Goal: Task Accomplishment & Management: Use online tool/utility

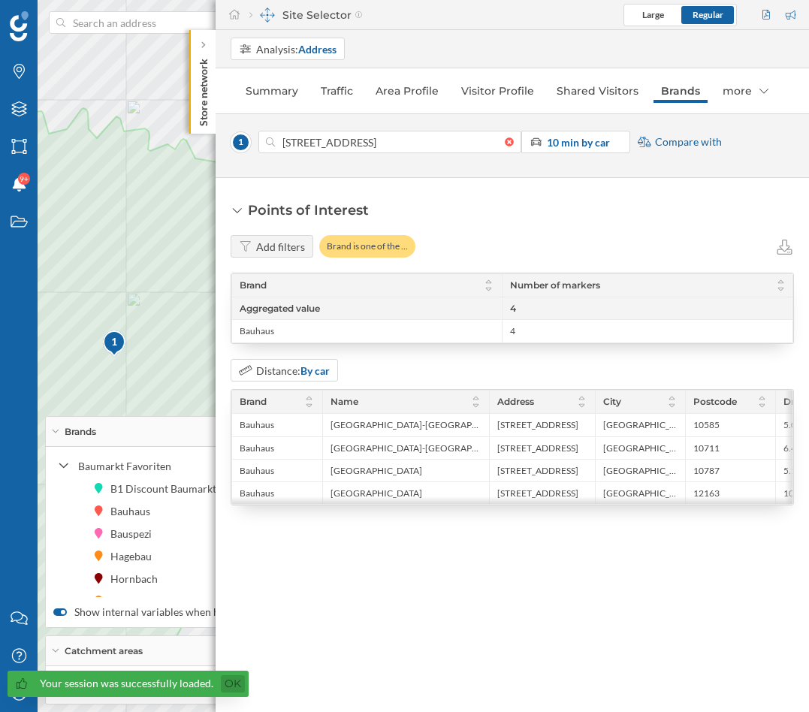
click at [223, 602] on link "Ok" at bounding box center [233, 684] width 24 height 17
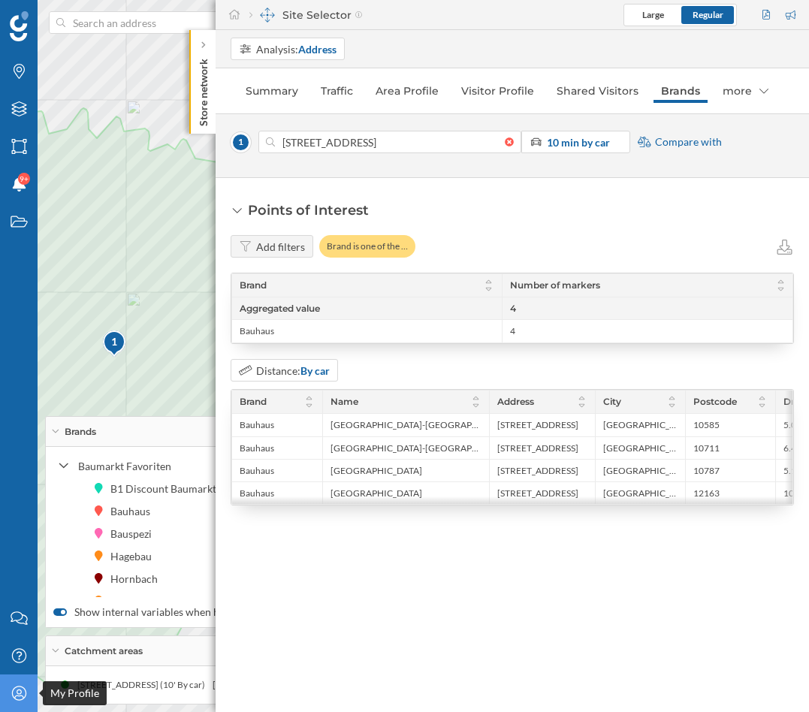
click at [15, 602] on icon "My Profile" at bounding box center [19, 693] width 19 height 15
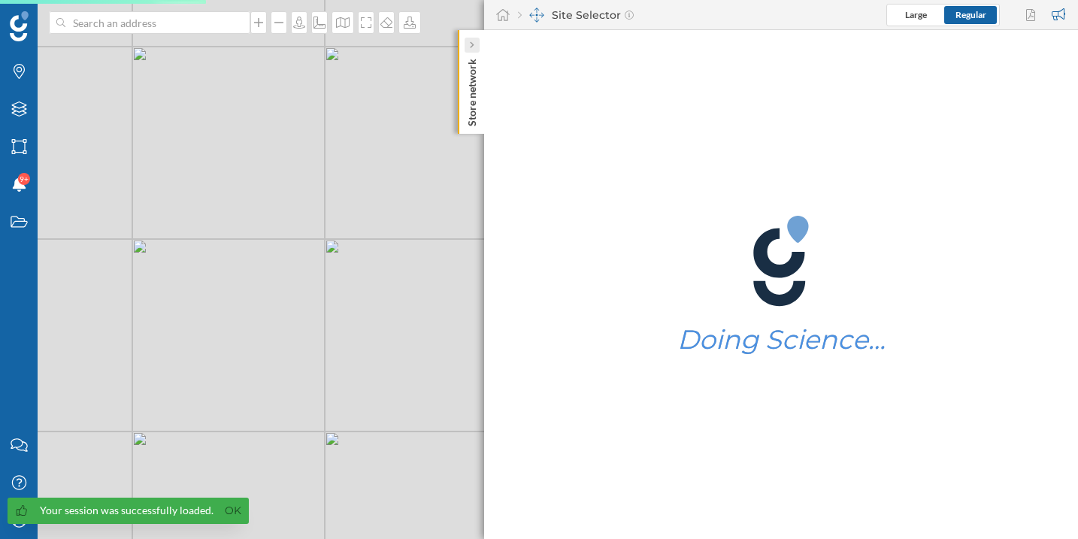
click at [474, 44] on div at bounding box center [471, 45] width 15 height 15
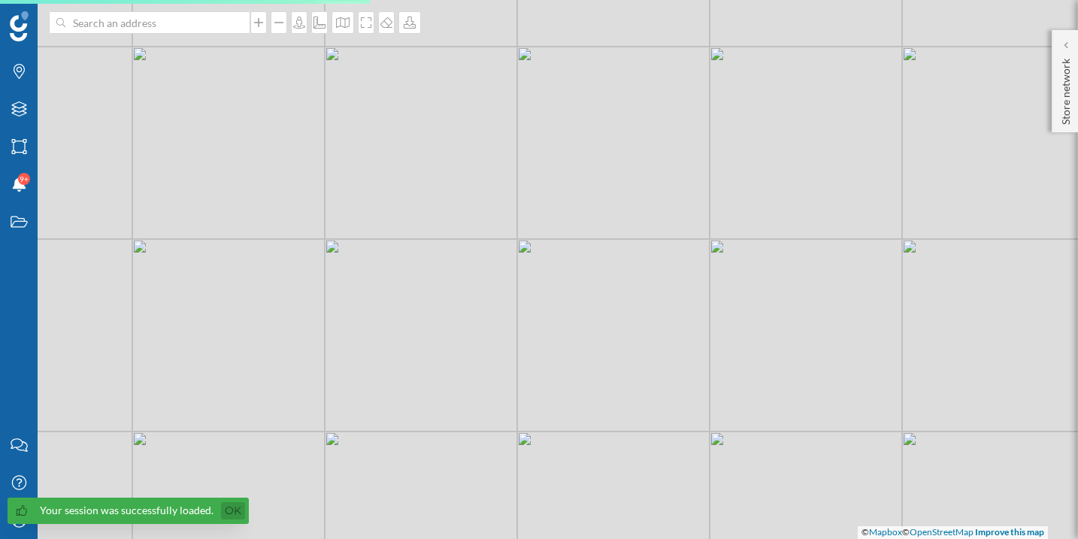
click at [232, 508] on link "Ok" at bounding box center [233, 510] width 24 height 17
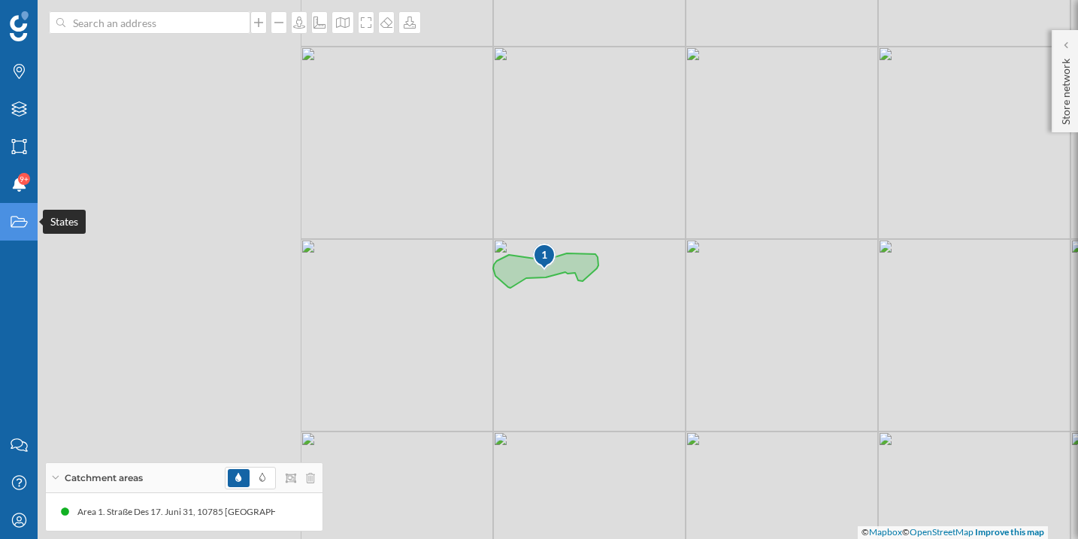
click at [13, 231] on div "States" at bounding box center [19, 222] width 38 height 38
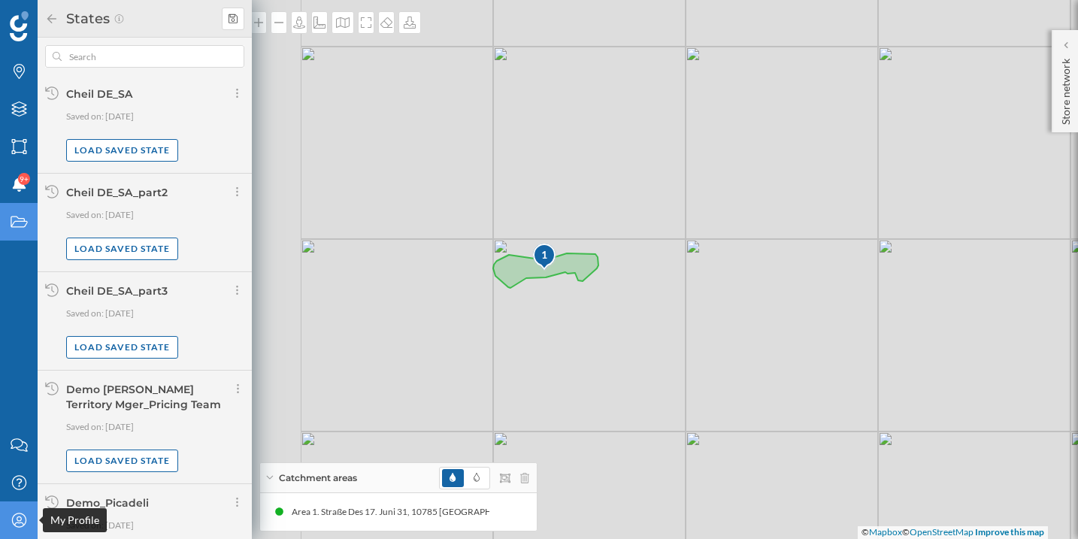
click at [19, 509] on div "My Profile" at bounding box center [19, 520] width 38 height 38
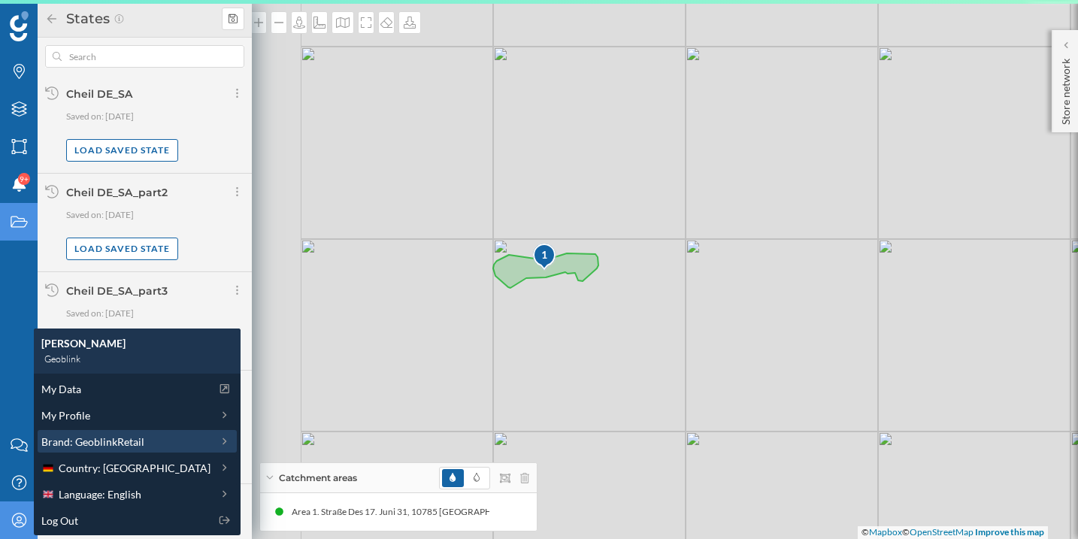
click at [81, 441] on span "Brand: GeoblinkRetail" at bounding box center [92, 442] width 103 height 16
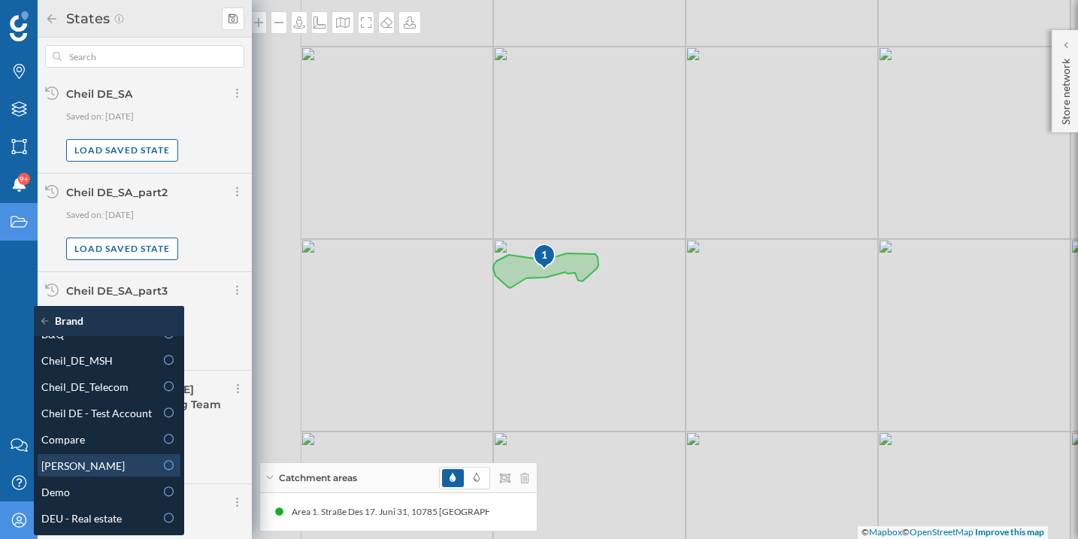
scroll to position [97, 0]
click at [101, 457] on div "[PERSON_NAME]" at bounding box center [97, 465] width 113 height 16
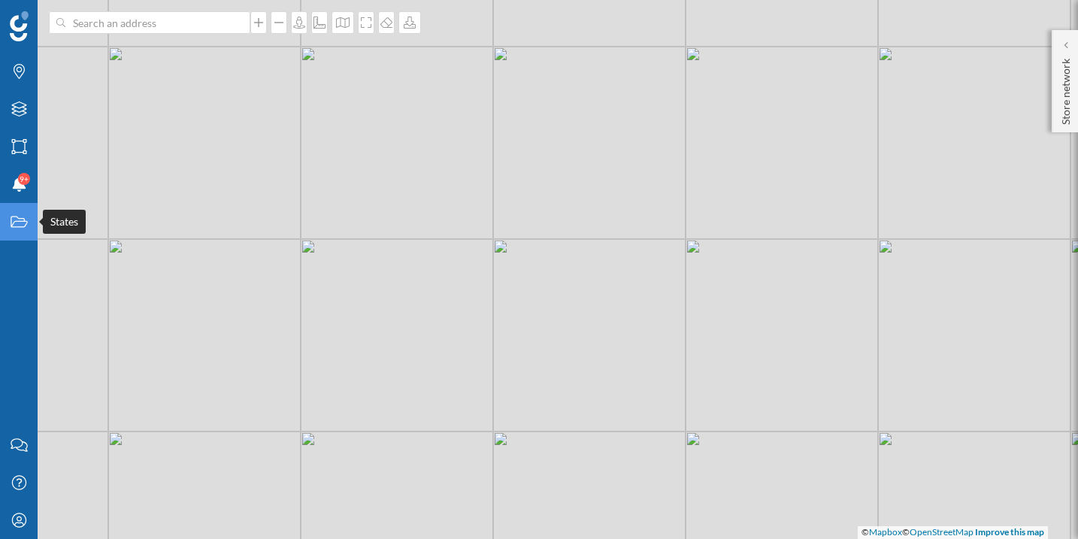
click at [16, 227] on icon "States" at bounding box center [19, 221] width 19 height 15
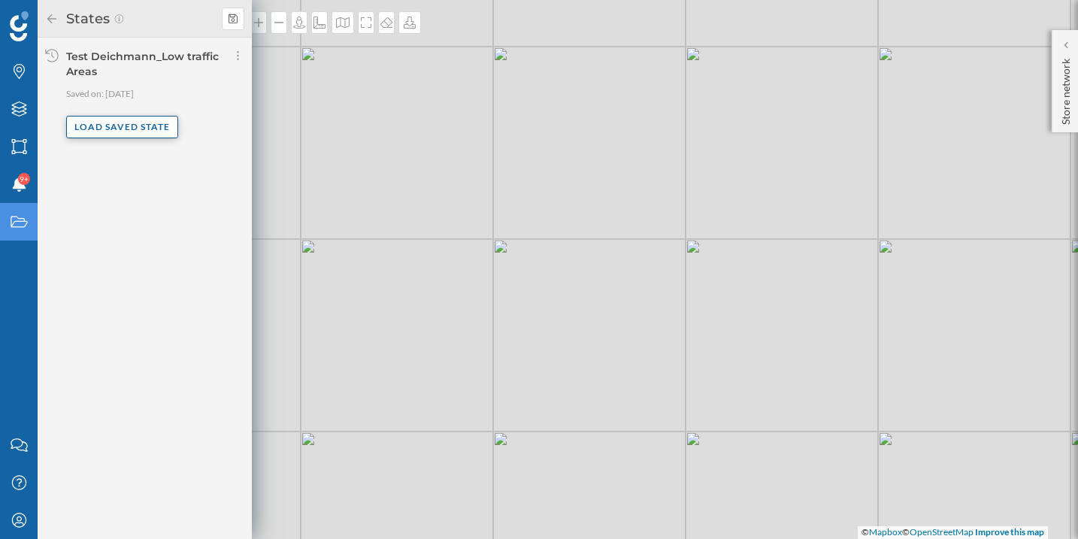
click at [111, 130] on div "Load saved state" at bounding box center [122, 127] width 112 height 23
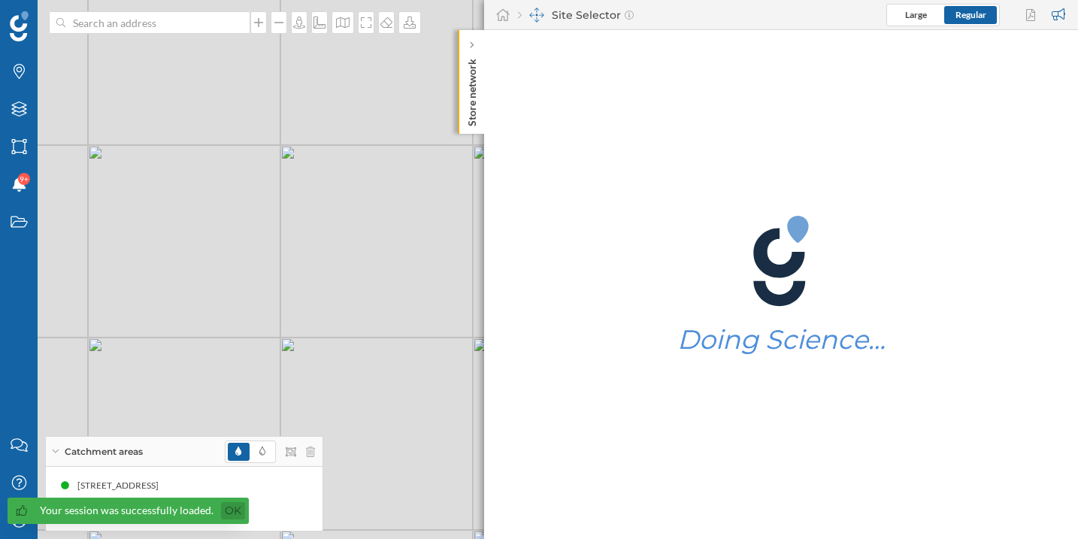
click at [225, 511] on link "Ok" at bounding box center [233, 510] width 24 height 17
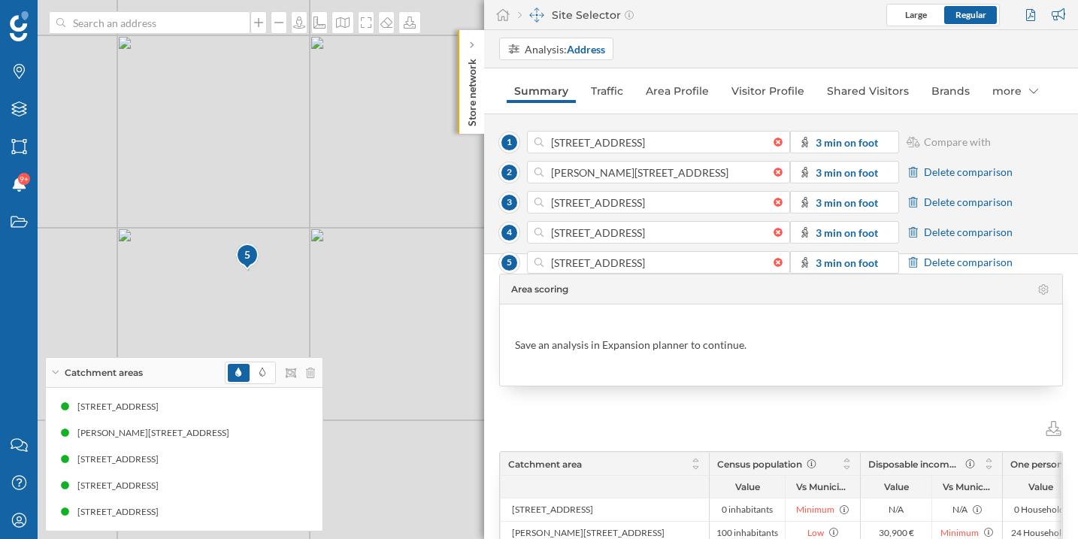
scroll to position [6, 0]
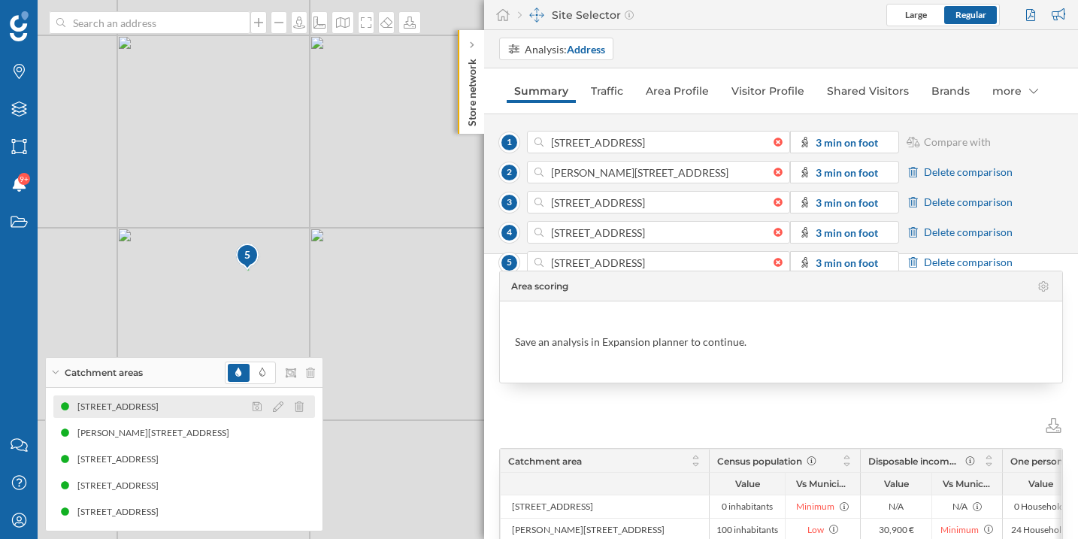
click at [135, 399] on div "Gutenbergstraße 5, 64331 Weiterstadt" at bounding box center [121, 406] width 89 height 15
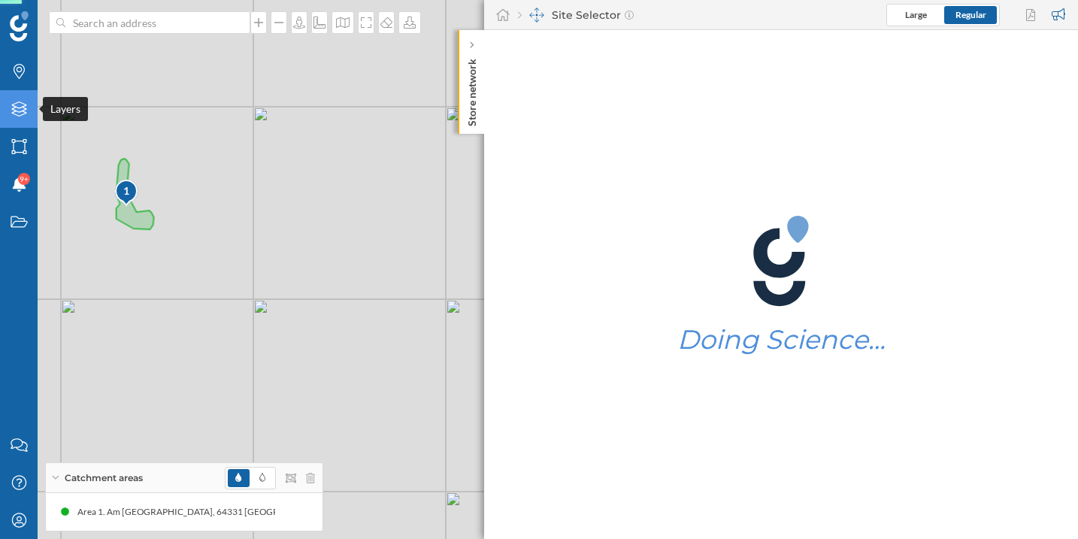
click at [19, 111] on icon "Layers" at bounding box center [19, 108] width 19 height 15
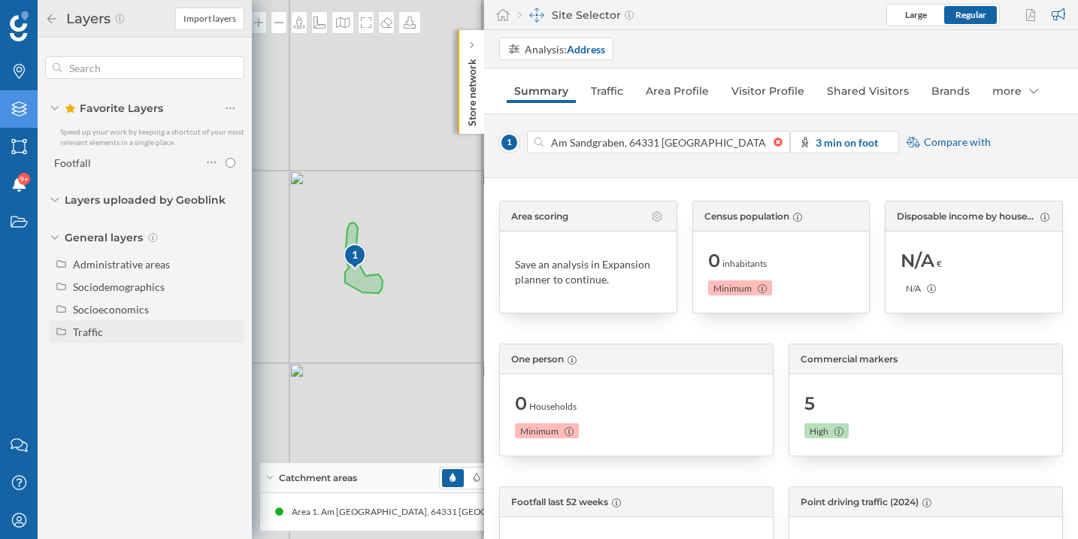
click at [107, 340] on div "Traffic" at bounding box center [146, 331] width 195 height 23
click at [131, 378] on div "Footfall" at bounding box center [130, 377] width 104 height 16
click at [229, 378] on input "Footfall" at bounding box center [234, 377] width 10 height 10
radio input "true"
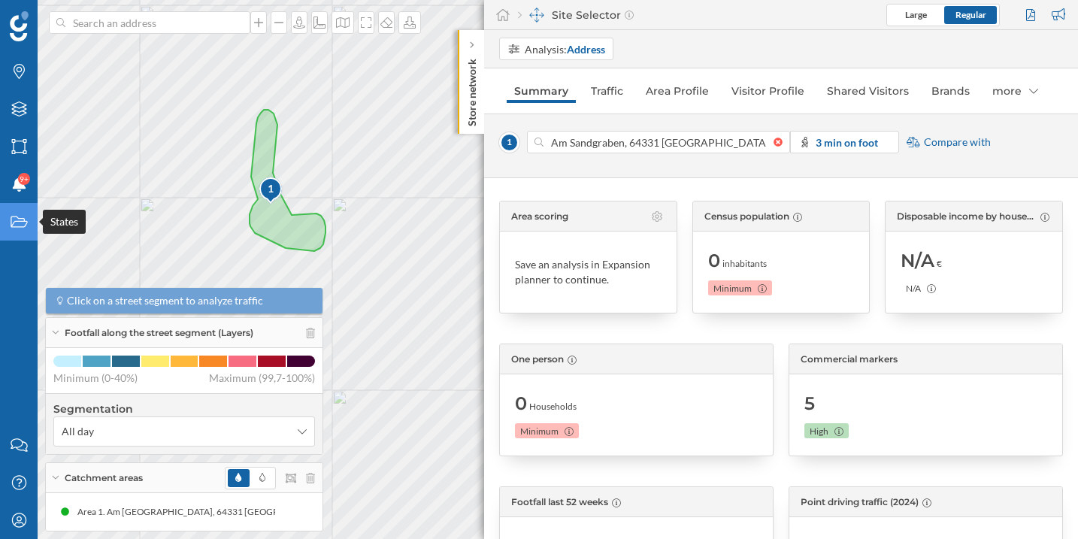
click at [17, 226] on icon at bounding box center [19, 221] width 17 height 11
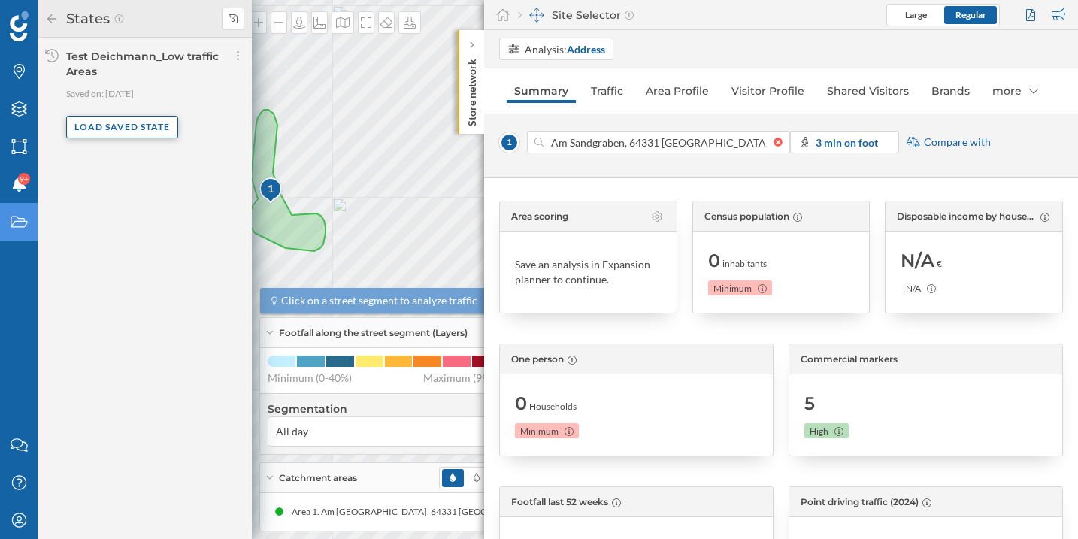
click at [128, 118] on div "Load saved state" at bounding box center [122, 127] width 112 height 23
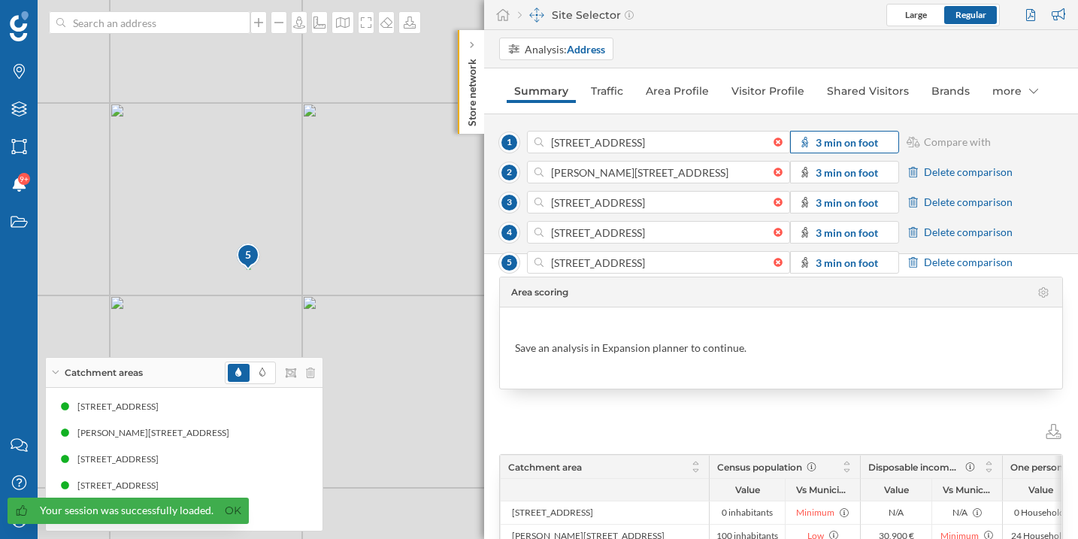
click at [839, 139] on strong "3 min on foot" at bounding box center [846, 142] width 62 height 13
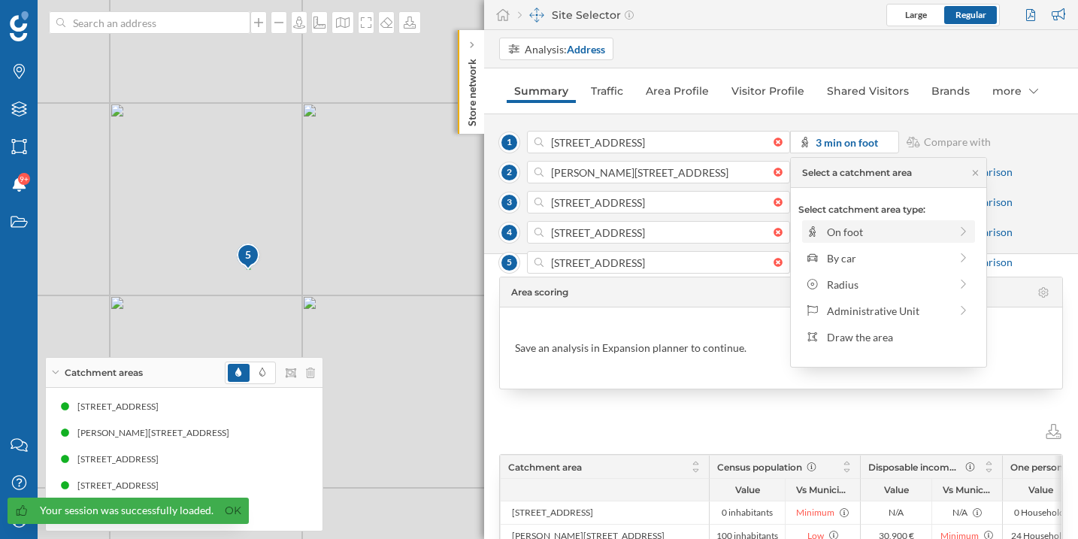
click at [847, 234] on div "On foot" at bounding box center [888, 232] width 122 height 16
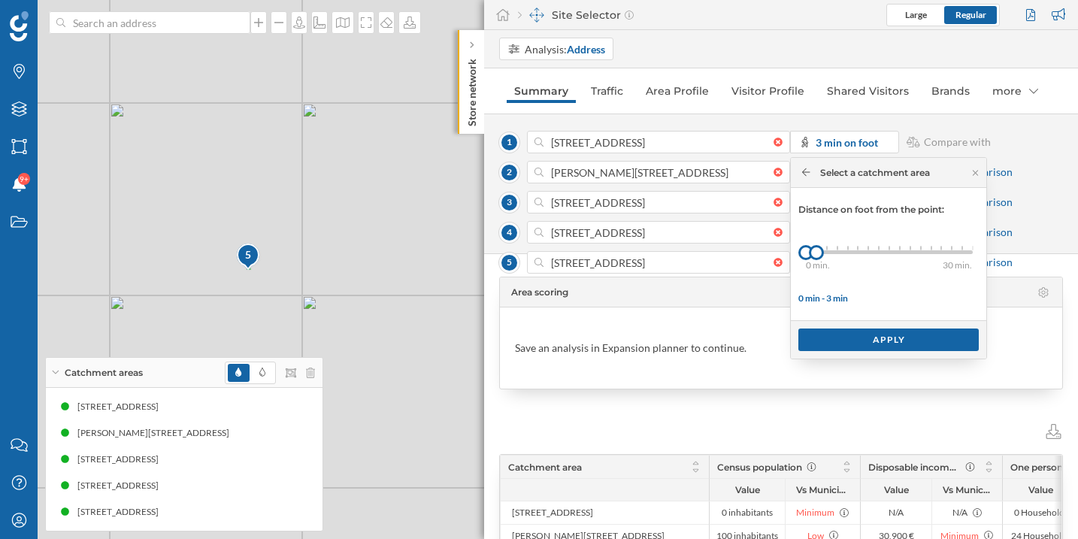
click at [878, 249] on div at bounding box center [879, 248] width 2 height 5
click at [890, 249] on div "0 min. 3 min. 4 min. 5 min. 6 min. 7 min. 8 min. 9 min. 10 min. 11 min. 12 min.…" at bounding box center [889, 252] width 167 height 19
click at [881, 337] on div "Apply" at bounding box center [888, 339] width 180 height 23
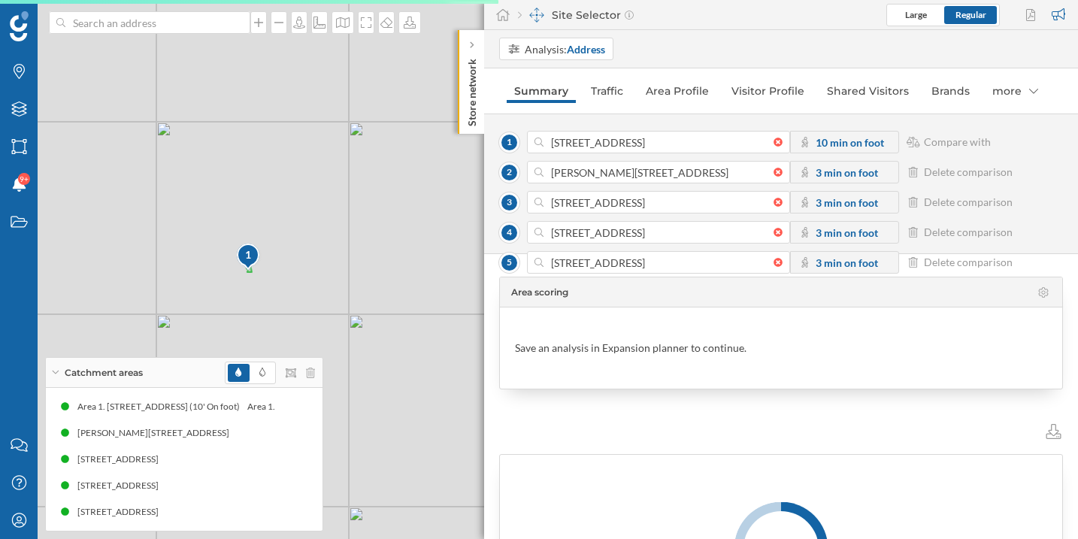
click at [836, 173] on strong "3 min on foot" at bounding box center [846, 172] width 62 height 13
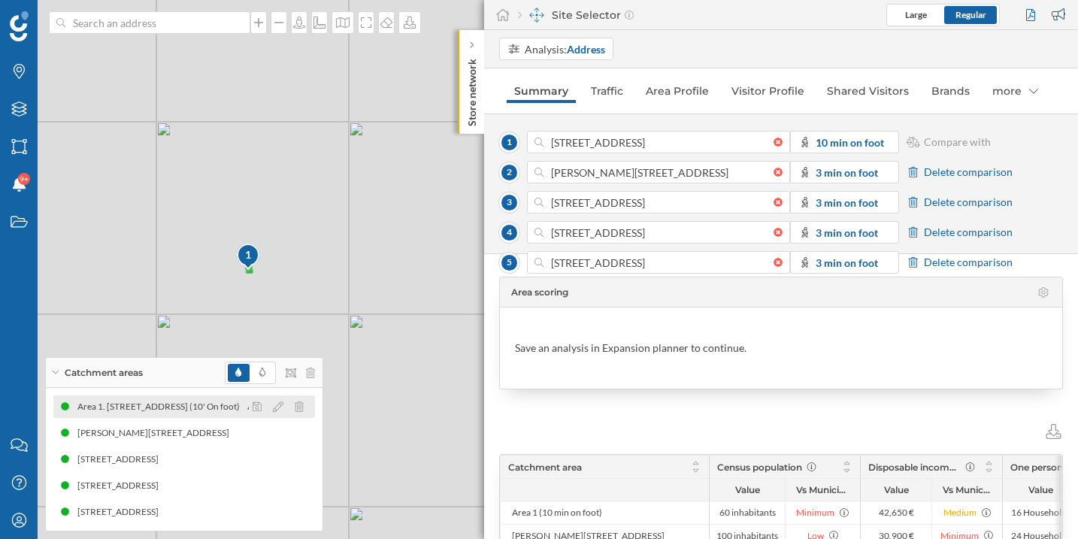
click at [280, 400] on div at bounding box center [282, 406] width 67 height 18
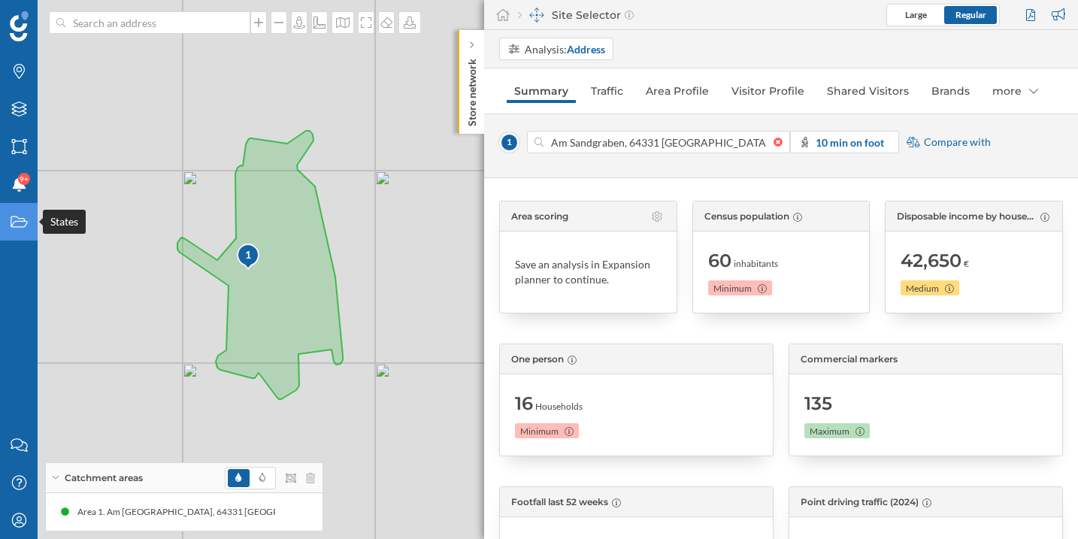
click at [14, 222] on icon "States" at bounding box center [19, 221] width 19 height 15
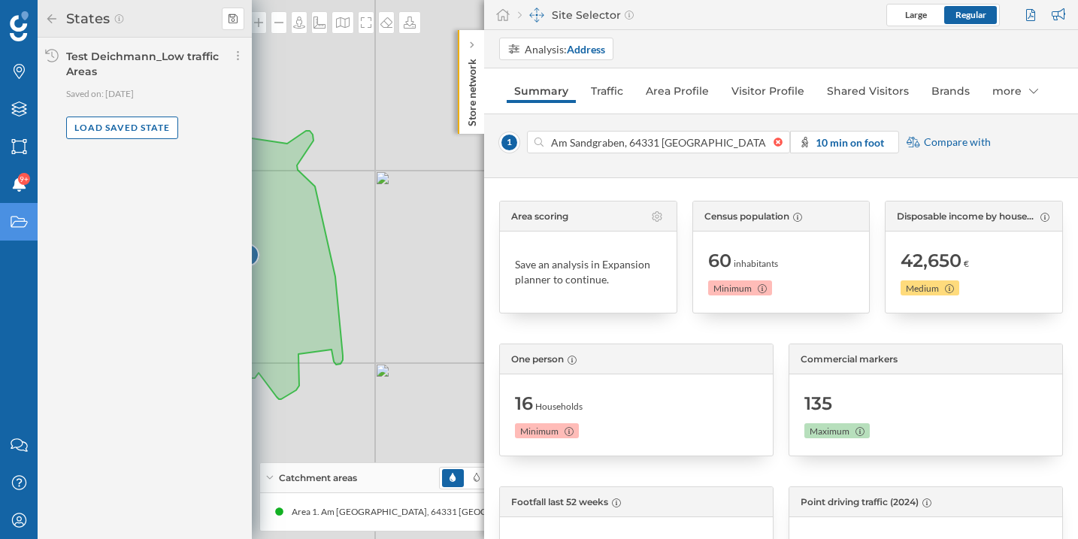
click at [150, 62] on div "Test Deichmann_Low traffic Areas" at bounding box center [142, 64] width 153 height 29
click at [116, 127] on div "Load saved state" at bounding box center [122, 127] width 112 height 23
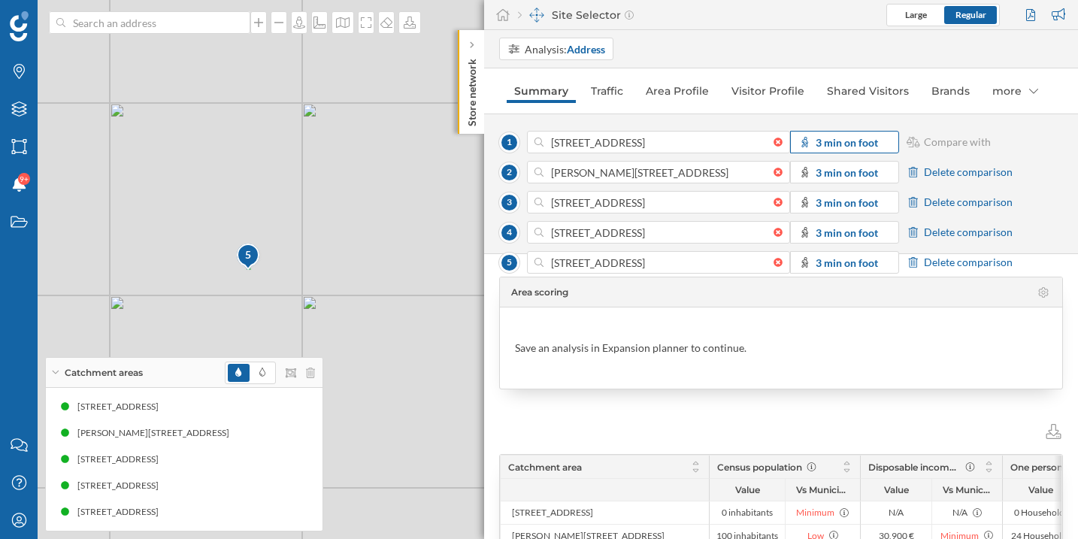
click at [844, 146] on strong "3 min on foot" at bounding box center [846, 142] width 62 height 13
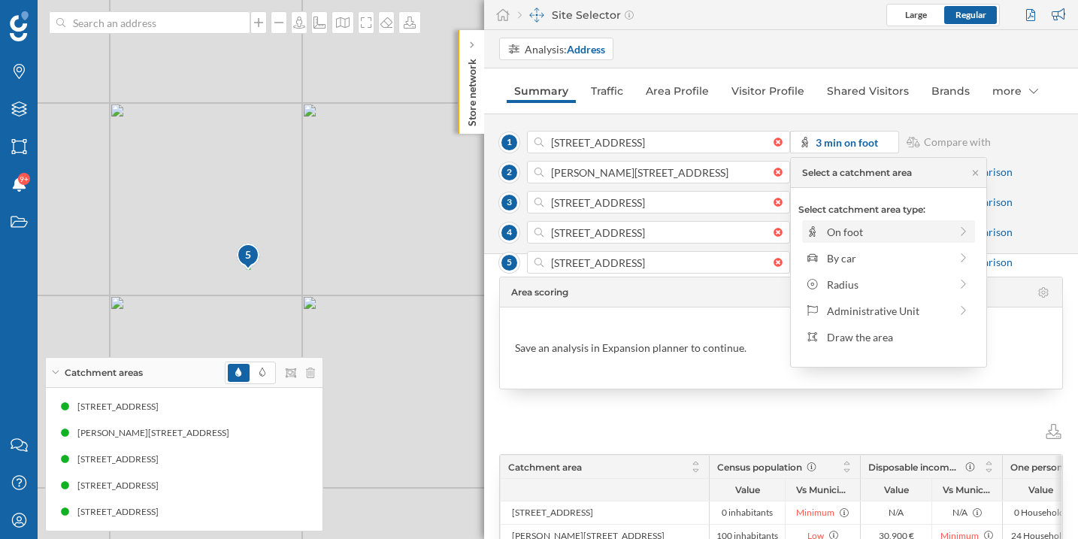
click at [858, 237] on div "On foot" at bounding box center [888, 232] width 122 height 16
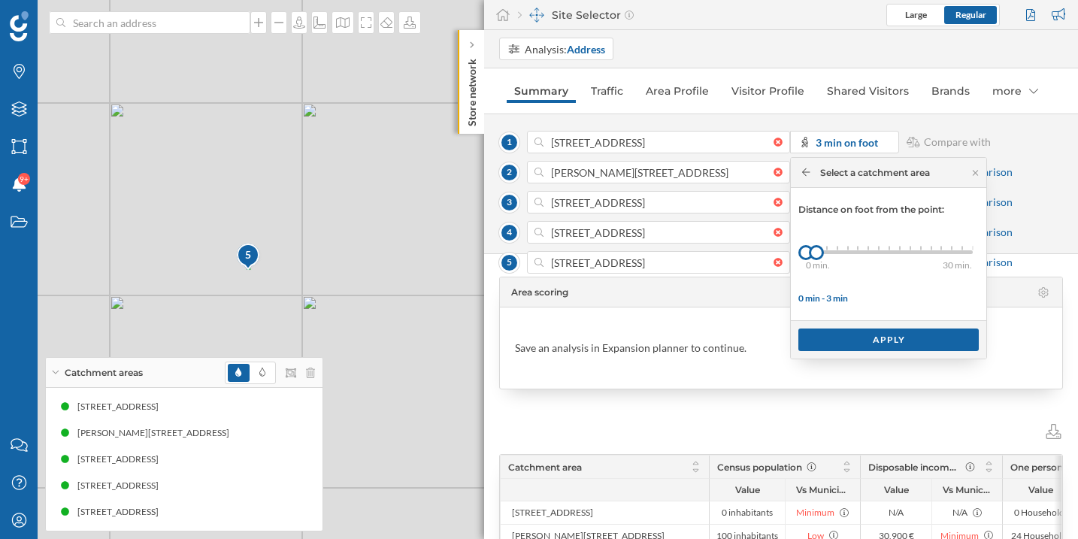
click at [878, 252] on div "0 min. 3 min. 4 min. 5 min. 6 min. 7 min. 8 min. 9 min. 10 min. 11 min. 12 min.…" at bounding box center [889, 252] width 167 height 4
click at [890, 249] on div "0 min. 3 min. 4 min. 5 min. 6 min. 7 min. 8 min. 9 min. 10 min. 11 min. 12 min.…" at bounding box center [889, 252] width 167 height 19
click at [873, 331] on div "Apply" at bounding box center [888, 339] width 180 height 23
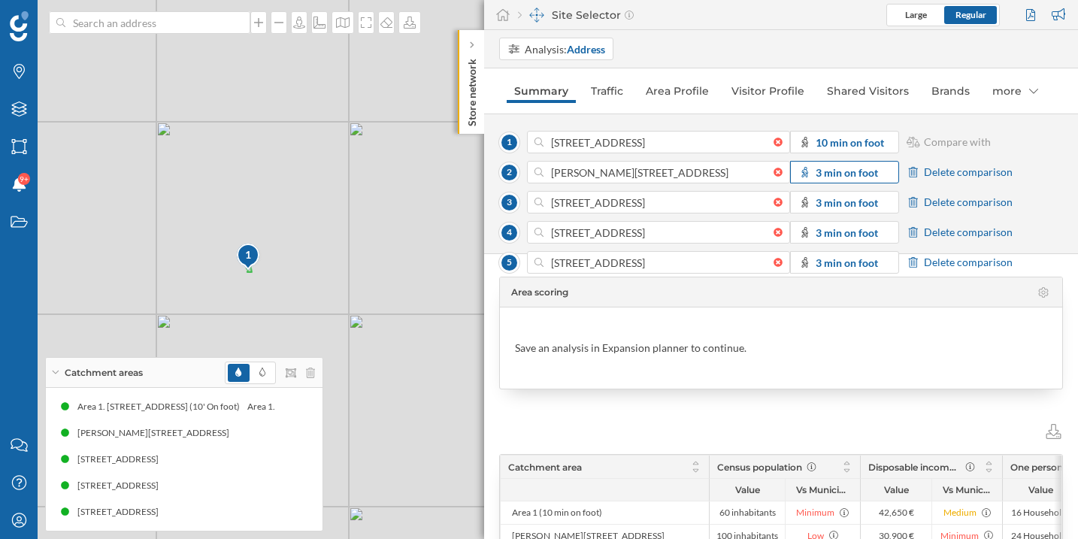
click at [848, 177] on strong "3 min on foot" at bounding box center [846, 172] width 62 height 13
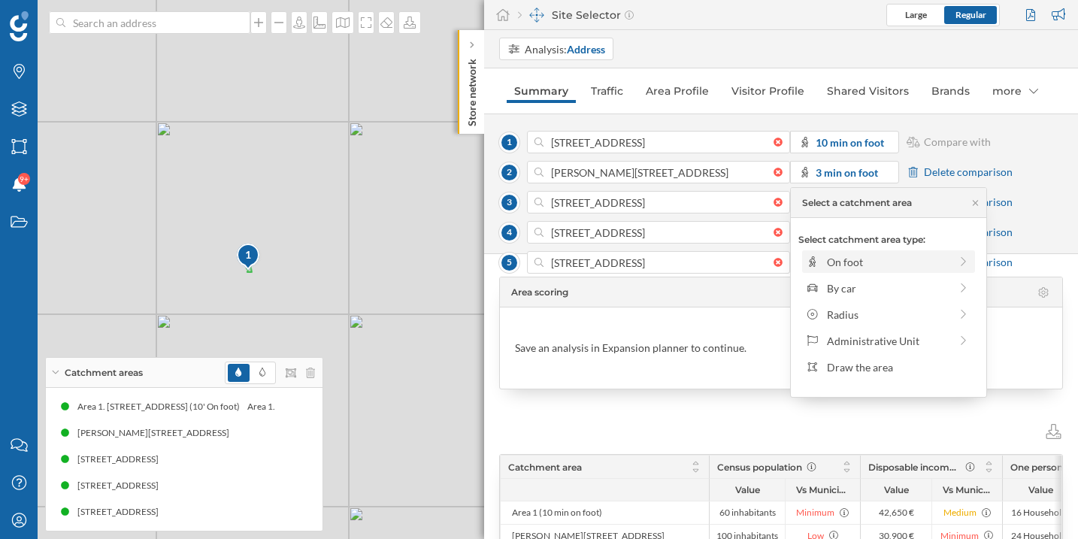
click at [863, 271] on div "On foot" at bounding box center [888, 261] width 173 height 23
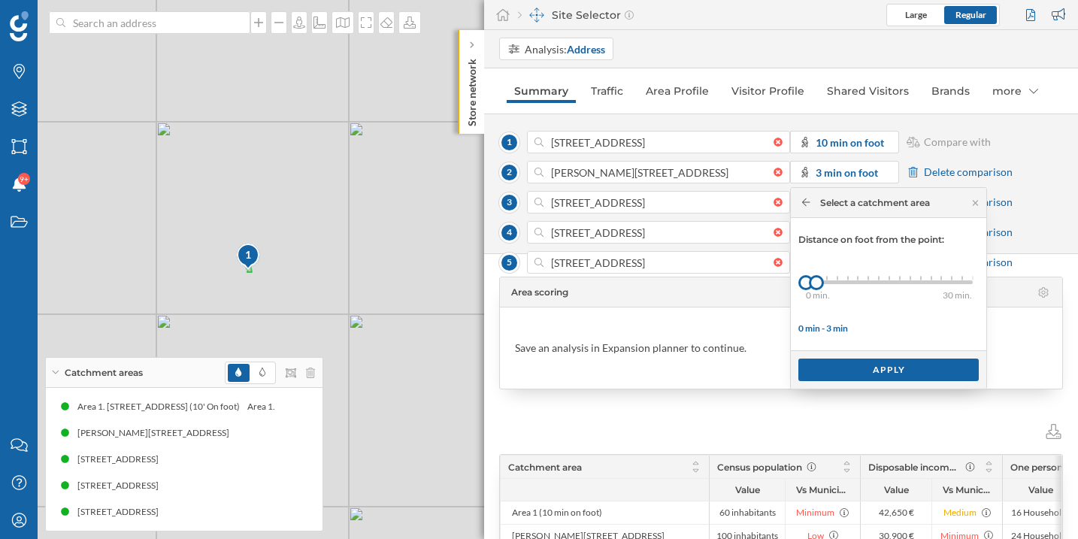
click at [894, 281] on div "0 min. 3 min. 4 min. 5 min. 6 min. 7 min. 8 min. 9 min. 10 min. 11 min. 12 min.…" at bounding box center [889, 282] width 167 height 4
click at [890, 280] on div "0 min. 3 min. 4 min. 5 min. 6 min. 7 min. 8 min. 9 min. 10 min. 11 min. 12 min.…" at bounding box center [889, 282] width 167 height 19
click at [884, 373] on div "Apply" at bounding box center [888, 369] width 180 height 23
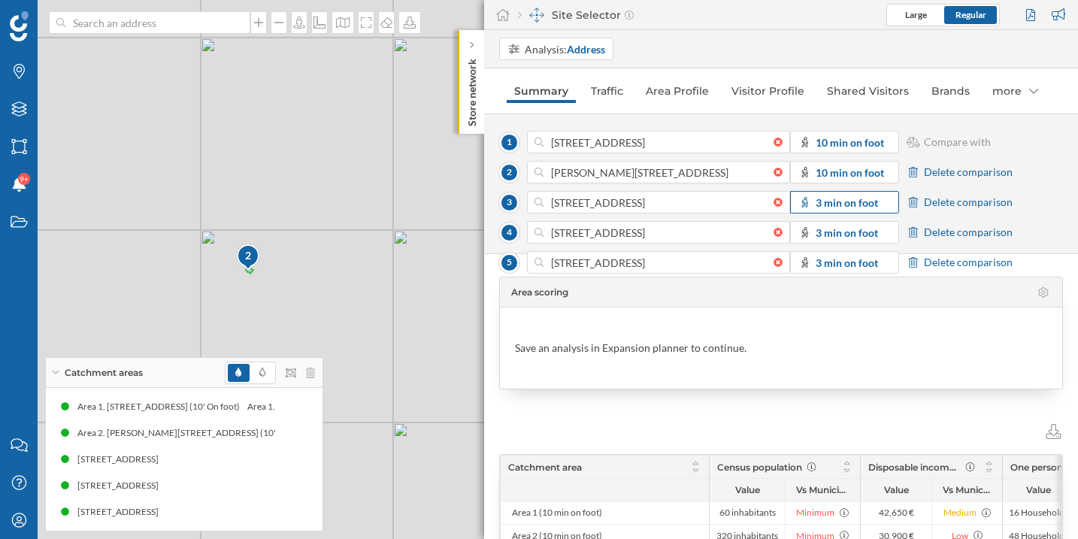
click at [851, 203] on strong "3 min on foot" at bounding box center [846, 202] width 62 height 13
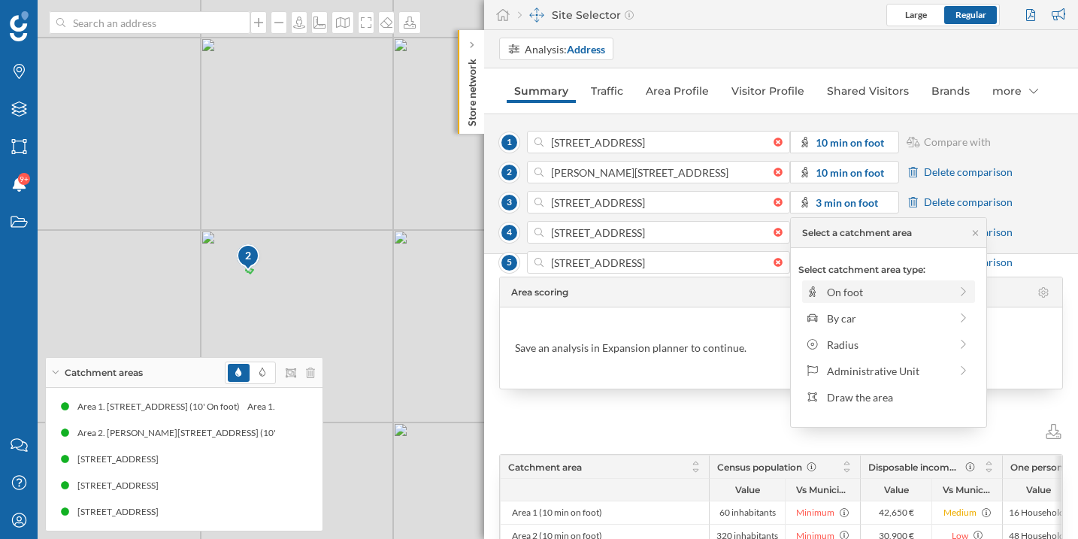
click at [853, 294] on div "On foot" at bounding box center [888, 292] width 122 height 16
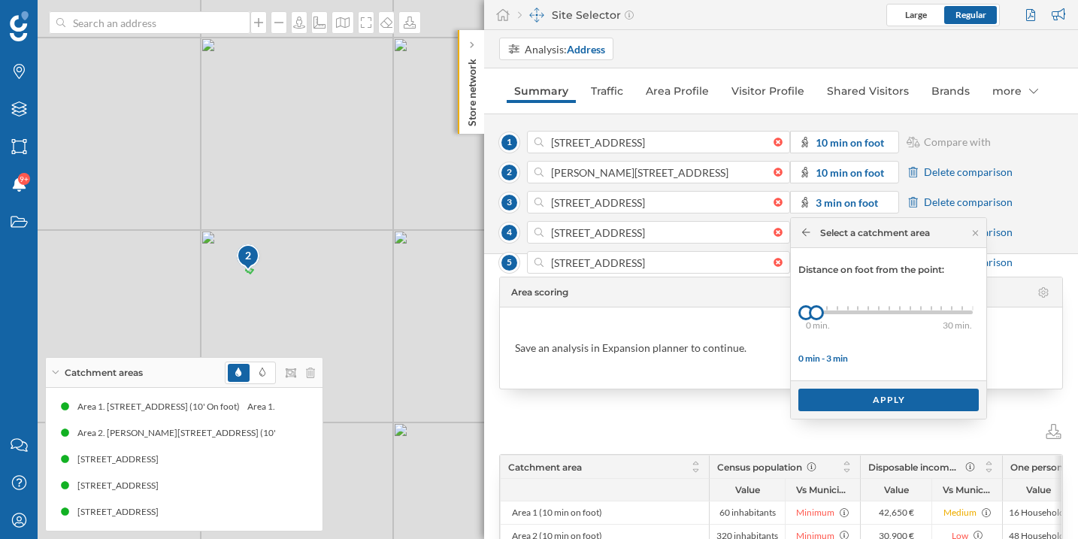
click at [889, 309] on div at bounding box center [889, 308] width 2 height 5
click at [873, 396] on div "Apply" at bounding box center [888, 399] width 180 height 23
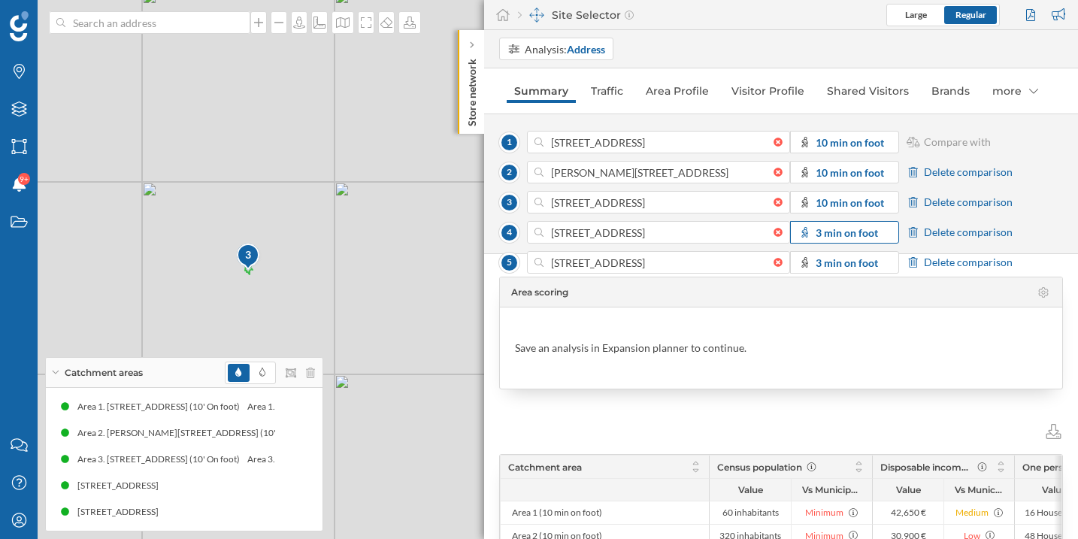
click at [842, 239] on span "3 min on foot" at bounding box center [846, 233] width 62 height 16
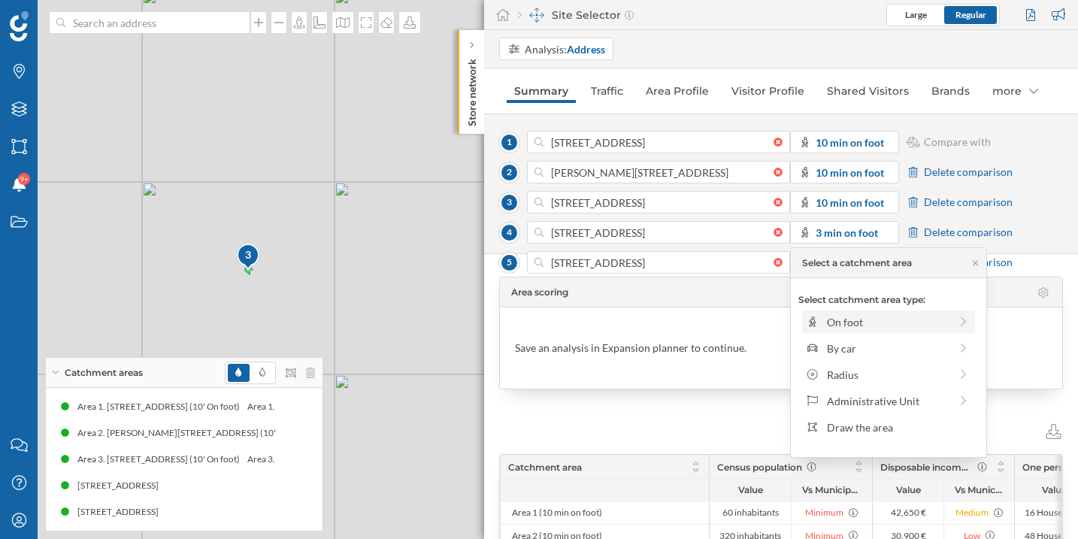
click at [842, 320] on div "On foot" at bounding box center [888, 322] width 122 height 16
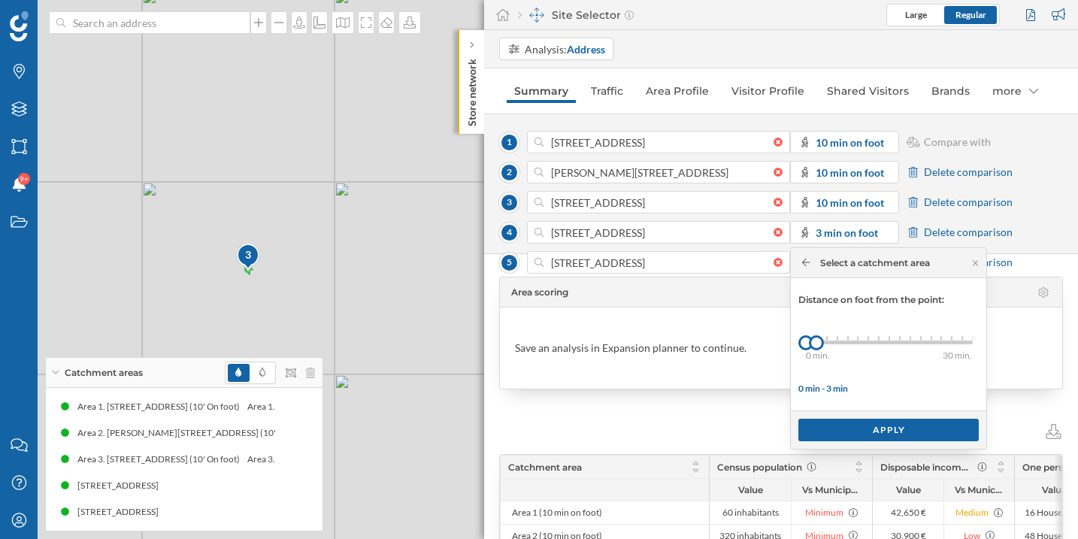
click at [899, 345] on div "0 min. 3 min. 4 min. 5 min. 6 min. 7 min. 8 min. 9 min. 10 min. 11 min. 12 min.…" at bounding box center [889, 342] width 167 height 19
click at [889, 343] on div at bounding box center [853, 342] width 94 height 4
click at [896, 431] on div "Apply" at bounding box center [888, 429] width 180 height 23
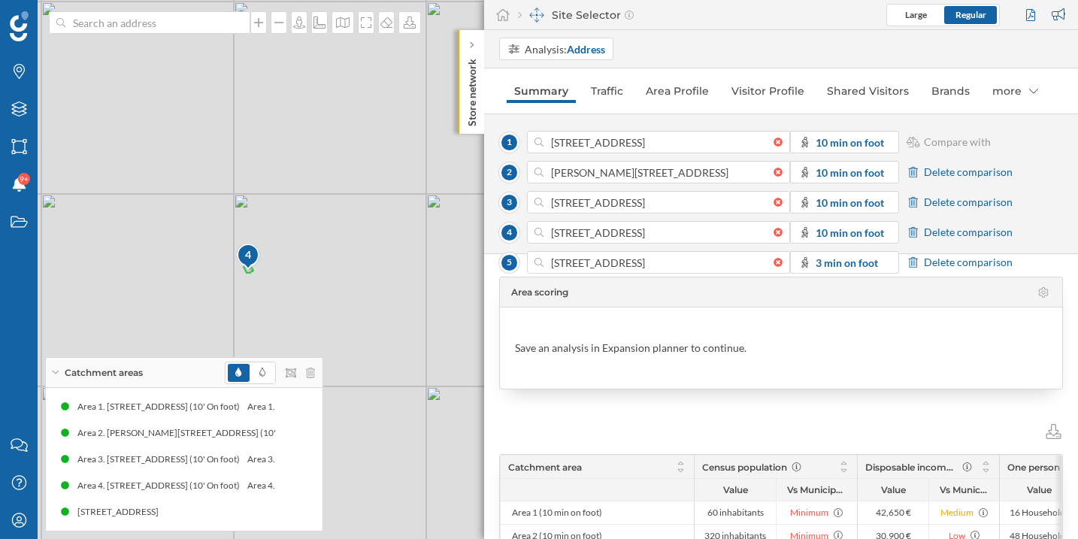
click at [851, 260] on div "Area scoring Save an analysis in Expansion planner to continue. Catchment area …" at bounding box center [781, 396] width 594 height 285
click at [851, 258] on div "Area scoring Save an analysis in Expansion planner to continue. Catchment area …" at bounding box center [781, 396] width 594 height 285
click at [842, 261] on div "Area scoring Save an analysis in Expansion planner to continue. Catchment area …" at bounding box center [781, 396] width 594 height 285
click at [821, 266] on div "Area scoring Save an analysis in Expansion planner to continue. Catchment area …" at bounding box center [781, 396] width 594 height 285
drag, startPoint x: 819, startPoint y: 266, endPoint x: 827, endPoint y: 261, distance: 9.2
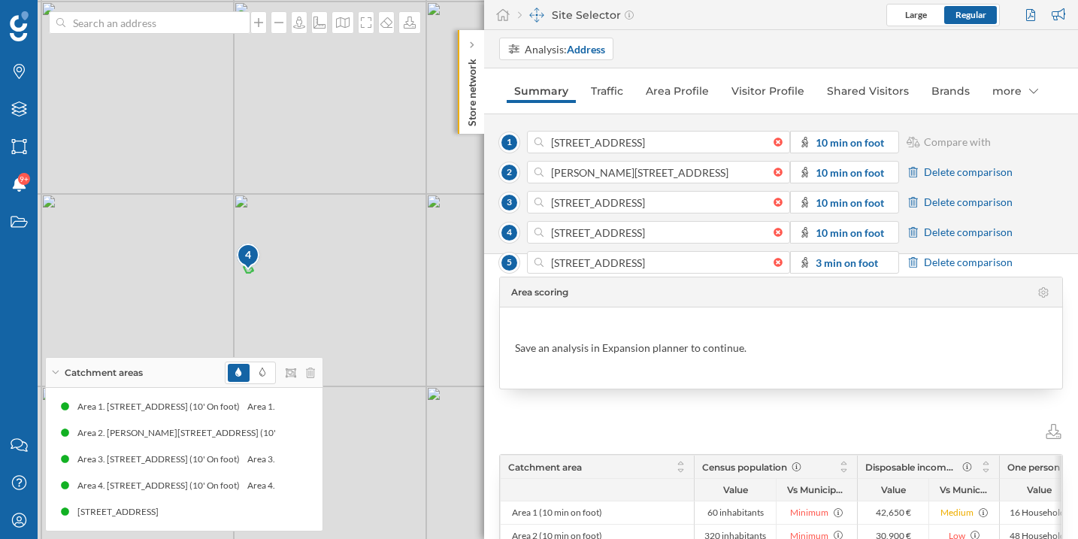
click at [824, 262] on div "Area scoring Save an analysis in Expansion planner to continue. Catchment area …" at bounding box center [781, 396] width 594 height 285
click at [828, 260] on div "Area scoring Save an analysis in Expansion planner to continue. Catchment area …" at bounding box center [781, 396] width 594 height 285
click at [849, 269] on div "Area scoring Save an analysis in Expansion planner to continue. Catchment area …" at bounding box center [781, 396] width 594 height 285
click at [829, 266] on div "Area scoring Save an analysis in Expansion planner to continue. Catchment area …" at bounding box center [781, 396] width 594 height 285
click at [812, 262] on div "Area scoring Save an analysis in Expansion planner to continue. Catchment area …" at bounding box center [781, 396] width 594 height 285
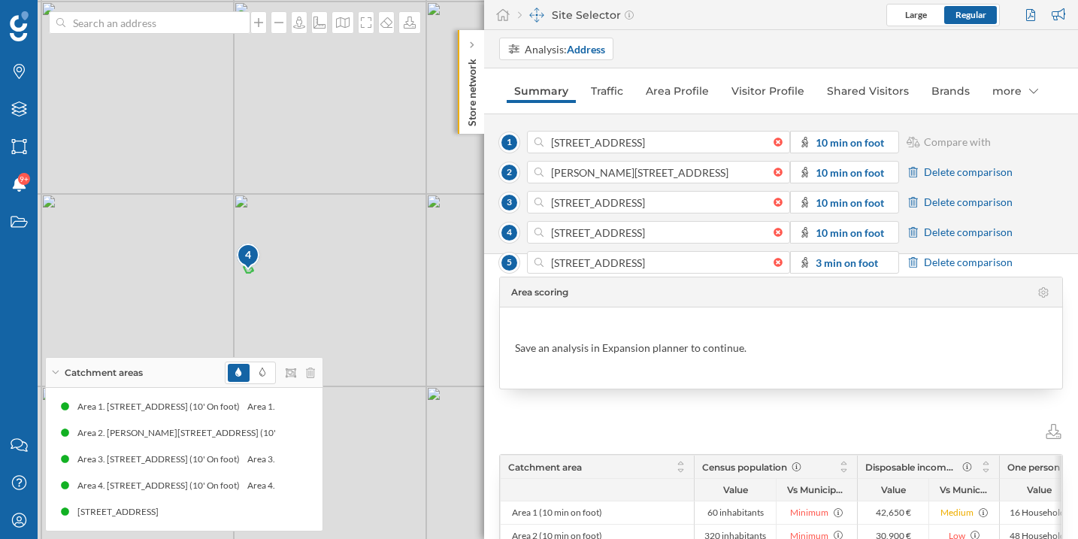
click at [850, 262] on div "Area scoring Save an analysis in Expansion planner to continue. Catchment area …" at bounding box center [781, 396] width 594 height 285
click at [855, 260] on div "Area scoring Save an analysis in Expansion planner to continue. Catchment area …" at bounding box center [781, 396] width 594 height 285
click at [842, 267] on div "Area scoring Save an analysis in Expansion planner to continue. Catchment area …" at bounding box center [781, 396] width 594 height 285
click at [836, 260] on div "Area scoring Save an analysis in Expansion planner to continue. Catchment area …" at bounding box center [781, 396] width 594 height 285
click at [836, 261] on div "Area scoring Save an analysis in Expansion planner to continue. Catchment area …" at bounding box center [781, 396] width 594 height 285
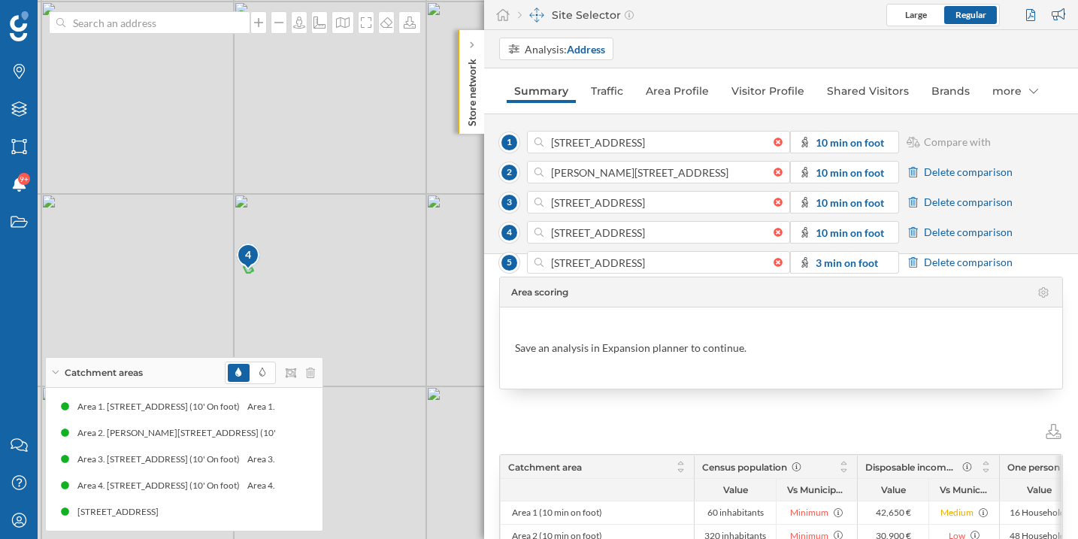
click at [872, 266] on div "Area scoring Save an analysis in Expansion planner to continue. Catchment area …" at bounding box center [781, 396] width 594 height 285
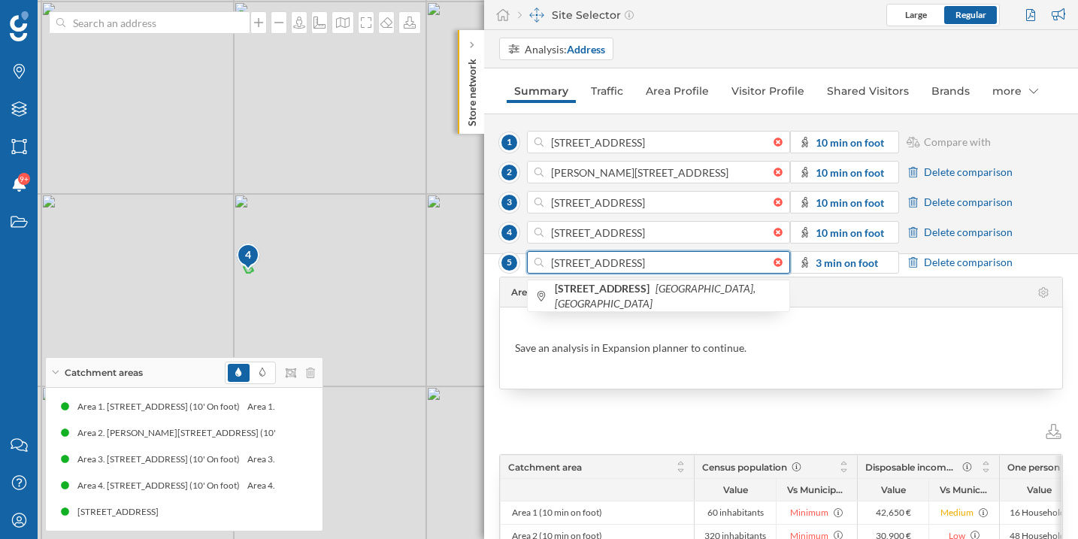
click at [624, 267] on input "[STREET_ADDRESS]" at bounding box center [658, 262] width 230 height 23
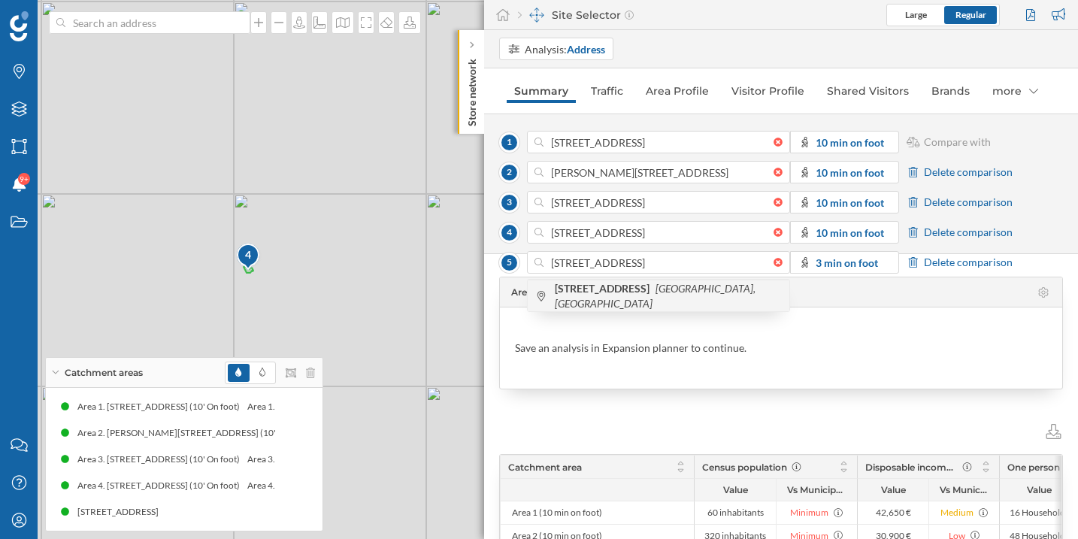
click at [730, 288] on icon "94065 Waldkirchen, Germany" at bounding box center [655, 296] width 201 height 28
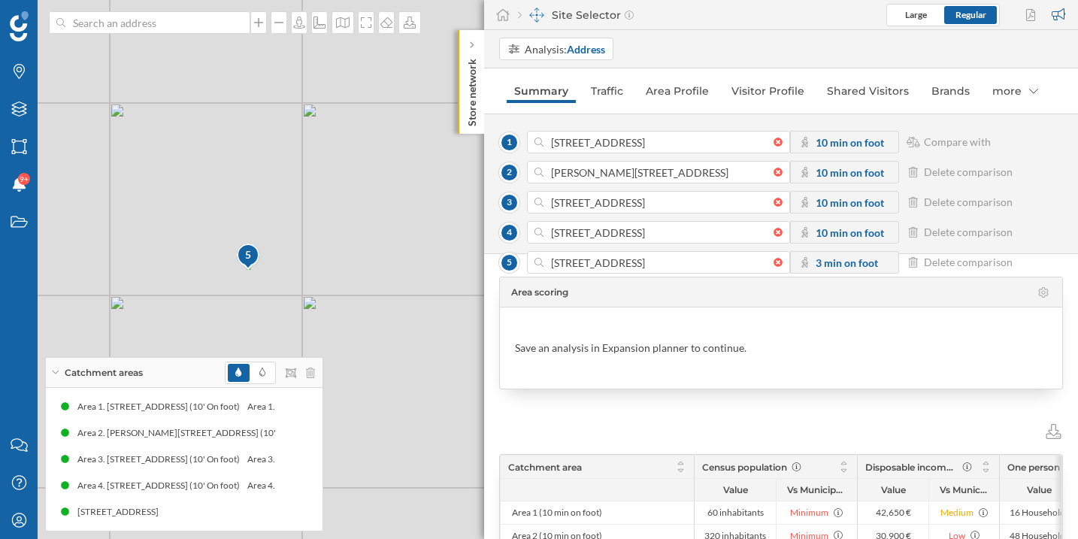
click at [842, 264] on div "Area scoring Save an analysis in Expansion planner to continue. Catchment area …" at bounding box center [781, 396] width 594 height 285
click at [831, 261] on div "Area scoring Save an analysis in Expansion planner to continue. Catchment area …" at bounding box center [781, 396] width 594 height 285
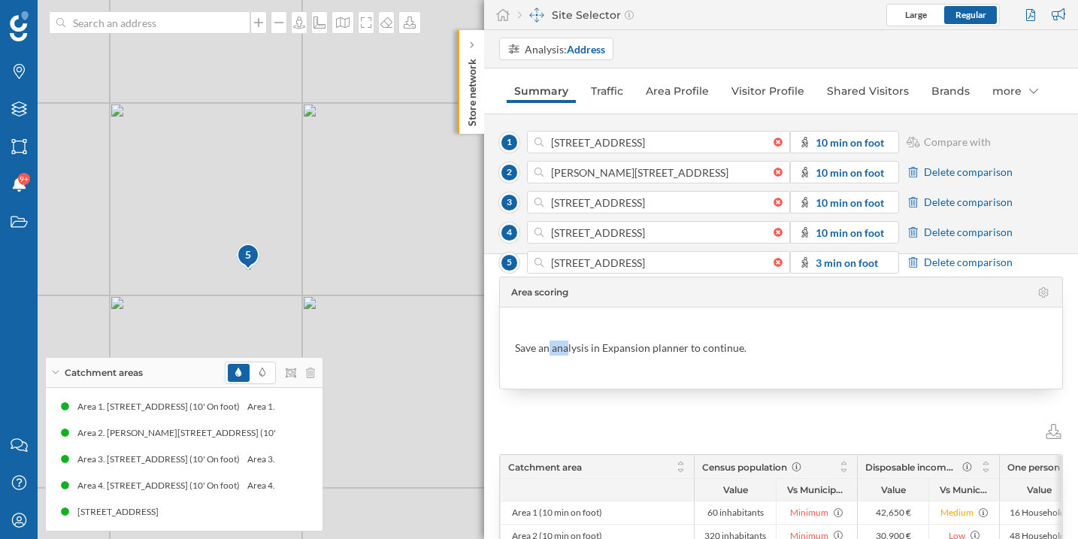
click at [831, 261] on div "Area scoring Save an analysis in Expansion planner to continue. Catchment area …" at bounding box center [781, 396] width 594 height 285
click at [831, 264] on div "Area scoring Save an analysis in Expansion planner to continue. Catchment area …" at bounding box center [781, 396] width 594 height 285
click at [832, 264] on div "Area scoring Save an analysis in Expansion planner to continue. Catchment area …" at bounding box center [781, 396] width 594 height 285
click at [822, 261] on div "Area scoring Save an analysis in Expansion planner to continue. Catchment area …" at bounding box center [781, 396] width 594 height 285
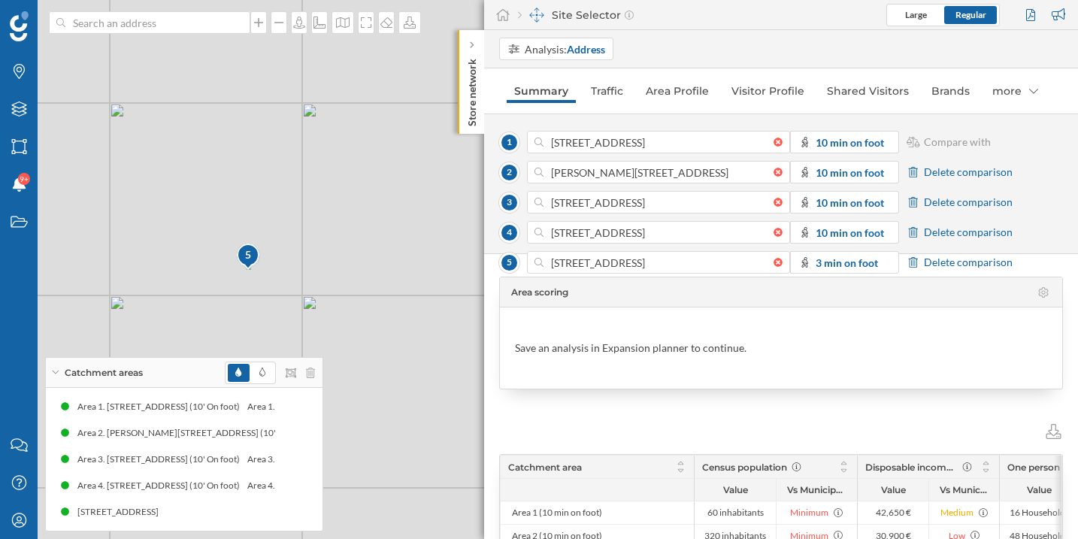
click at [817, 262] on div "Area scoring Save an analysis in Expansion planner to continue. Catchment area …" at bounding box center [781, 396] width 594 height 285
click at [275, 405] on icon at bounding box center [278, 406] width 11 height 11
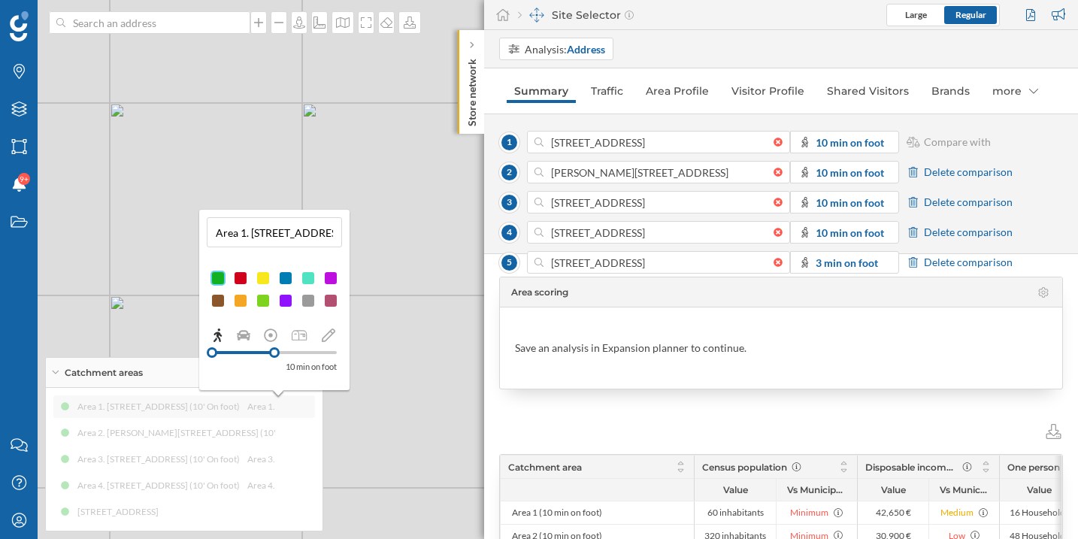
drag, startPoint x: 253, startPoint y: 231, endPoint x: 216, endPoint y: 237, distance: 37.9
click at [216, 237] on input "Area 1. Gutenbergstraße 5, 64331 Weiterstadt, Germany (10' On foot)" at bounding box center [274, 232] width 126 height 23
type input "[STREET_ADDRESS] (10' On foot)"
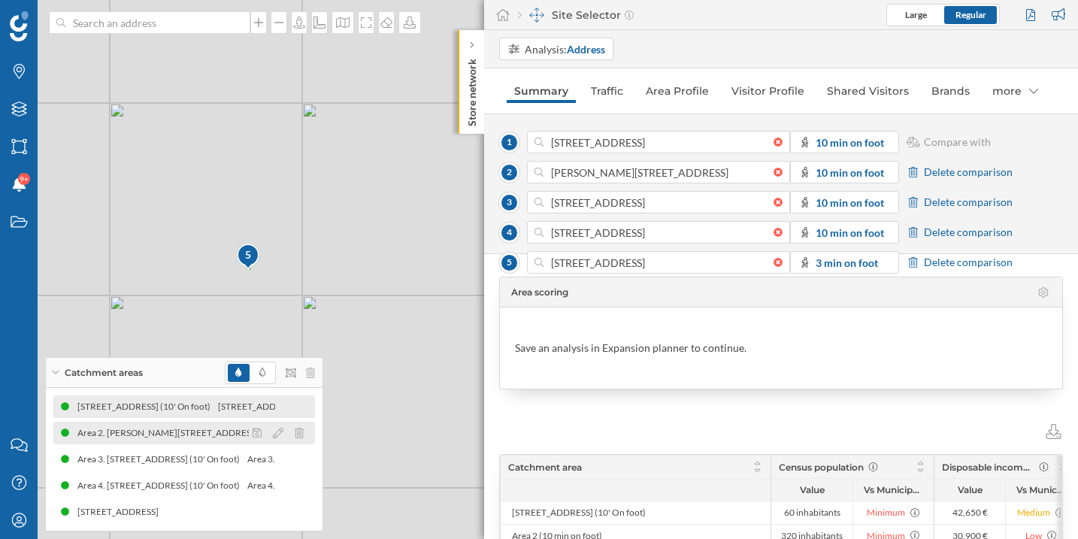
click at [271, 431] on div at bounding box center [282, 433] width 67 height 18
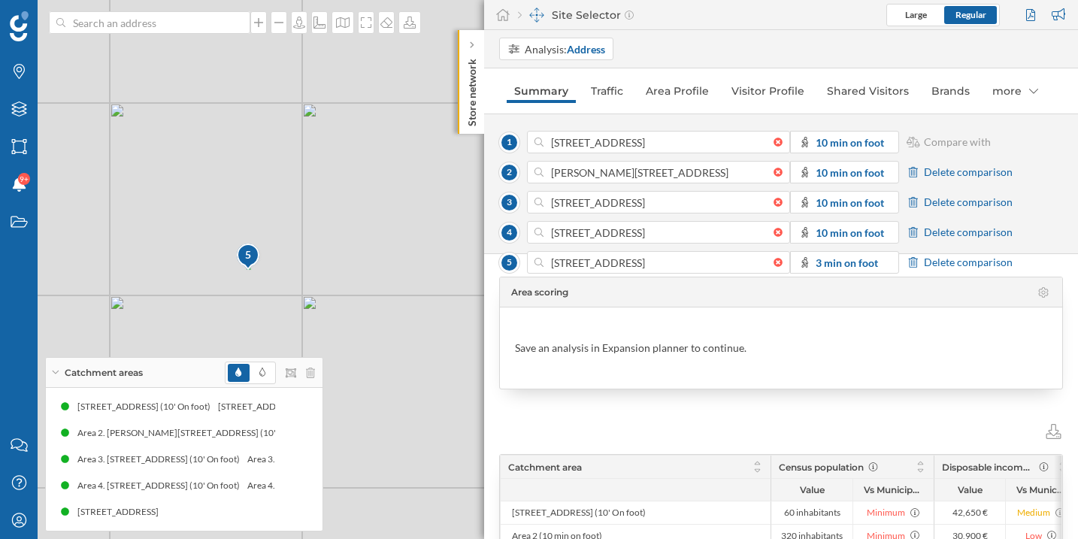
click at [844, 260] on div "Area scoring Save an analysis in Expansion planner to continue. Catchment area …" at bounding box center [781, 396] width 594 height 285
click at [619, 261] on input "[STREET_ADDRESS]" at bounding box center [658, 262] width 230 height 23
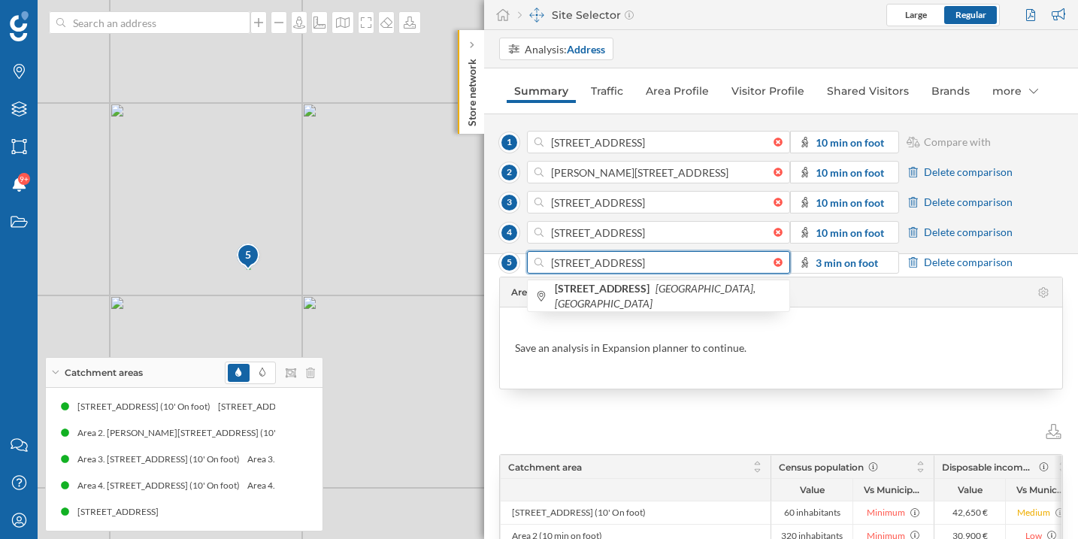
click at [619, 261] on input "[STREET_ADDRESS]" at bounding box center [658, 262] width 230 height 23
click at [587, 264] on input "[STREET_ADDRESS]" at bounding box center [658, 262] width 230 height 23
click at [564, 263] on input "[STREET_ADDRESS]" at bounding box center [658, 262] width 230 height 23
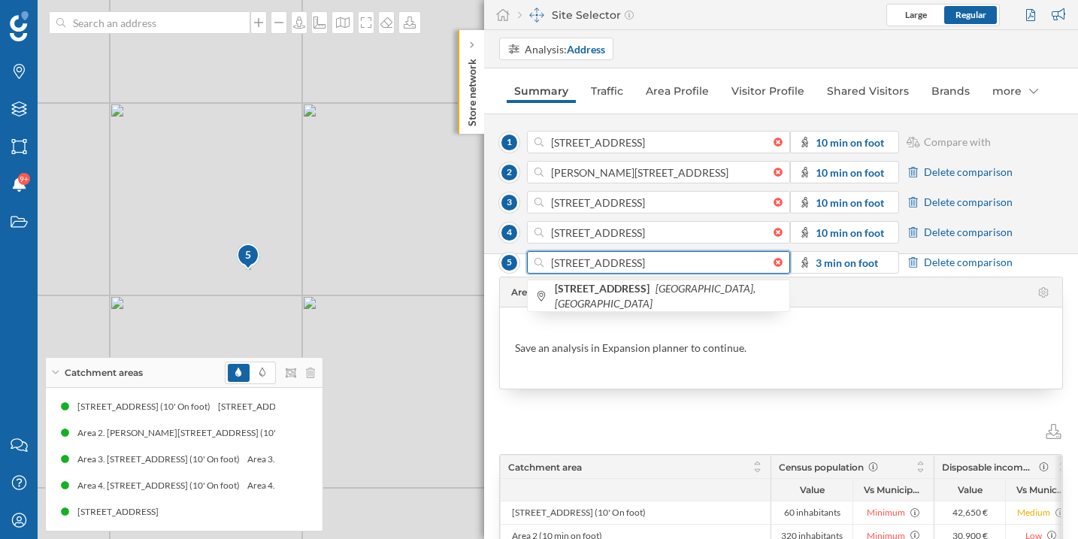
click at [564, 263] on input "[STREET_ADDRESS]" at bounding box center [658, 262] width 230 height 23
click at [778, 262] on div at bounding box center [781, 262] width 17 height 9
click at [773, 262] on input at bounding box center [658, 262] width 230 height 23
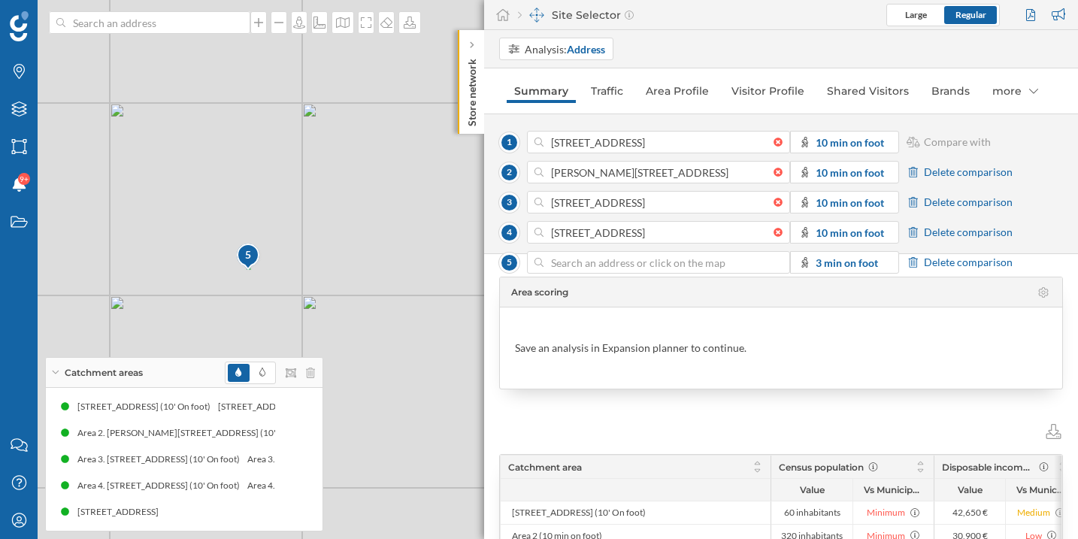
click at [944, 264] on div "Area scoring Save an analysis in Expansion planner to continue. Catchment area …" at bounding box center [781, 396] width 594 height 285
click at [691, 266] on input at bounding box center [658, 262] width 230 height 23
click at [829, 268] on div "Area scoring Save an analysis in Expansion planner to continue. Catchment area …" at bounding box center [781, 396] width 594 height 285
click at [818, 263] on div "Area scoring Save an analysis in Expansion planner to continue. Catchment area …" at bounding box center [781, 396] width 594 height 285
click at [935, 264] on div "Area scoring Save an analysis in Expansion planner to continue. Catchment area …" at bounding box center [781, 396] width 594 height 285
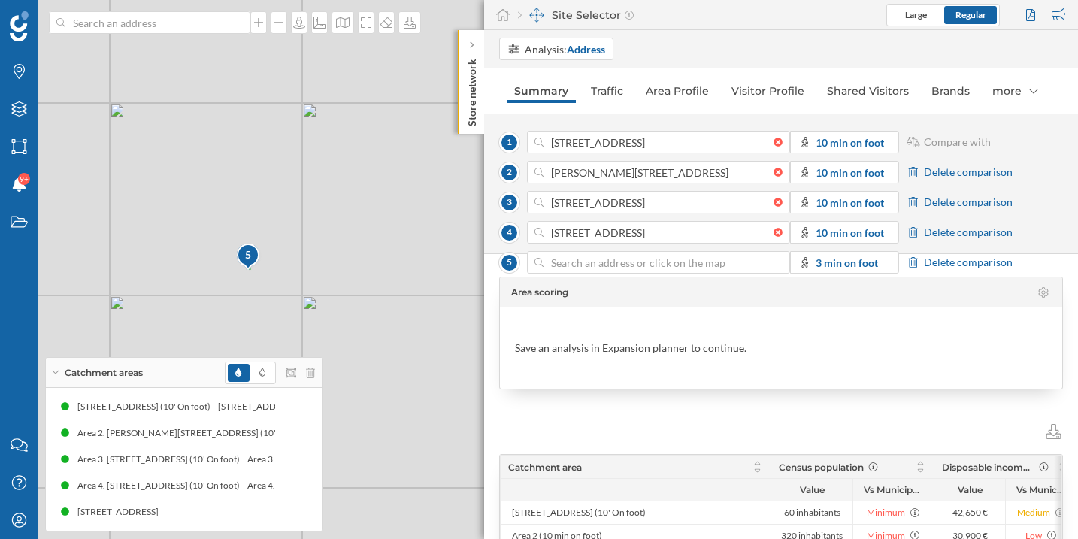
click at [911, 264] on div "Area scoring Save an analysis in Expansion planner to continue. Catchment area …" at bounding box center [781, 396] width 594 height 285
click at [663, 262] on input at bounding box center [658, 262] width 230 height 23
click at [811, 265] on div "Area scoring Save an analysis in Expansion planner to continue. Catchment area …" at bounding box center [781, 396] width 594 height 285
click at [823, 262] on div "Area scoring Save an analysis in Expansion planner to continue. Catchment area …" at bounding box center [781, 396] width 594 height 285
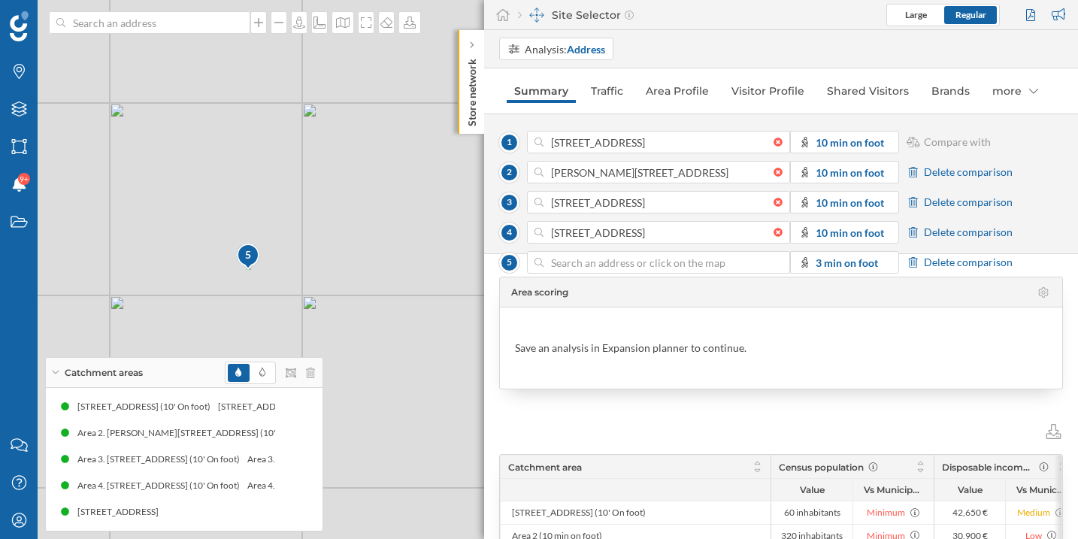
click at [965, 258] on div "Area scoring Save an analysis in Expansion planner to continue. Catchment area …" at bounding box center [781, 396] width 594 height 285
click at [950, 143] on span "Compare with" at bounding box center [956, 142] width 67 height 15
click at [976, 265] on div "Area scoring Save an analysis in Expansion planner to continue. Catchment area …" at bounding box center [781, 396] width 594 height 285
click at [625, 268] on input at bounding box center [658, 262] width 230 height 23
click at [280, 434] on icon at bounding box center [278, 433] width 11 height 11
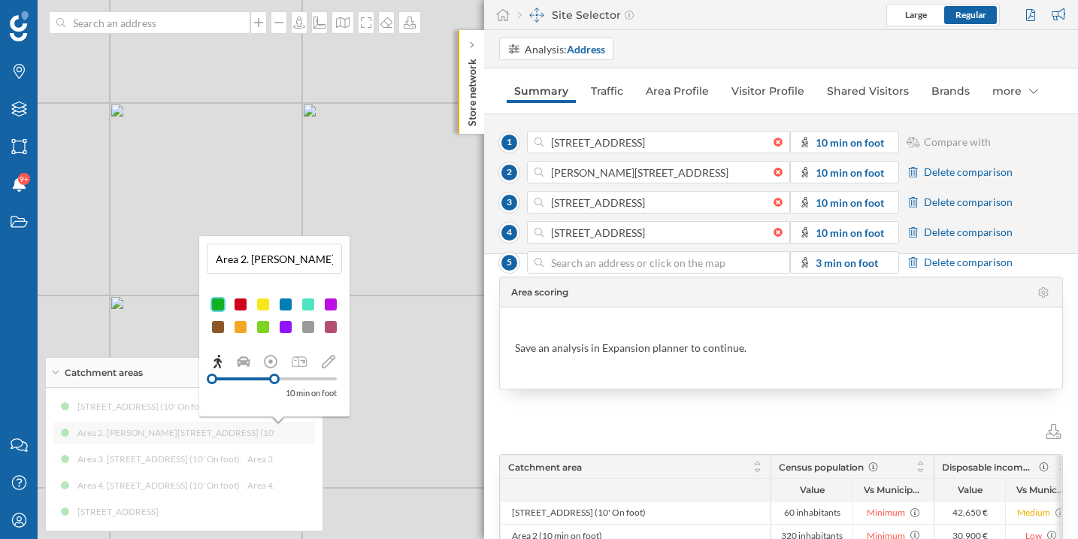
drag, startPoint x: 251, startPoint y: 260, endPoint x: 207, endPoint y: 262, distance: 43.6
click at [207, 262] on div "Area 2. Carl-Zeiss-Straße 3, 67269 Grünstadt, Germany (10' On foot)" at bounding box center [274, 258] width 135 height 30
type input "[PERSON_NAME][STREET_ADDRESS] (10' On foot)"
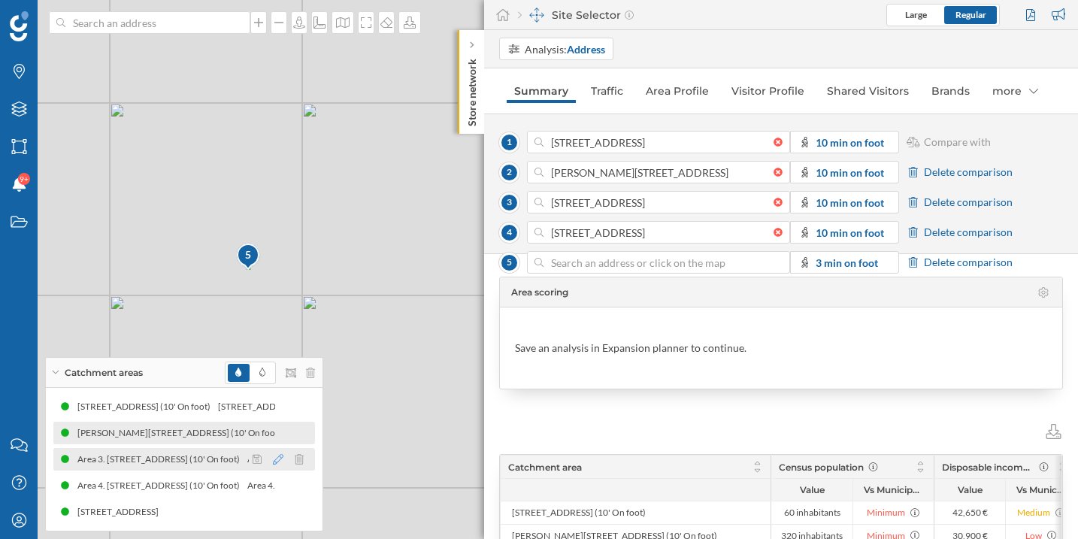
click at [282, 460] on icon at bounding box center [278, 459] width 11 height 11
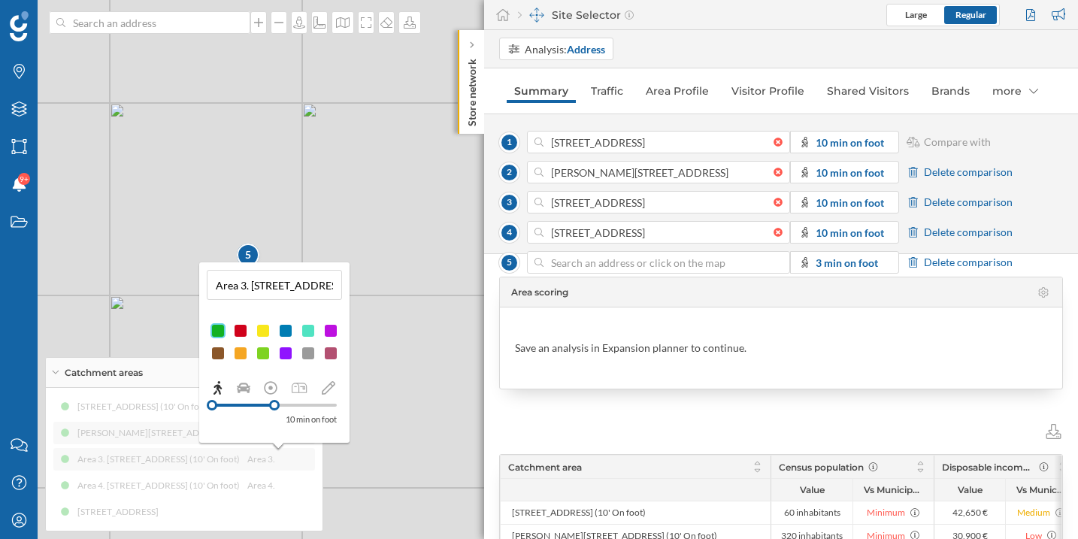
drag, startPoint x: 252, startPoint y: 289, endPoint x: 205, endPoint y: 289, distance: 46.6
click at [205, 289] on div "Area 3. Saarstraße 35, 54634 Bitburg, Germany (10' On foot) 10 min on foot" at bounding box center [274, 352] width 150 height 180
type input "[STREET_ADDRESS] (10' On foot)"
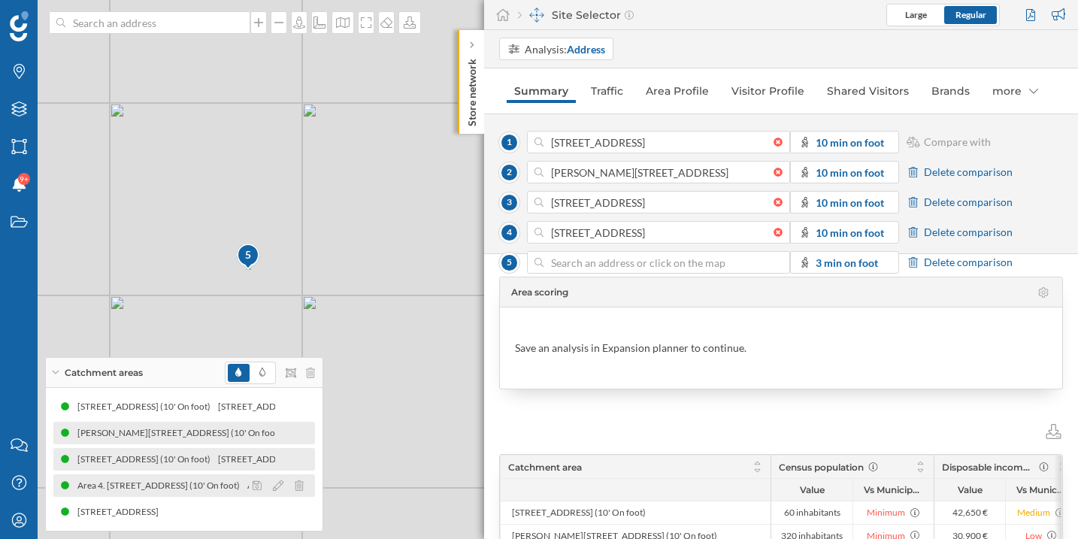
click at [283, 487] on div at bounding box center [282, 485] width 67 height 18
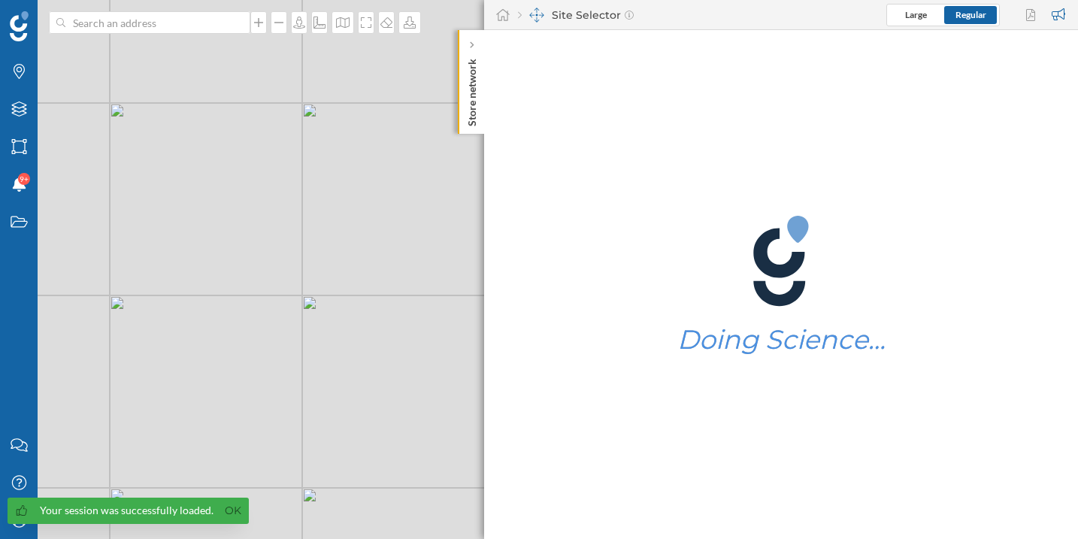
click at [233, 518] on div "Your session was successfully loaded. Ok" at bounding box center [128, 510] width 241 height 26
click at [232, 514] on link "Ok" at bounding box center [233, 510] width 24 height 17
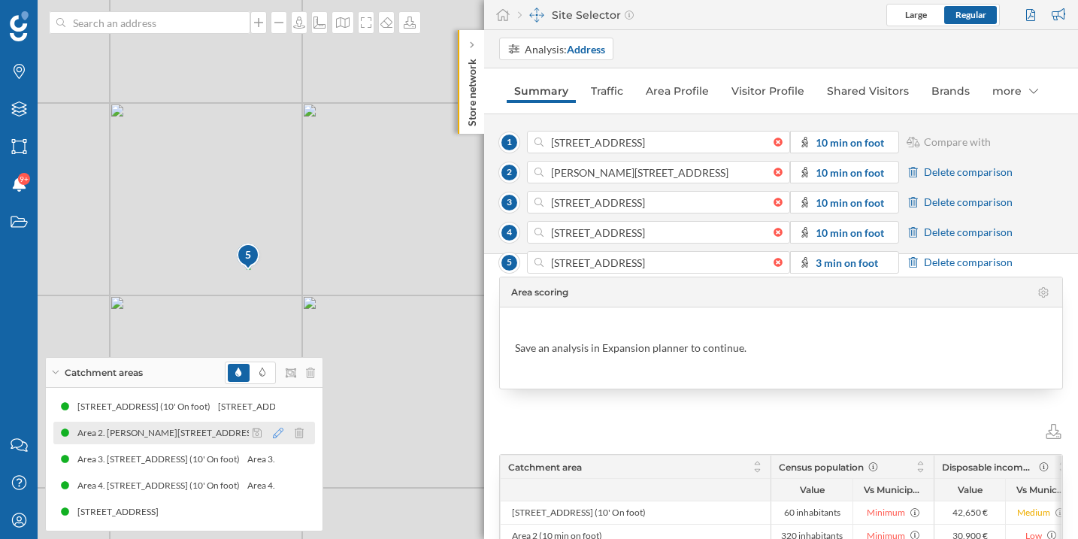
click at [283, 433] on icon at bounding box center [278, 433] width 11 height 11
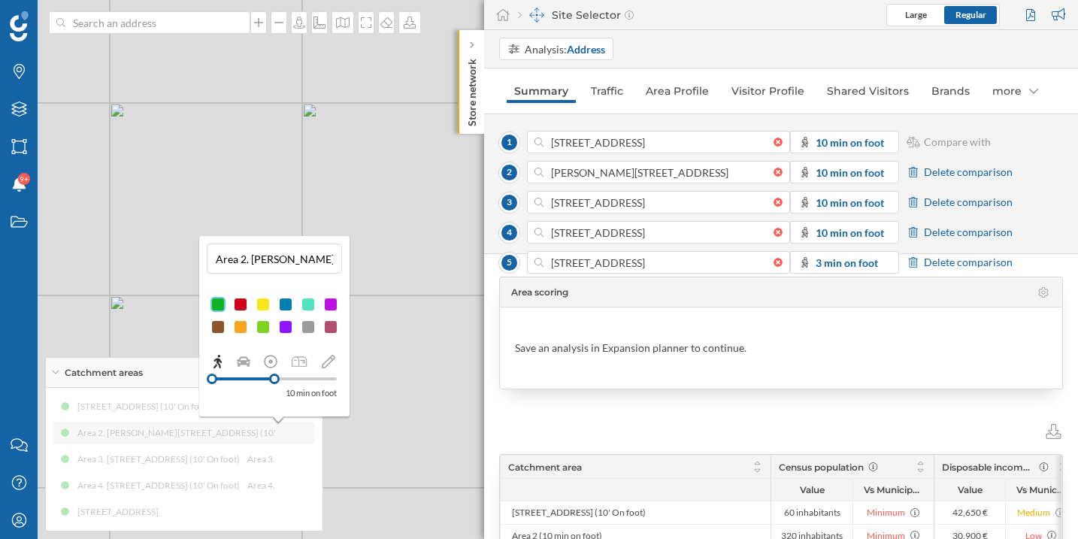
drag, startPoint x: 249, startPoint y: 262, endPoint x: 216, endPoint y: 260, distance: 33.9
click at [216, 260] on input "Area 2. Carl-Zeiss-Straße 3, 67269 Grünstadt, Germany (10' On foot)" at bounding box center [274, 258] width 126 height 23
type input "[PERSON_NAME][STREET_ADDRESS] (10' On foot)"
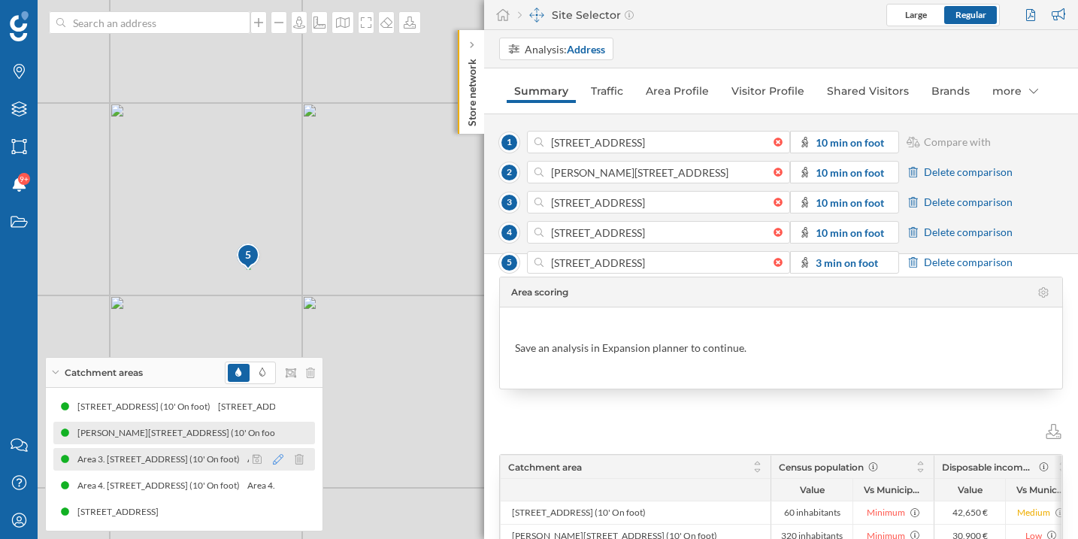
click at [279, 459] on icon at bounding box center [278, 459] width 11 height 11
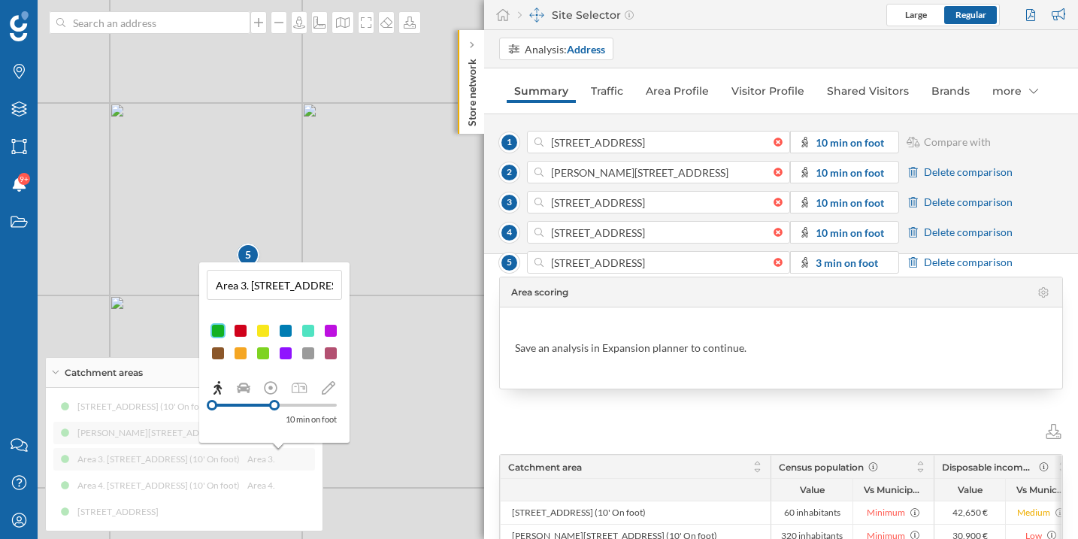
drag, startPoint x: 252, startPoint y: 283, endPoint x: 207, endPoint y: 287, distance: 45.2
click at [207, 287] on div "Area 3. Saarstraße 35, 54634 Bitburg, Germany (10' On foot)" at bounding box center [274, 285] width 135 height 30
type input "[STREET_ADDRESS] (10' On foot)"
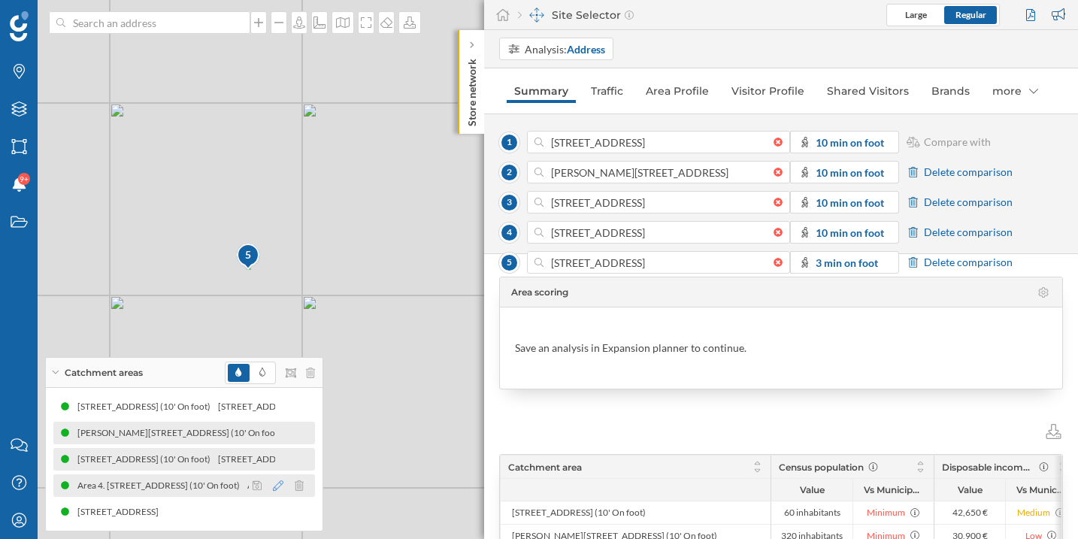
click at [273, 486] on icon at bounding box center [278, 485] width 11 height 11
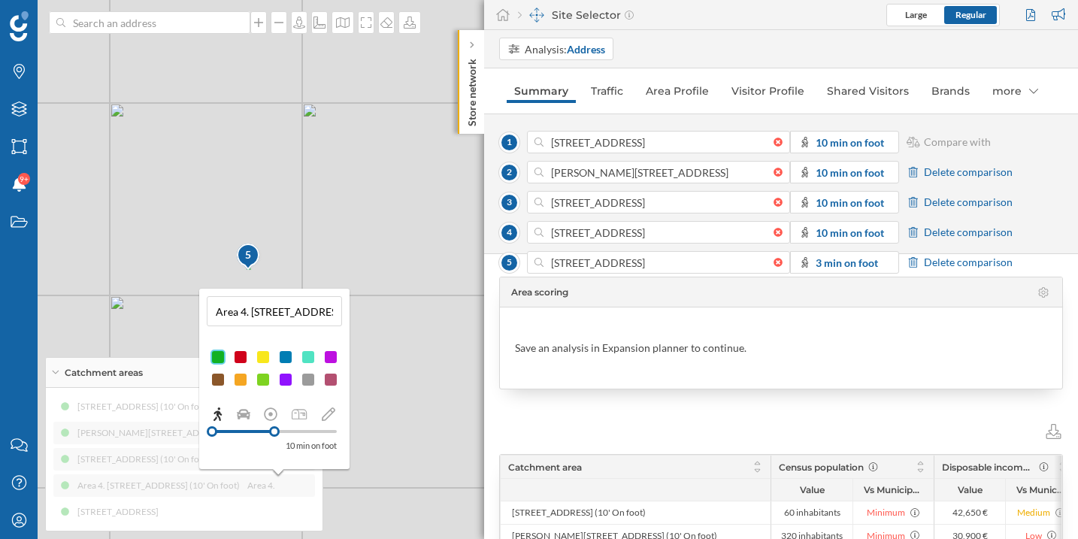
drag, startPoint x: 252, startPoint y: 313, endPoint x: 209, endPoint y: 309, distance: 43.0
click at [209, 309] on div "Area 4. Mergenthalerstraße 11, 24223 Schwentinental, Germany (10' On foot)" at bounding box center [274, 311] width 135 height 30
type input "[STREET_ADDRESS] (10' On foot)"
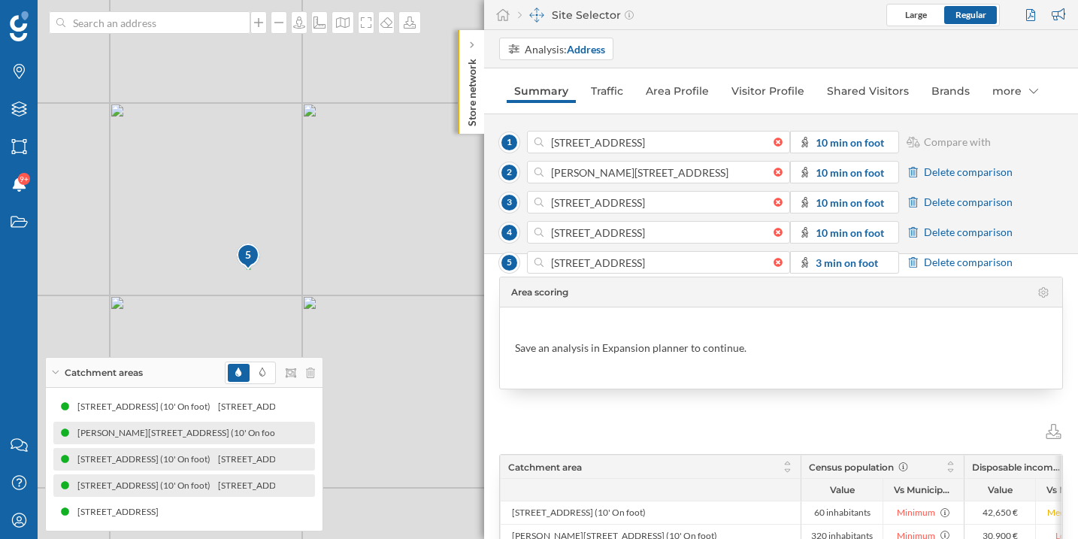
click at [824, 263] on div "Area scoring Save an analysis in Expansion planner to continue. Catchment area …" at bounding box center [781, 396] width 594 height 285
click at [944, 263] on div "Area scoring Save an analysis in Expansion planner to continue. Catchment area …" at bounding box center [781, 396] width 594 height 285
click at [17, 213] on div "States" at bounding box center [19, 222] width 38 height 38
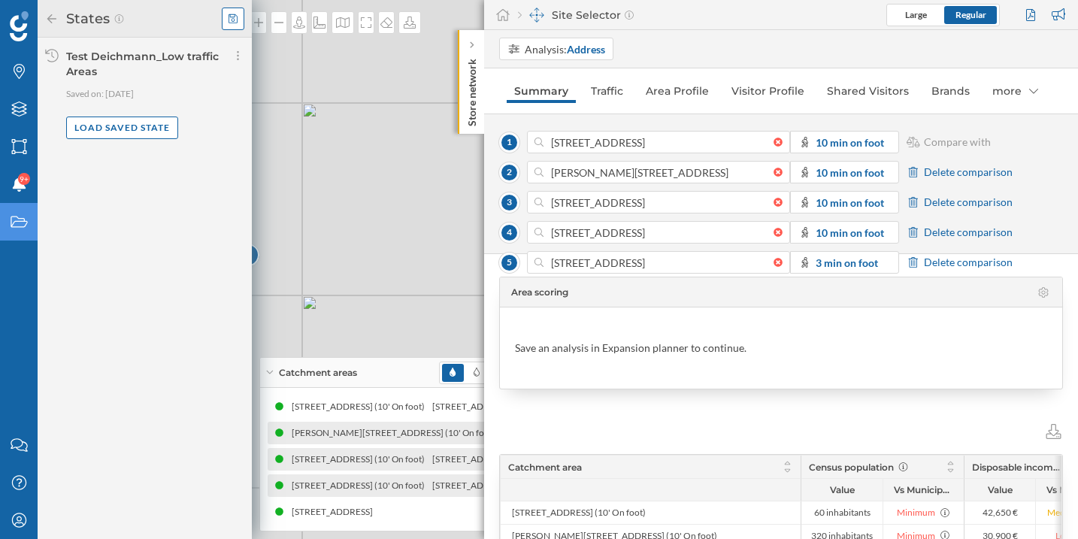
click at [229, 20] on icon at bounding box center [232, 19] width 9 height 11
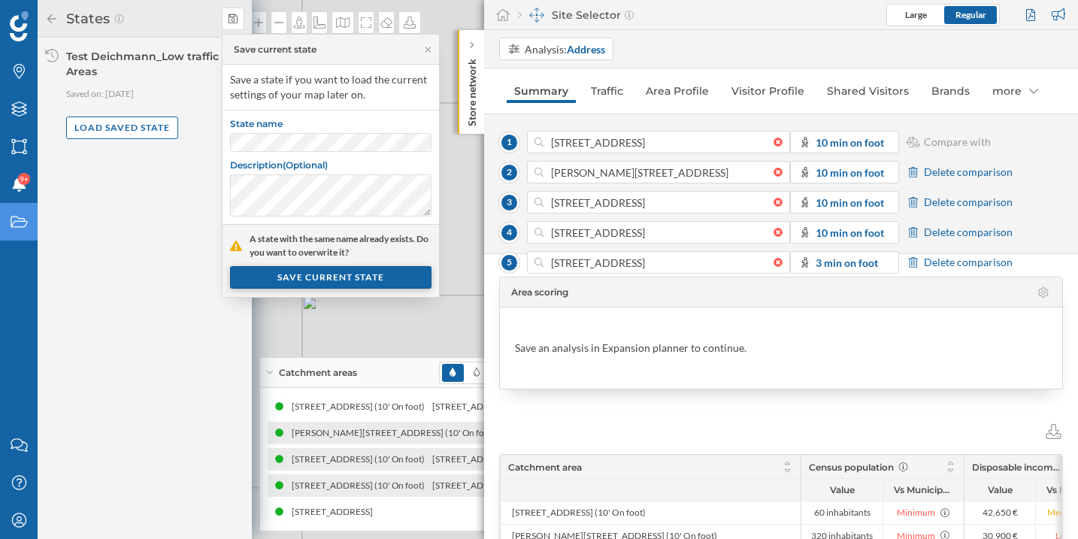
click at [329, 277] on div "SAVE CURRENT STATE" at bounding box center [330, 277] width 201 height 23
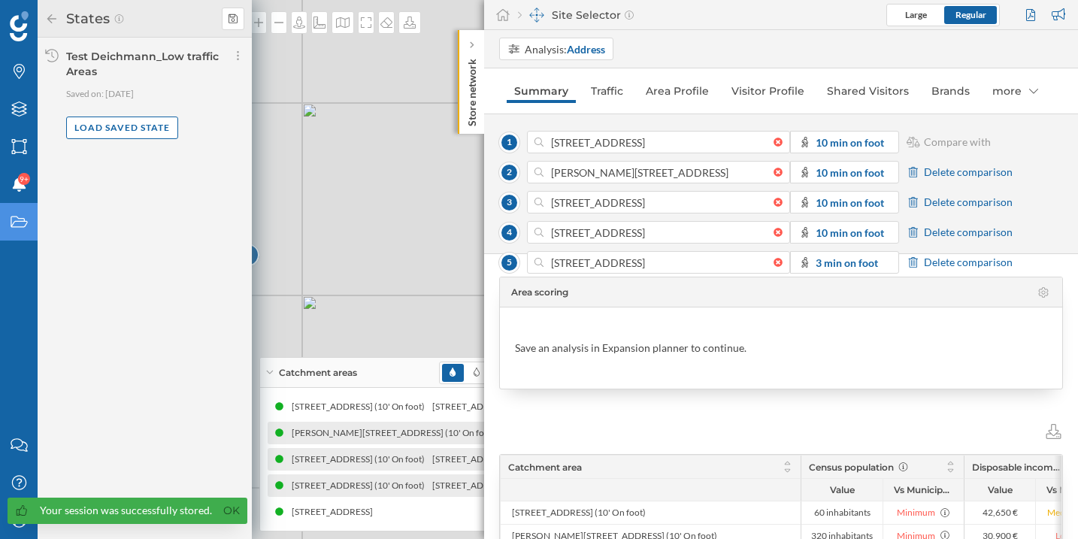
click at [826, 261] on div "Area scoring Save an analysis in Expansion planner to continue. Catchment area …" at bounding box center [781, 396] width 594 height 285
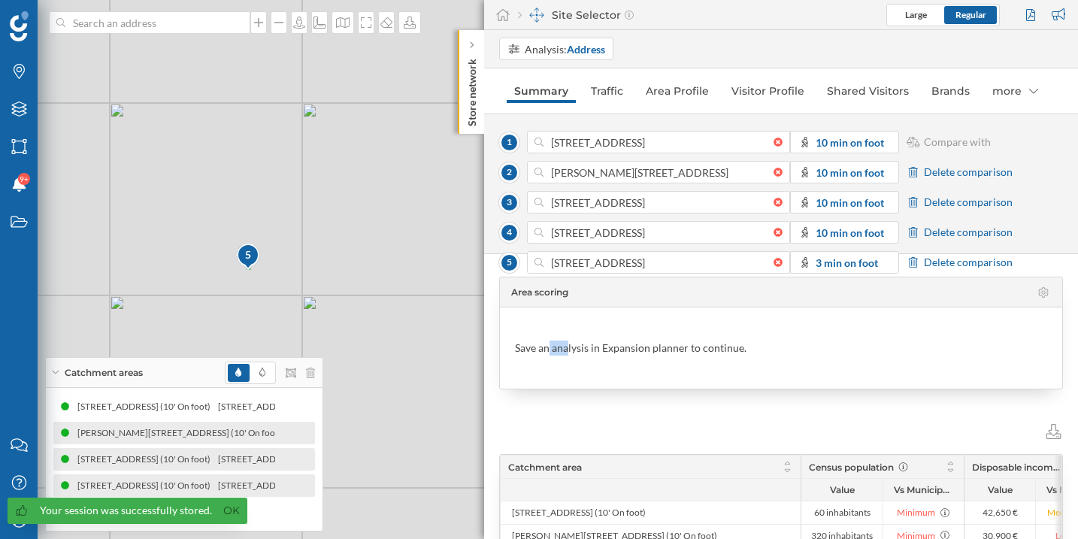
click at [826, 261] on div "Area scoring Save an analysis in Expansion planner to continue. Catchment area …" at bounding box center [781, 396] width 594 height 285
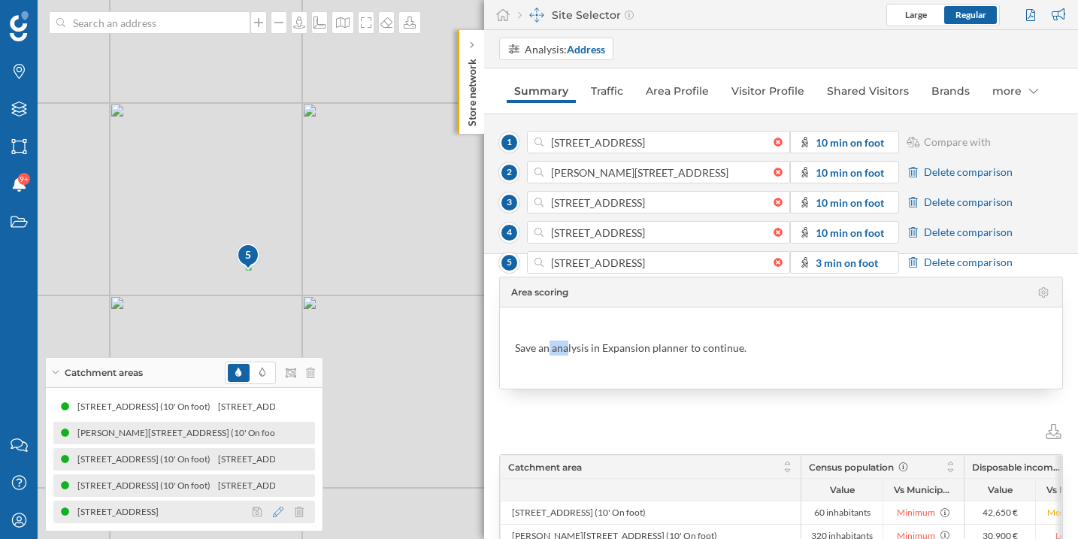
click at [276, 508] on icon at bounding box center [278, 511] width 11 height 11
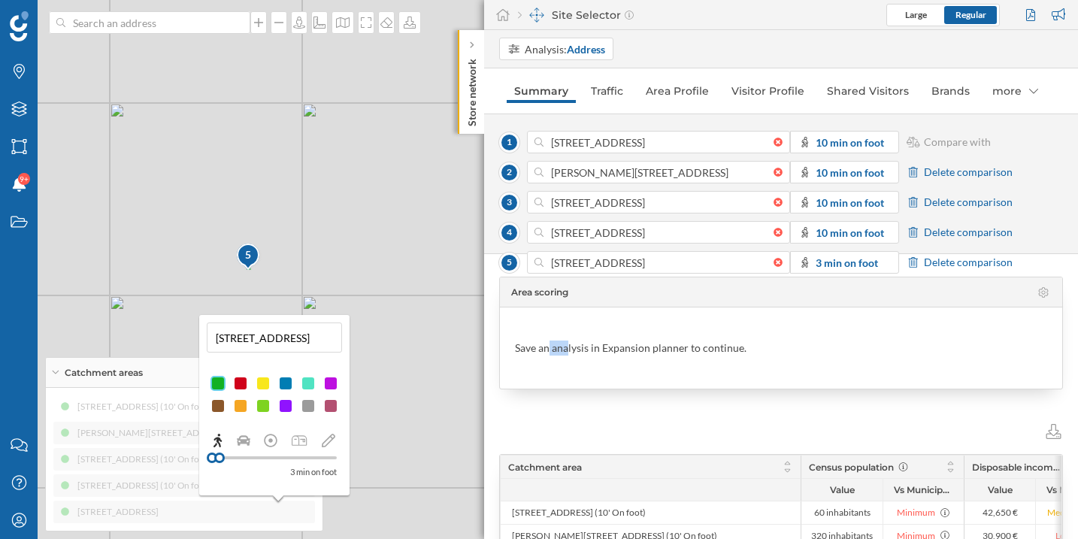
click at [286, 456] on div at bounding box center [274, 457] width 125 height 3
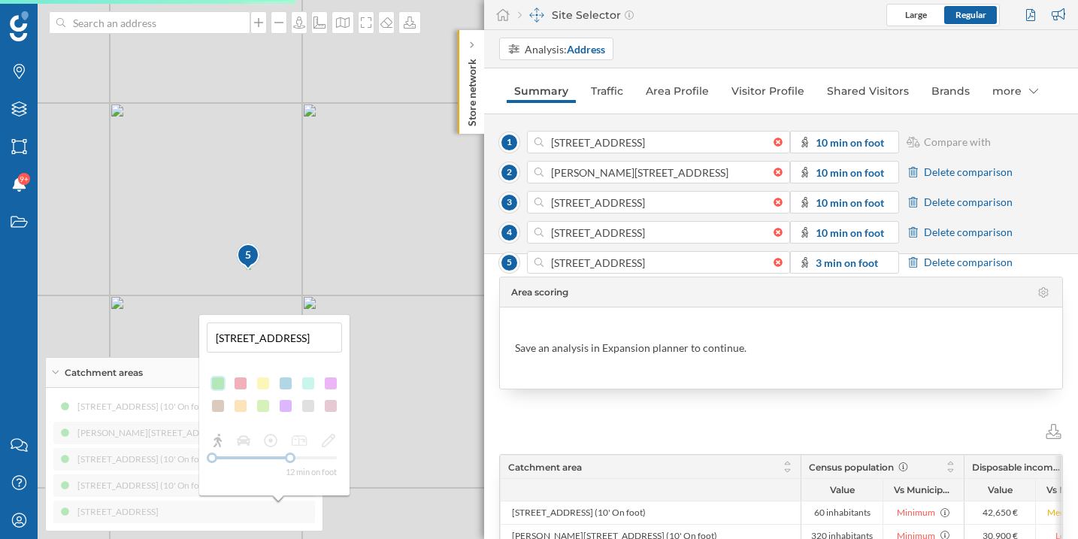
click at [285, 457] on div "12 min on foot" at bounding box center [274, 455] width 135 height 47
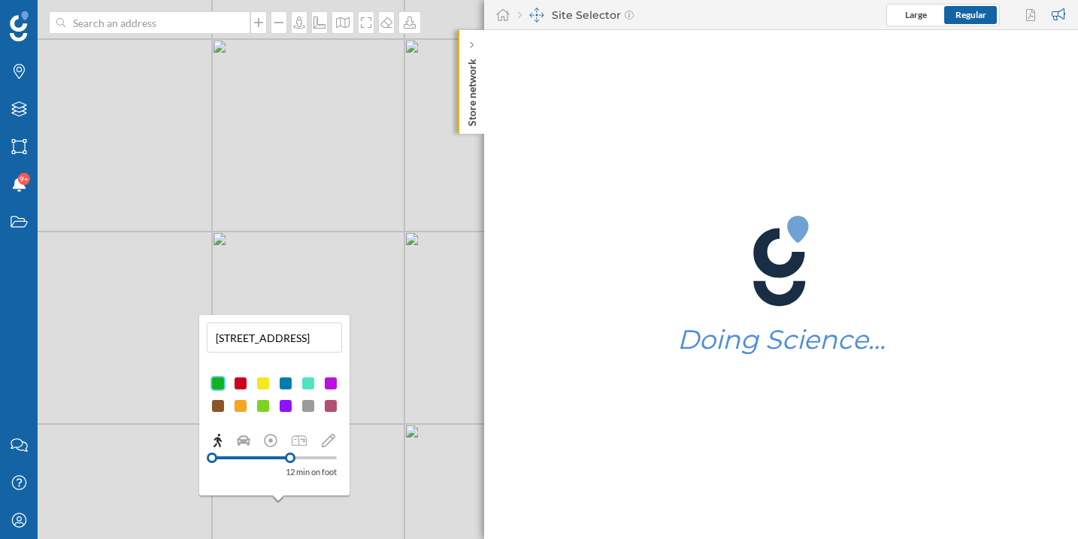
click at [286, 458] on div at bounding box center [290, 457] width 11 height 11
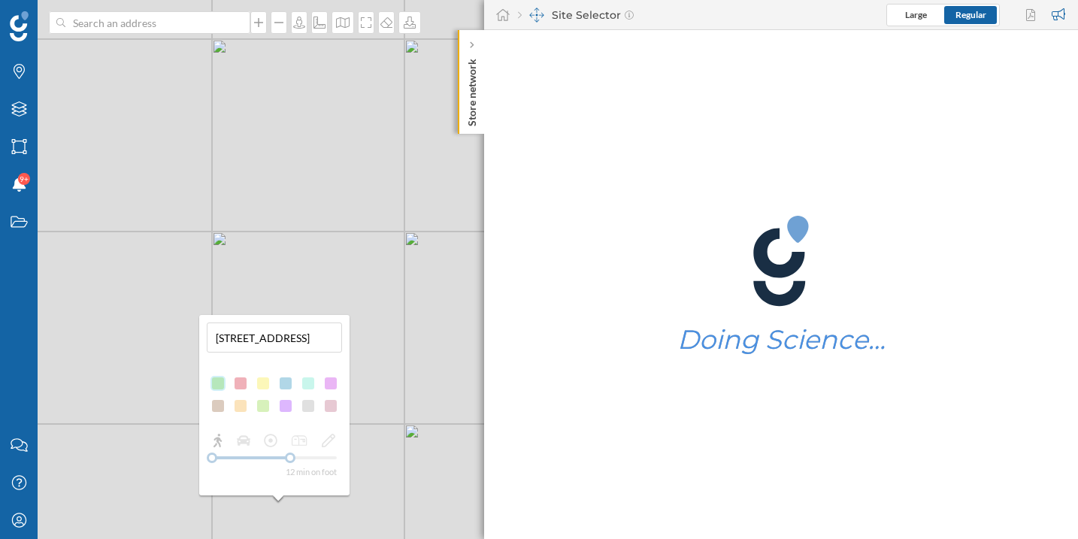
click at [280, 459] on div "12 min on foot" at bounding box center [274, 455] width 135 height 47
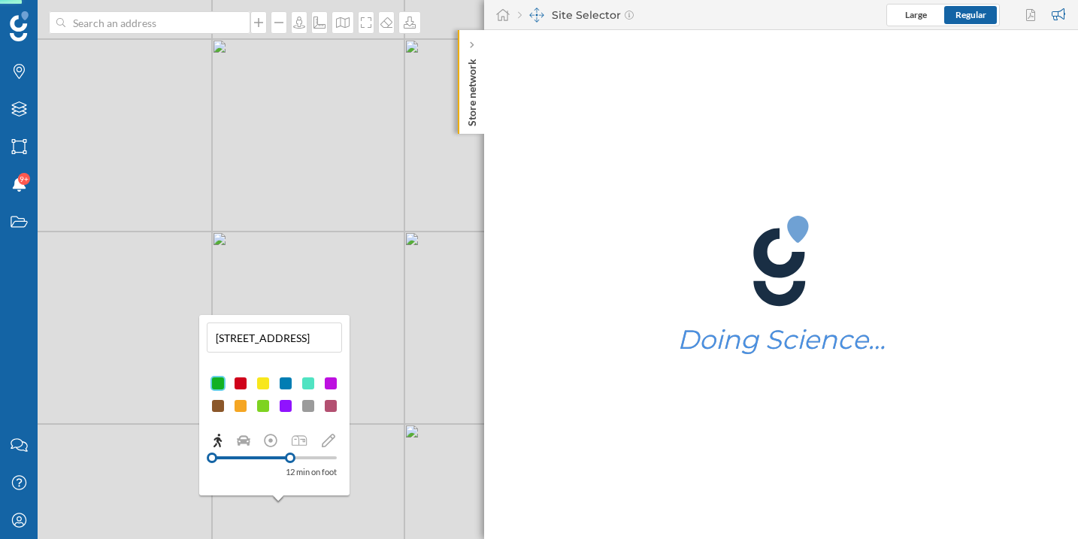
click at [281, 459] on div at bounding box center [274, 458] width 125 height 14
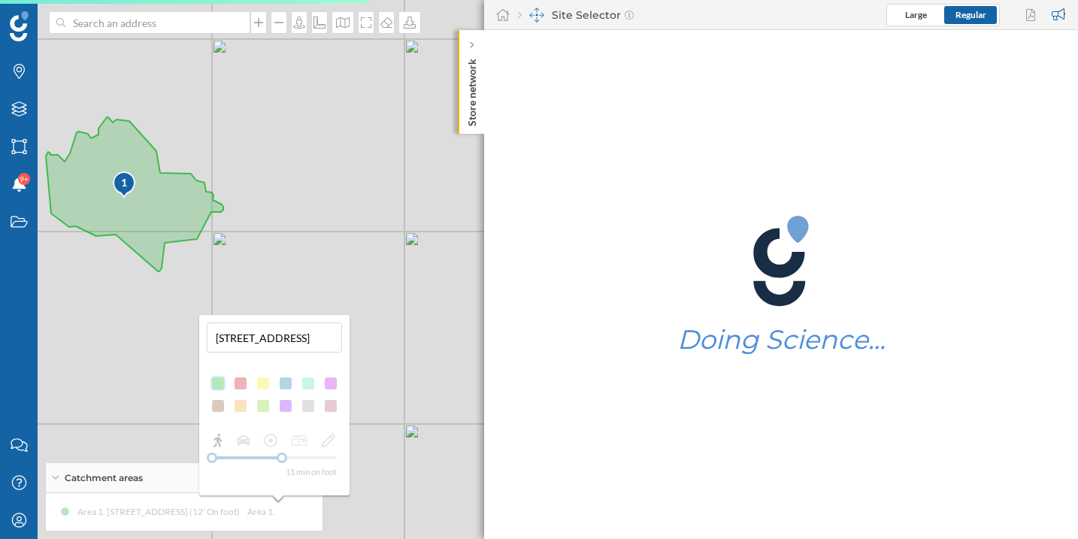
click at [274, 459] on div "11 min on foot" at bounding box center [274, 455] width 135 height 47
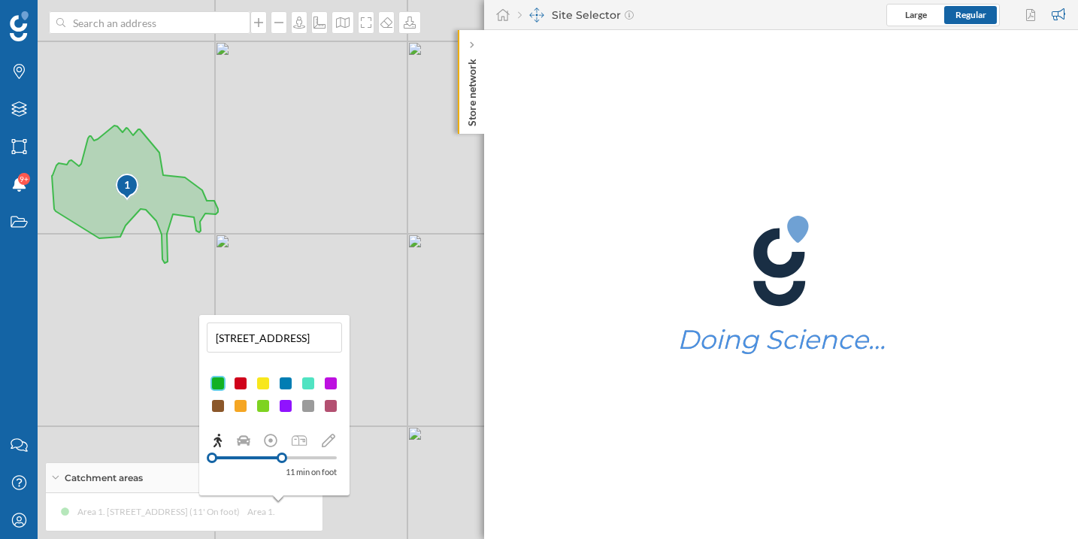
click at [276, 457] on div at bounding box center [247, 457] width 70 height 3
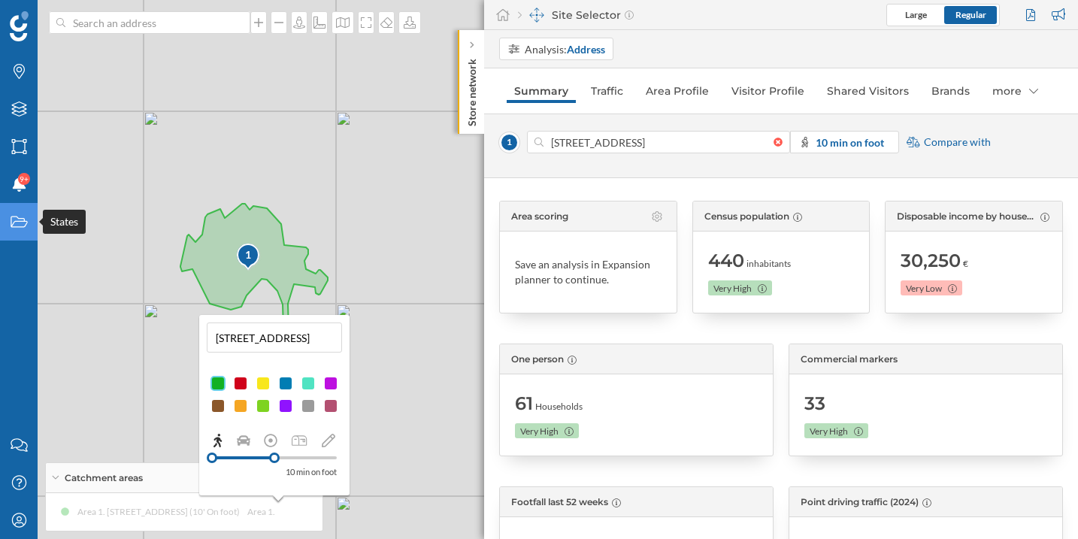
click at [17, 215] on icon "States" at bounding box center [19, 221] width 19 height 15
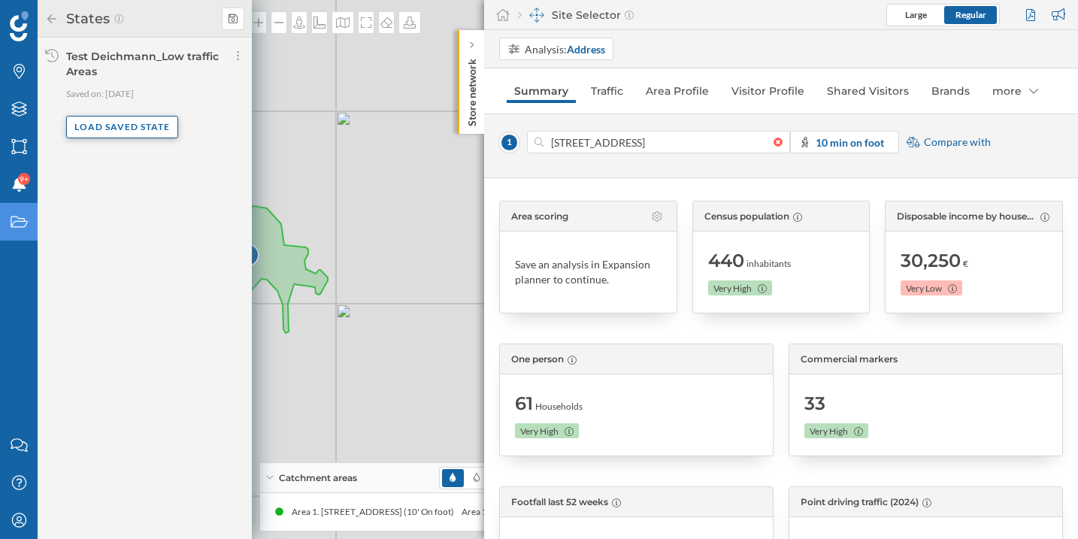
click at [140, 125] on div "Load saved state" at bounding box center [122, 127] width 112 height 23
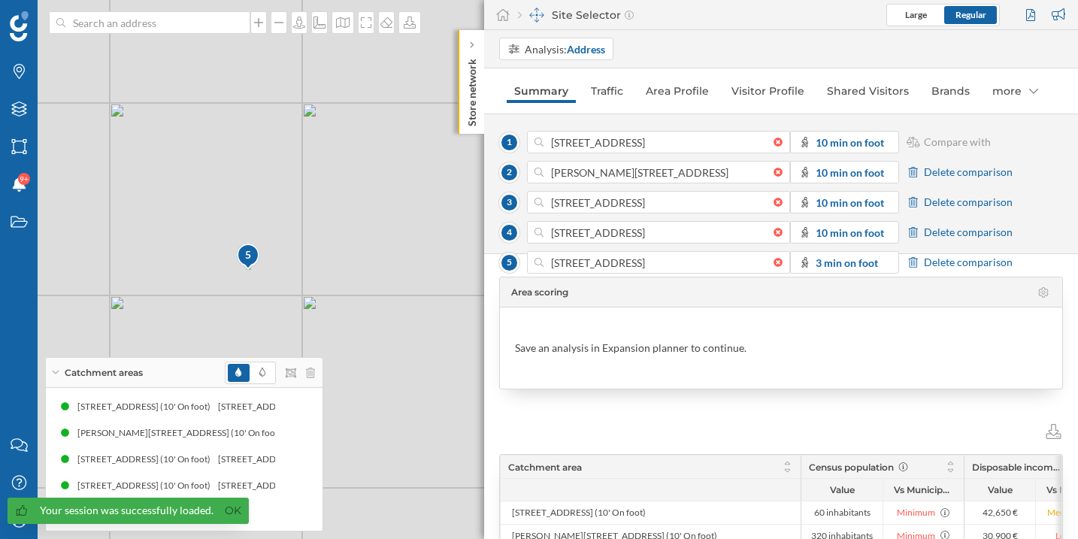
click at [963, 261] on div "Area scoring Save an analysis in Expansion planner to continue. Catchment area …" at bounding box center [781, 396] width 594 height 285
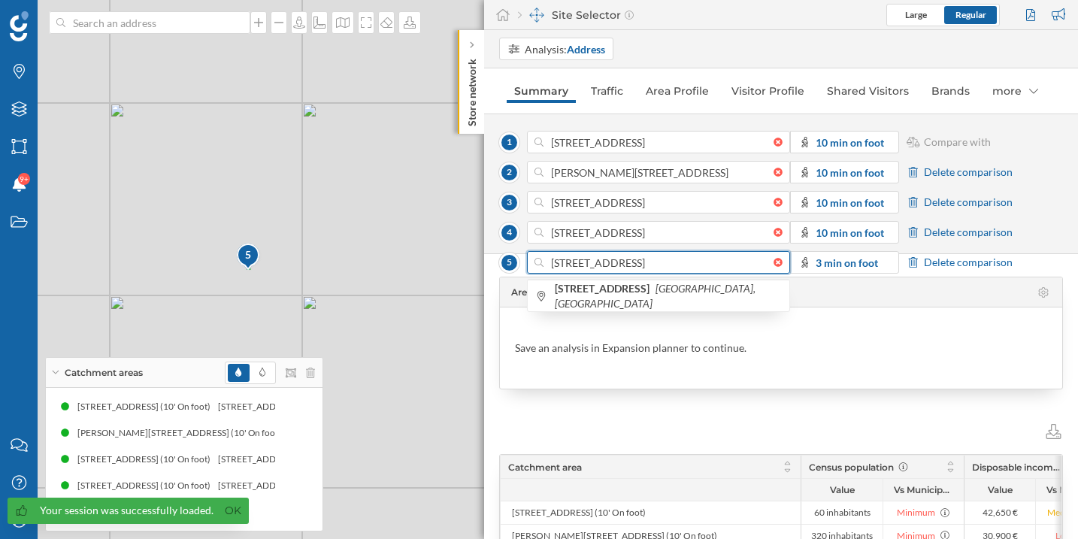
click at [564, 267] on input "[STREET_ADDRESS]" at bounding box center [658, 262] width 230 height 23
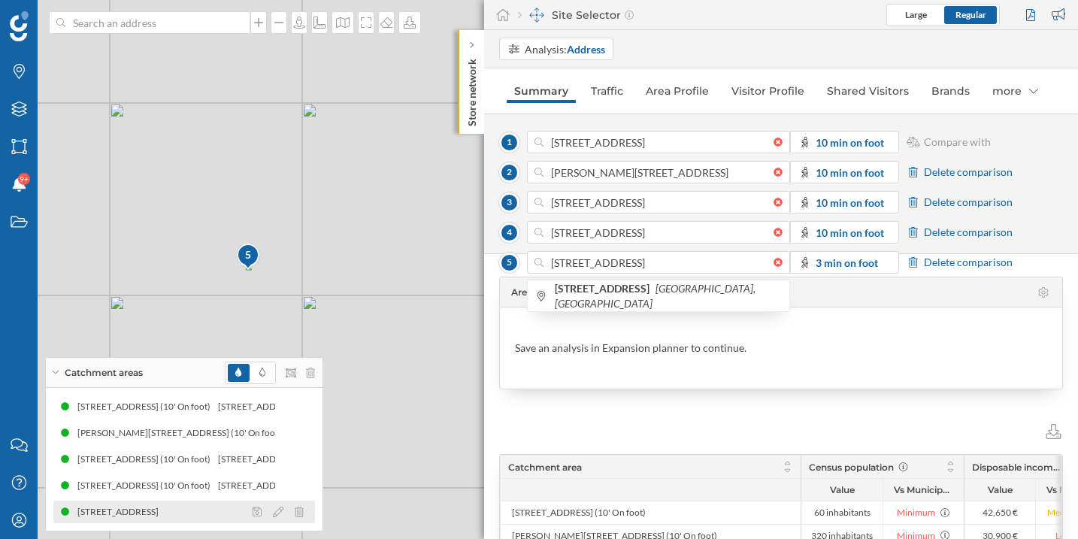
click at [134, 511] on div "[STREET_ADDRESS]" at bounding box center [121, 511] width 89 height 15
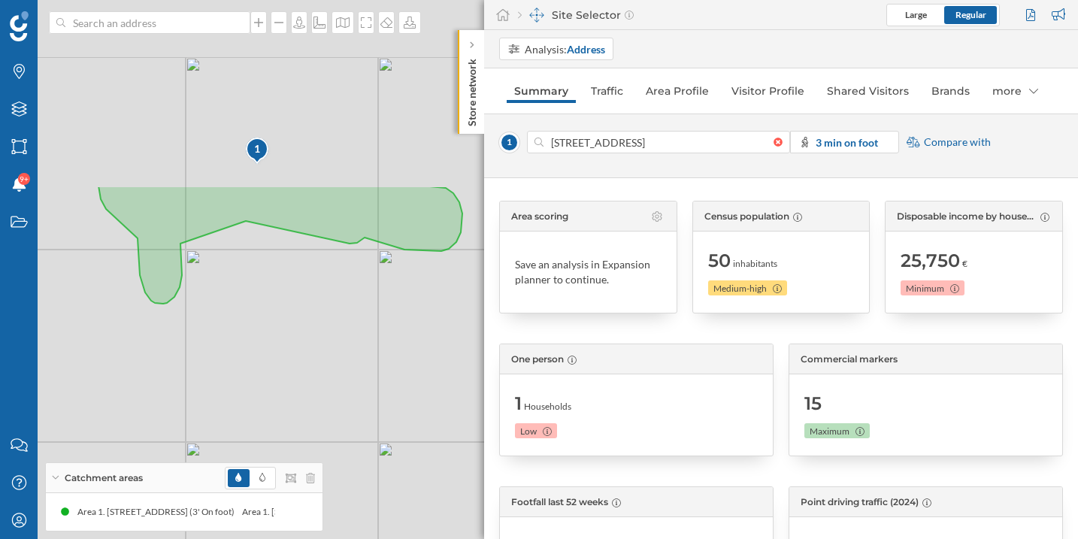
drag, startPoint x: 286, startPoint y: 213, endPoint x: 187, endPoint y: 452, distance: 258.7
click at [187, 452] on div "1 © Mapbox © OpenStreetMap Improve this map" at bounding box center [539, 269] width 1078 height 539
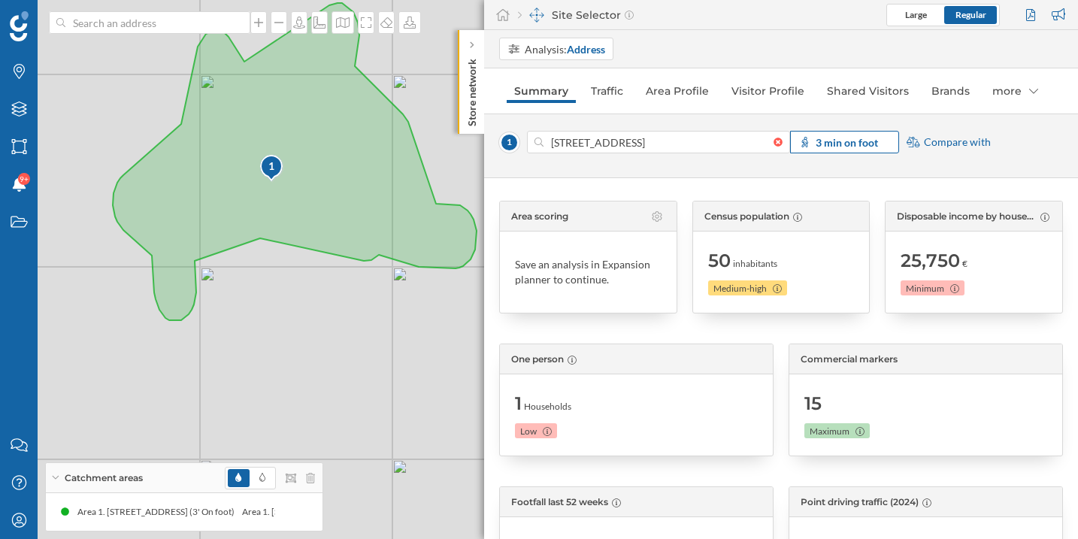
click at [833, 144] on strong "3 min on foot" at bounding box center [846, 142] width 62 height 13
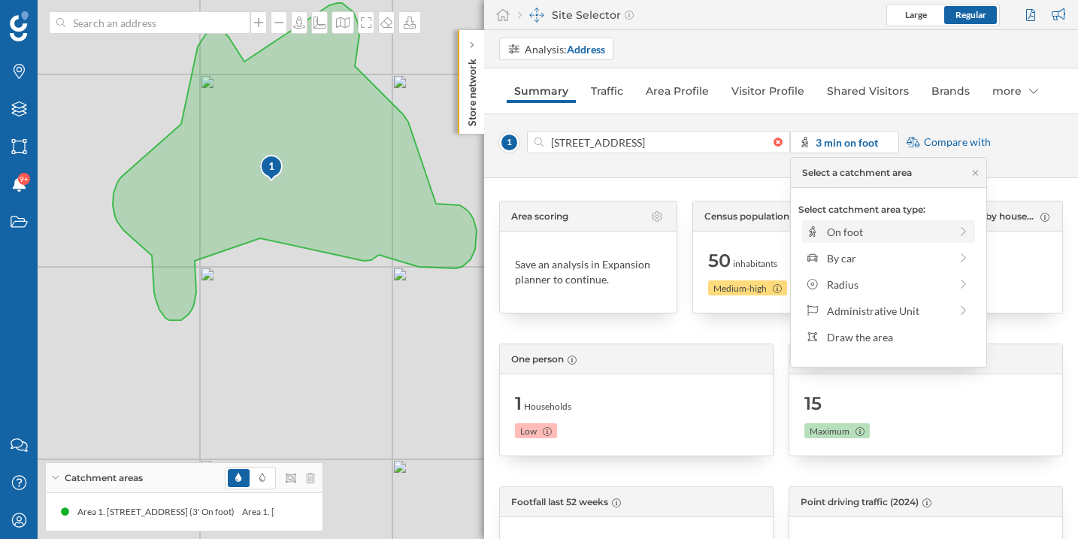
click at [875, 240] on div "On foot" at bounding box center [888, 231] width 173 height 23
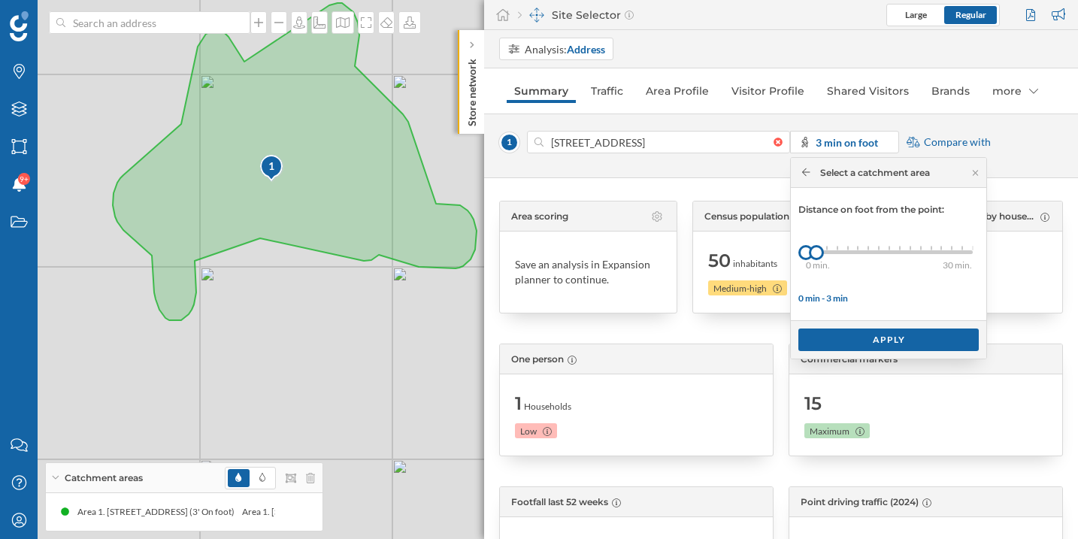
click at [899, 251] on div "0 min. 3 min. 4 min. 5 min. 6 min. 7 min. 8 min. 9 min. 10 min. 11 min. 12 min.…" at bounding box center [889, 252] width 167 height 4
click at [888, 251] on div at bounding box center [853, 252] width 94 height 4
click at [866, 343] on div "Apply" at bounding box center [888, 339] width 180 height 23
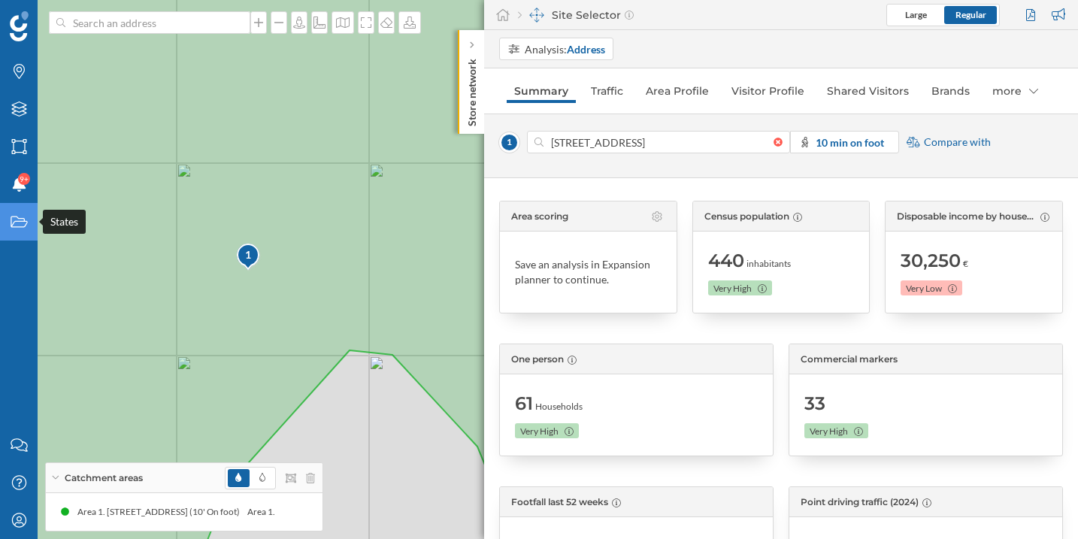
click at [26, 228] on icon "States" at bounding box center [19, 221] width 19 height 15
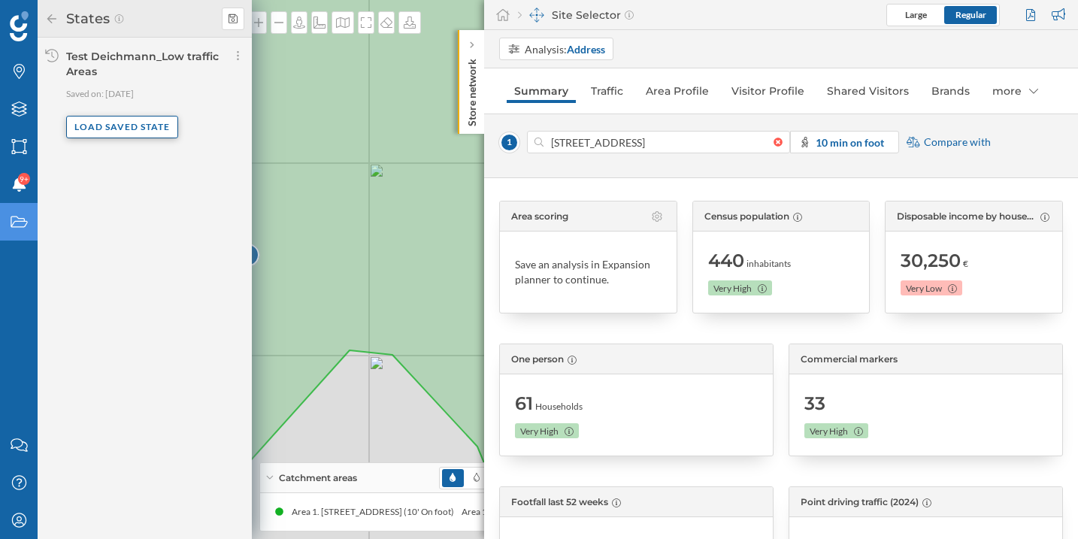
click at [146, 133] on div "Load saved state" at bounding box center [122, 127] width 112 height 23
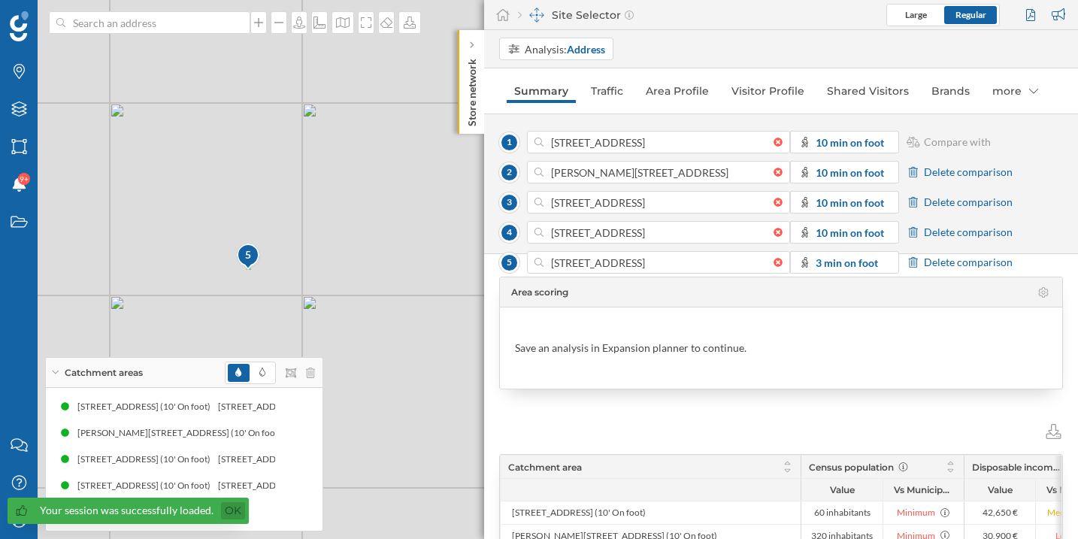
click at [228, 506] on link "Ok" at bounding box center [233, 510] width 24 height 17
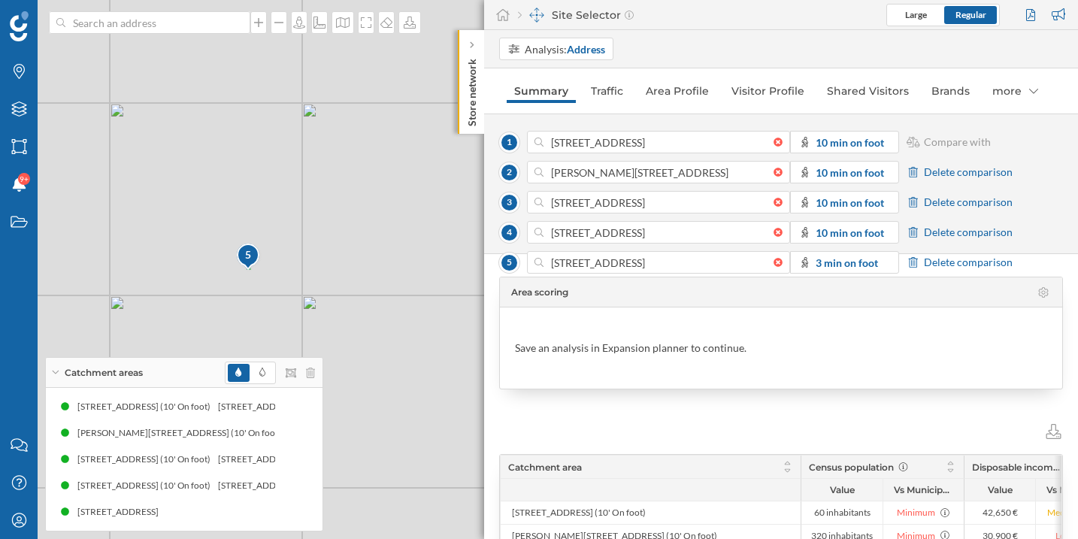
click at [848, 265] on div "Area scoring Save an analysis in Expansion planner to continue. Catchment area …" at bounding box center [781, 396] width 594 height 285
click at [778, 264] on div at bounding box center [781, 262] width 17 height 9
click at [773, 264] on input at bounding box center [658, 262] width 230 height 23
click at [21, 226] on icon "States" at bounding box center [19, 221] width 19 height 15
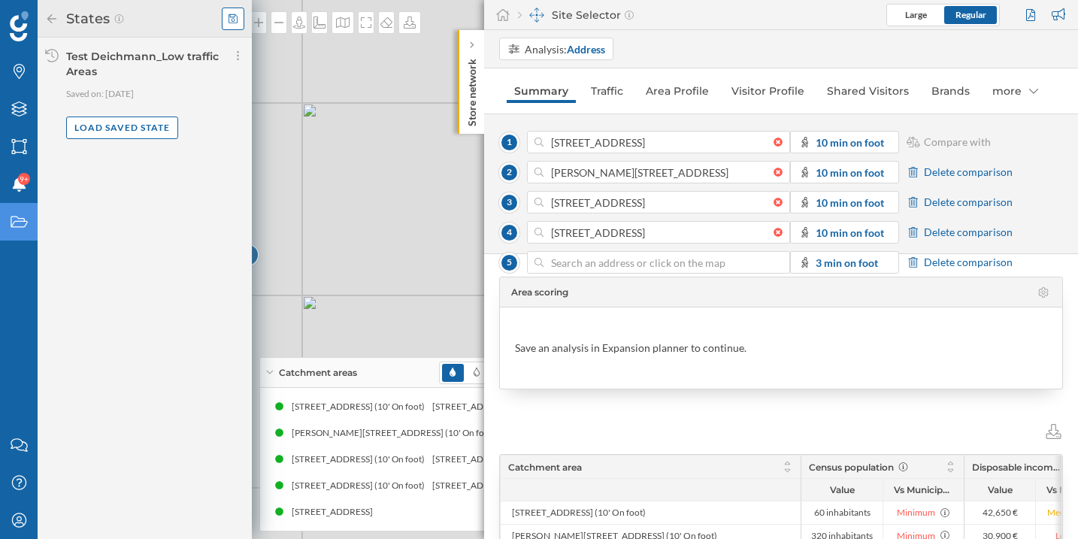
click at [234, 23] on icon at bounding box center [232, 19] width 9 height 11
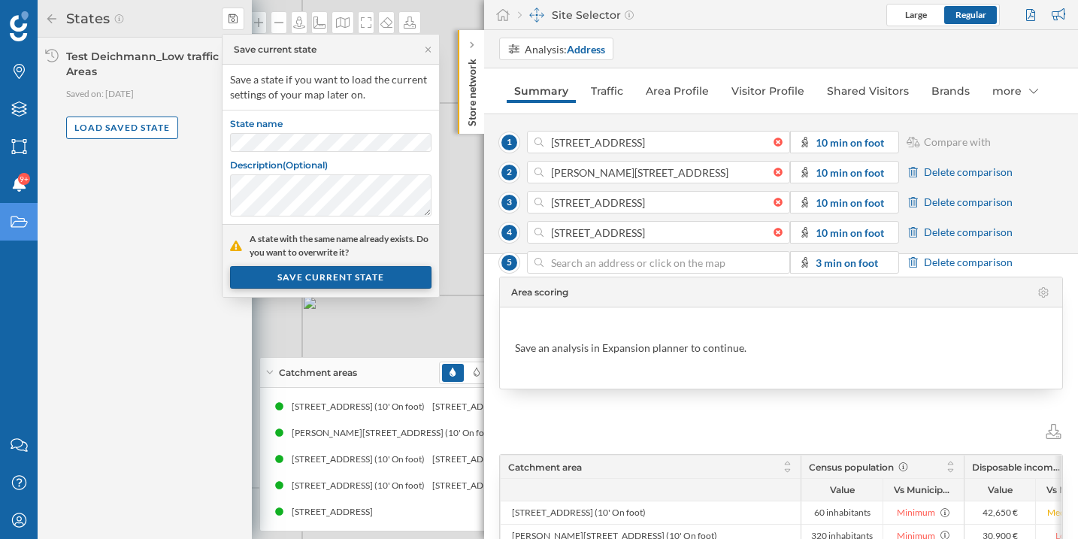
click at [339, 284] on div "SAVE CURRENT STATE" at bounding box center [330, 277] width 201 height 23
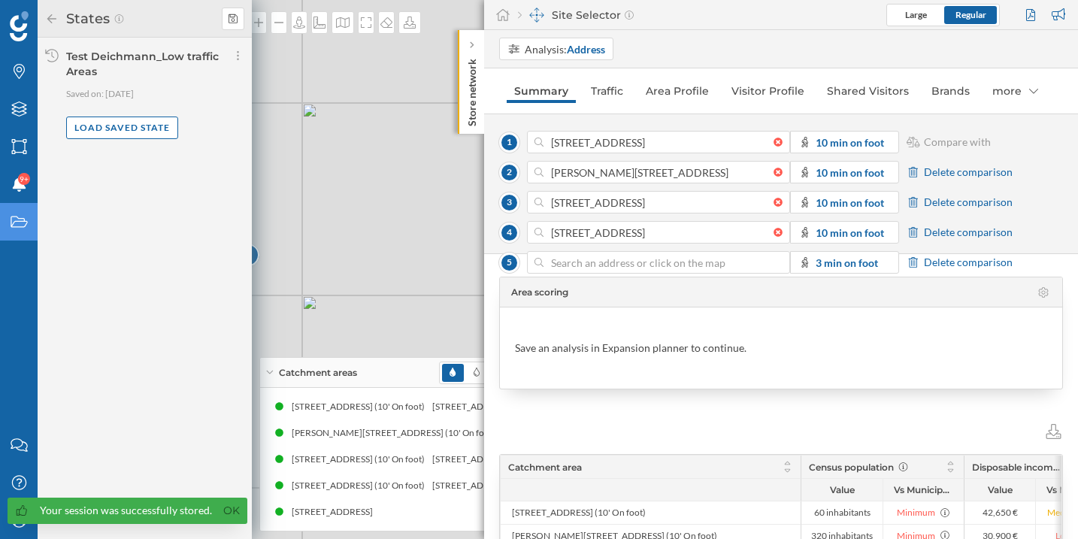
click at [1014, 59] on div "Analysis: Address" at bounding box center [788, 49] width 579 height 23
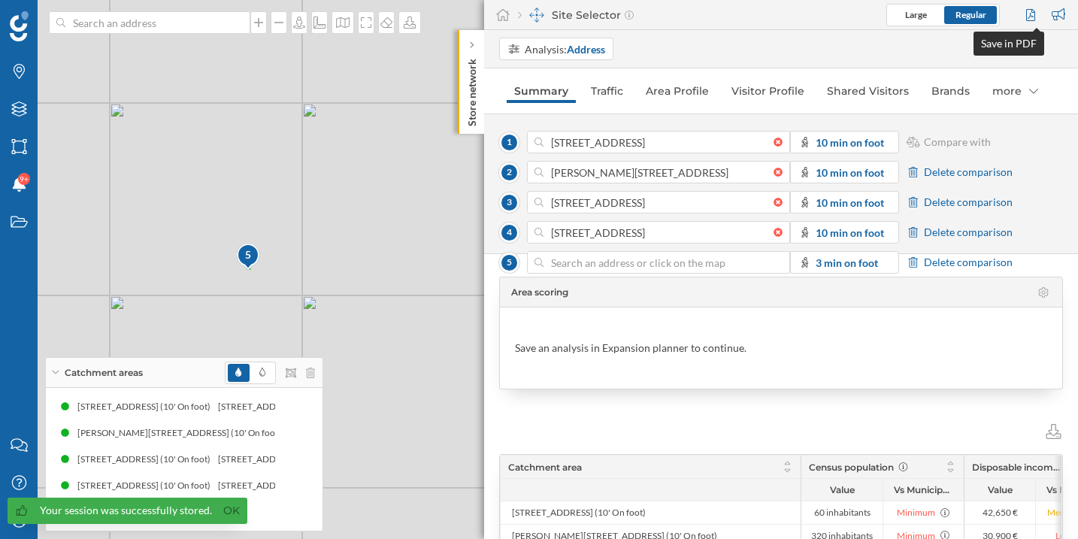
click at [1031, 17] on div at bounding box center [1032, 15] width 20 height 23
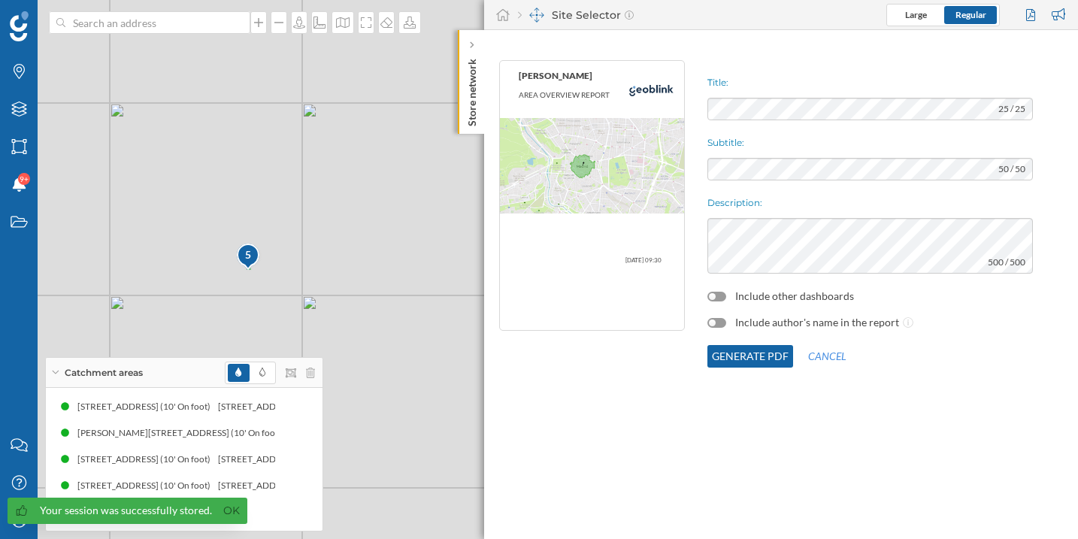
click at [721, 301] on div "Include other dashboards" at bounding box center [869, 296] width 325 height 15
click at [716, 297] on div at bounding box center [716, 297] width 19 height 10
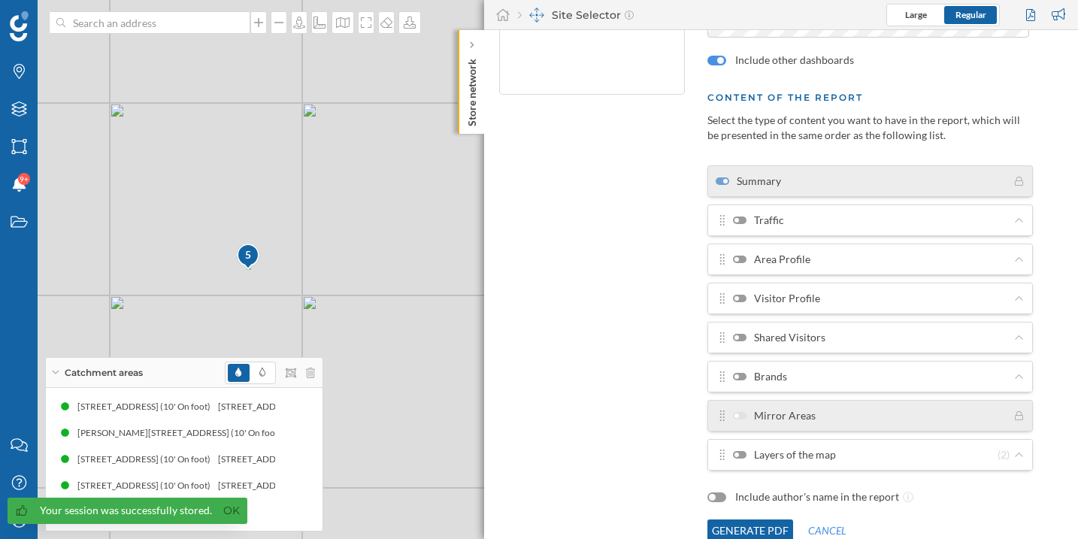
scroll to position [240, 0]
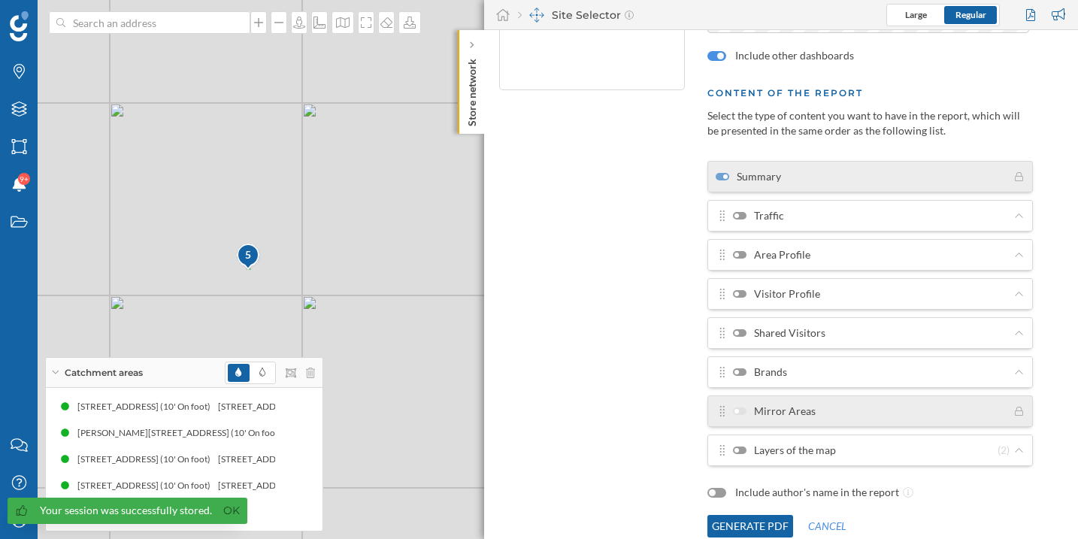
click at [742, 373] on div at bounding box center [740, 372] width 14 height 8
click at [0, 0] on input "Brands" at bounding box center [0, 0] width 0 height 0
click at [746, 370] on label "Brands" at bounding box center [760, 371] width 54 height 15
click at [0, 0] on input "Brands" at bounding box center [0, 0] width 0 height 0
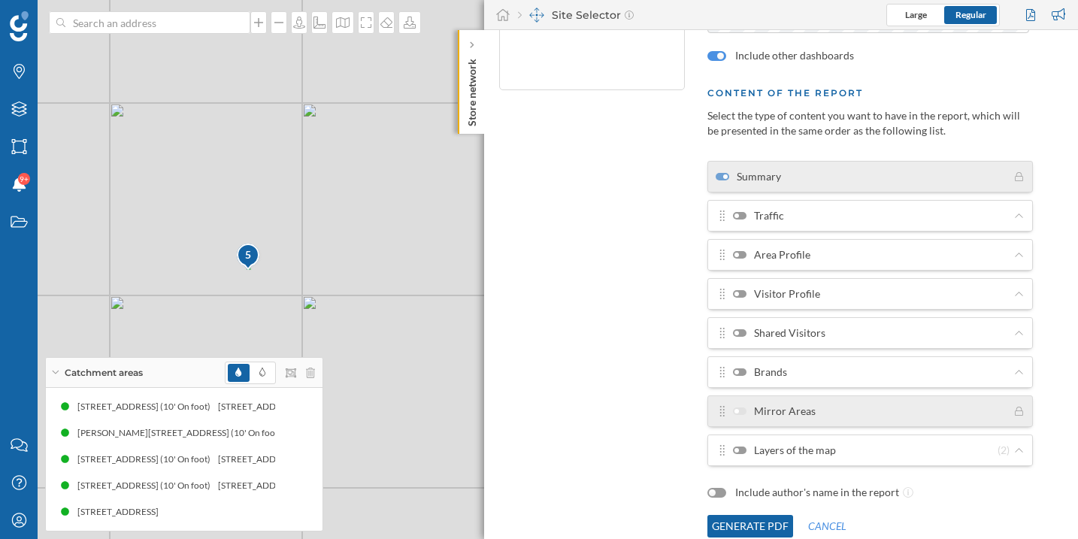
click at [736, 446] on div at bounding box center [740, 450] width 14 height 8
click at [0, 0] on input "Layers of the map" at bounding box center [0, 0] width 0 height 0
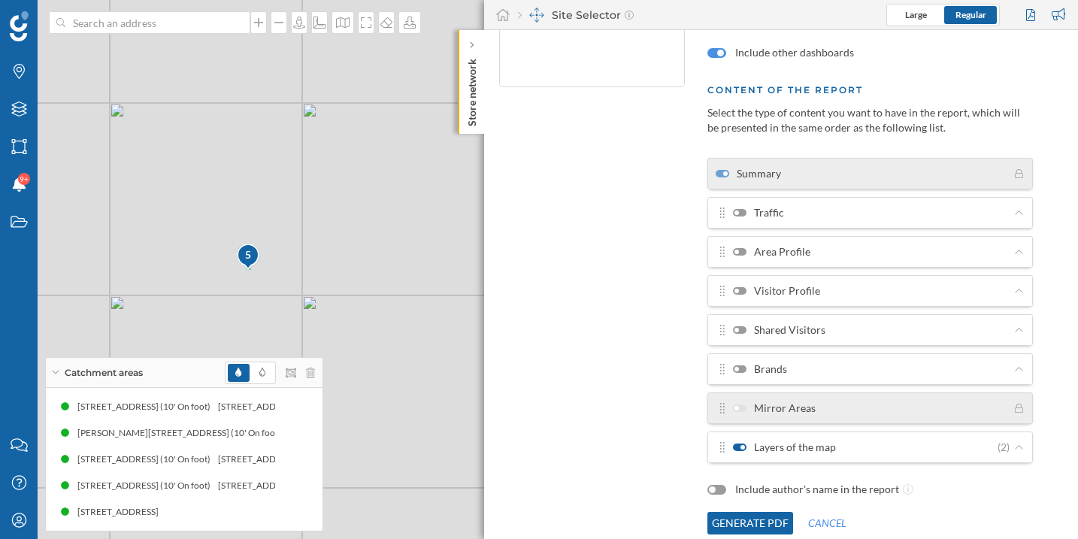
scroll to position [246, 0]
click at [774, 520] on button "Generate PDF" at bounding box center [750, 520] width 86 height 23
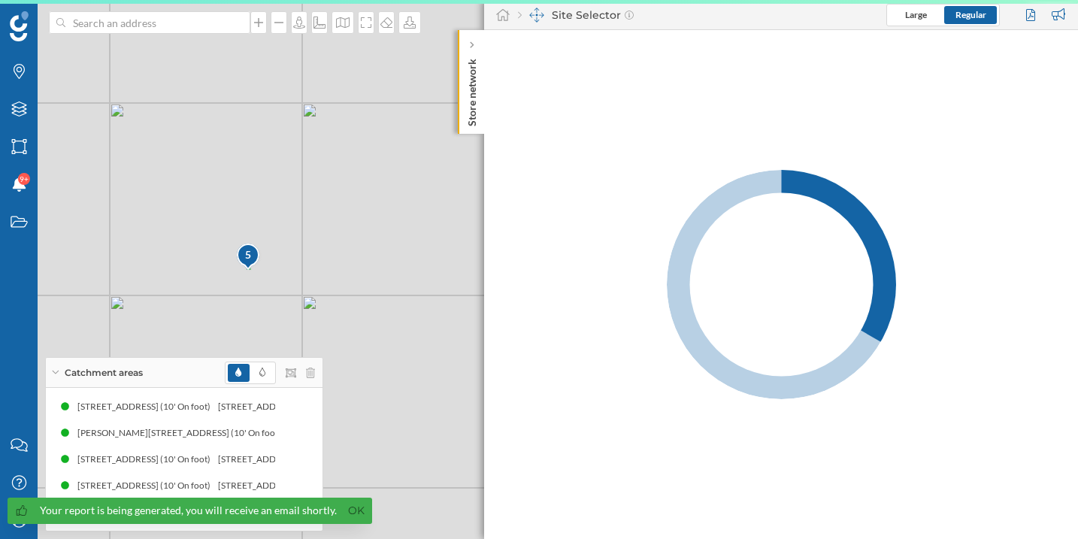
scroll to position [0, 0]
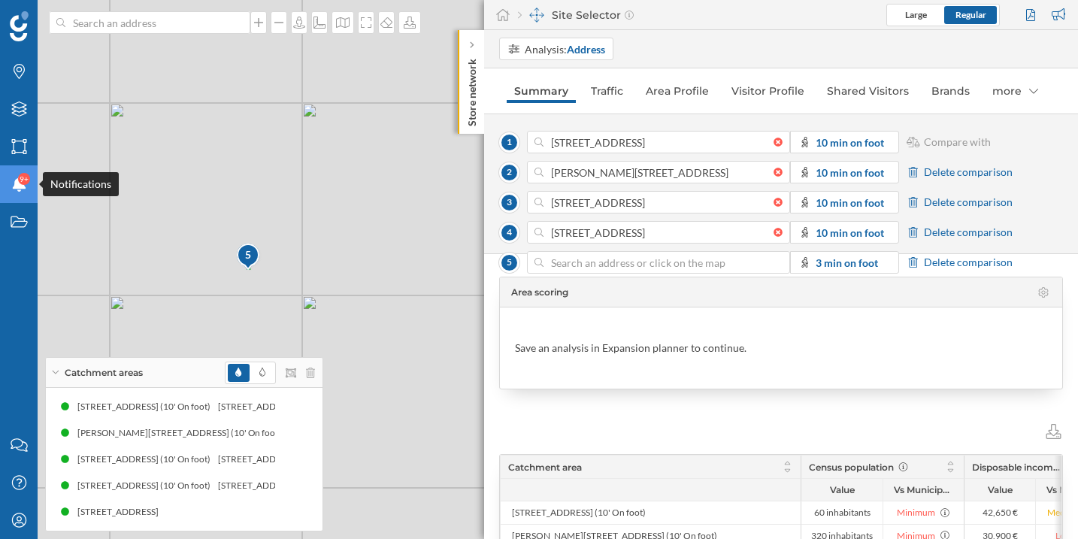
click at [10, 176] on div "Notifications 9+" at bounding box center [19, 184] width 38 height 38
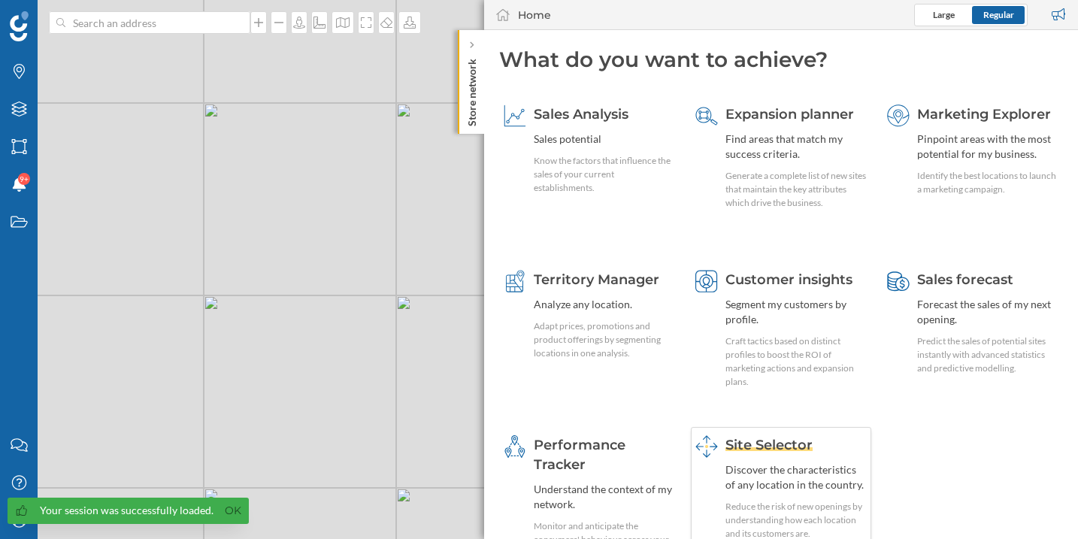
click at [757, 441] on span "Site Selector" at bounding box center [768, 445] width 87 height 17
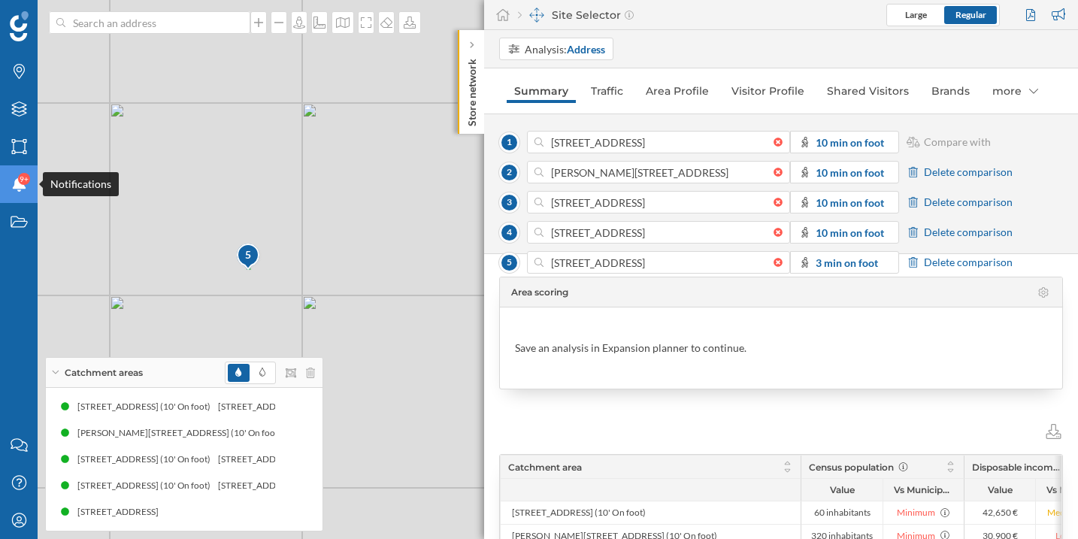
click at [19, 188] on icon at bounding box center [19, 184] width 14 height 15
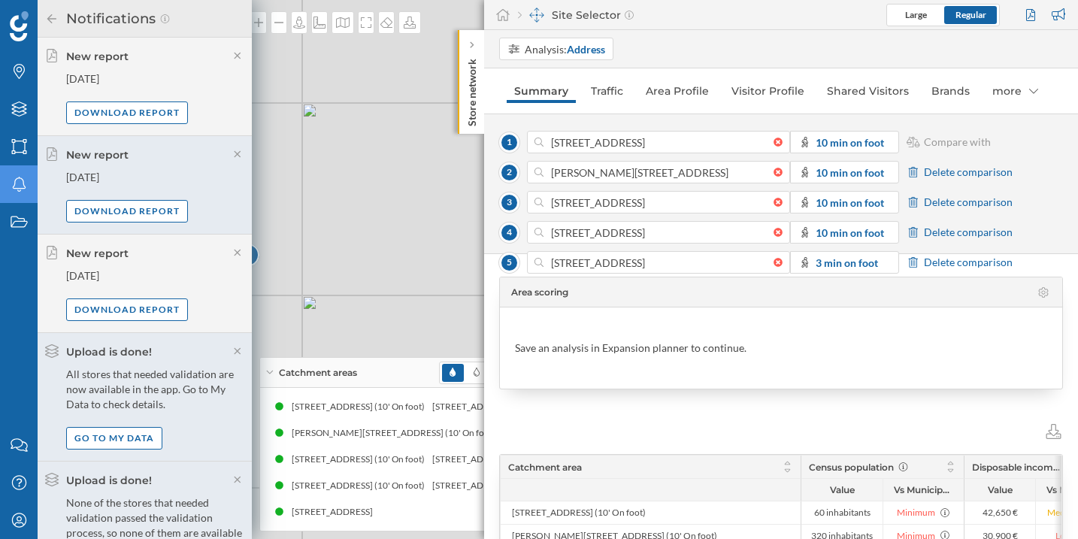
click at [1037, 135] on div "1 [STREET_ADDRESS] 10 min on foot Compare with" at bounding box center [781, 142] width 564 height 23
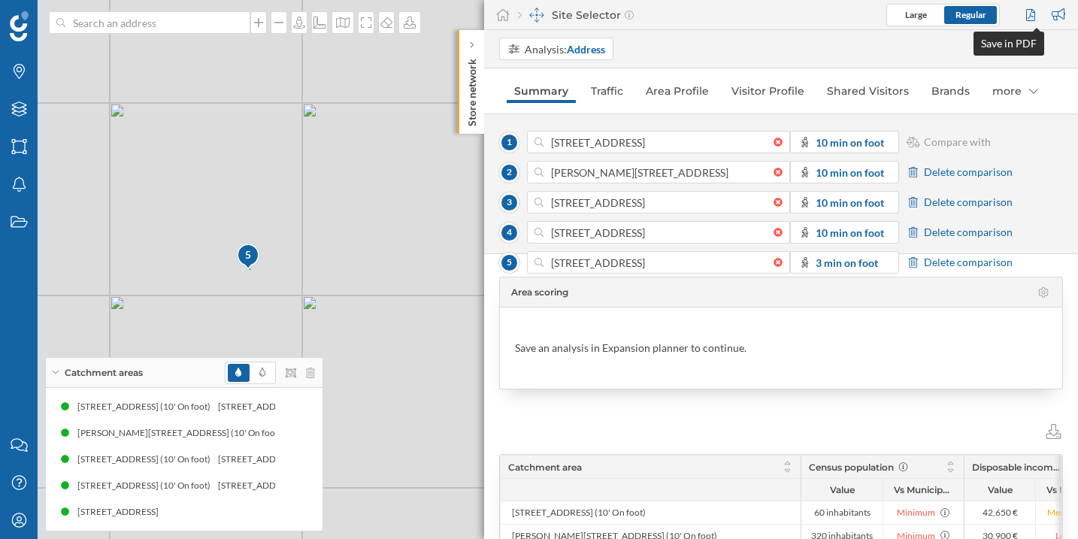
click at [1025, 16] on div at bounding box center [1032, 15] width 20 height 23
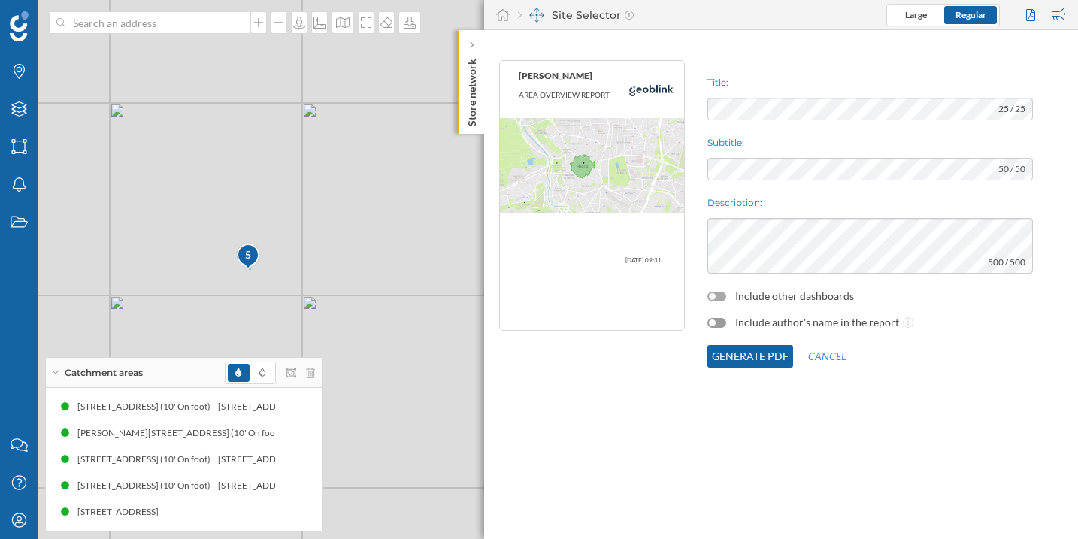
click at [713, 298] on div at bounding box center [712, 296] width 7 height 7
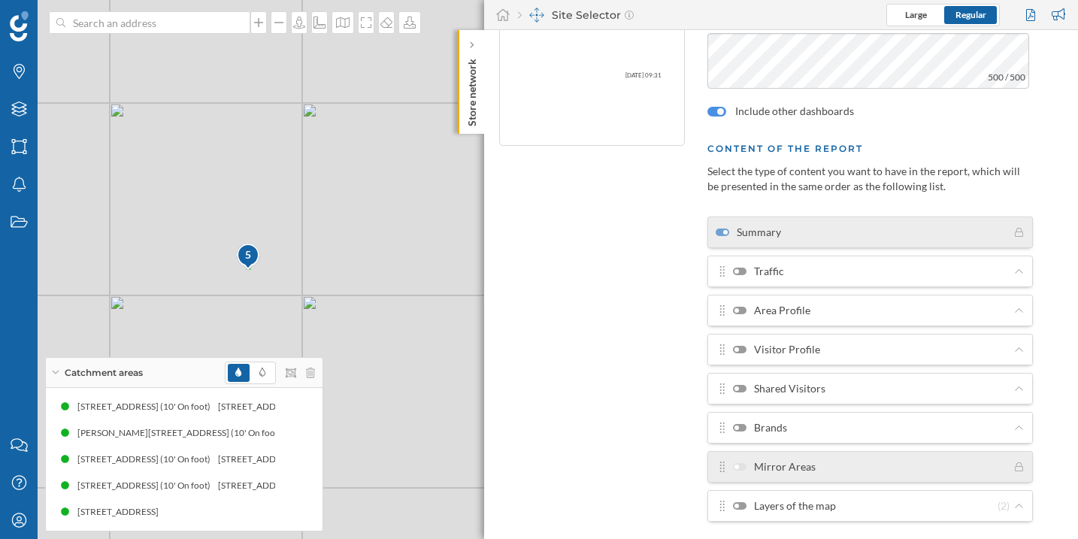
scroll to position [246, 0]
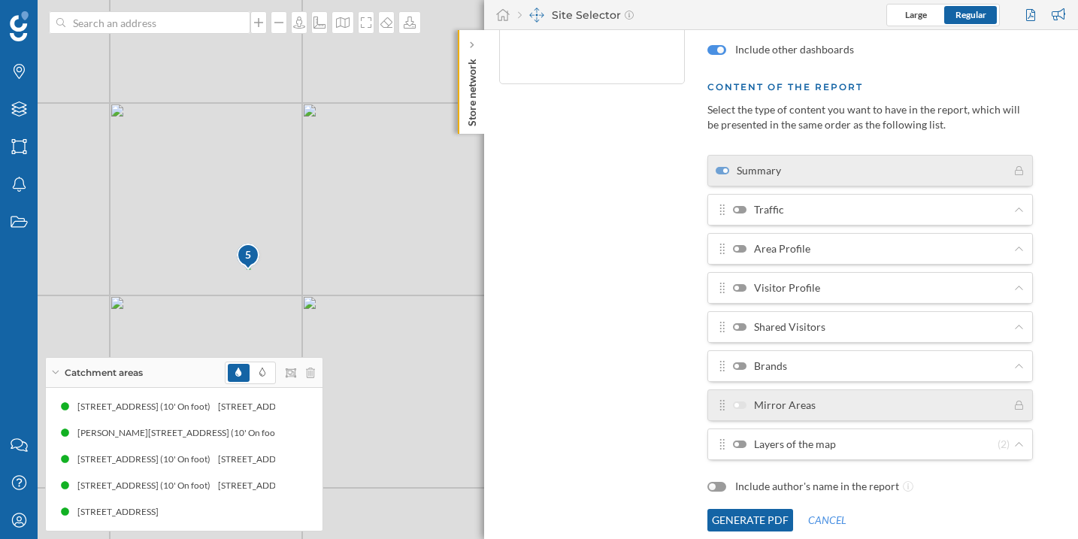
click at [734, 445] on div at bounding box center [736, 444] width 5 height 5
click at [0, 0] on input "Layers of the map" at bounding box center [0, 0] width 0 height 0
click at [774, 514] on button "Generate PDF" at bounding box center [750, 520] width 86 height 23
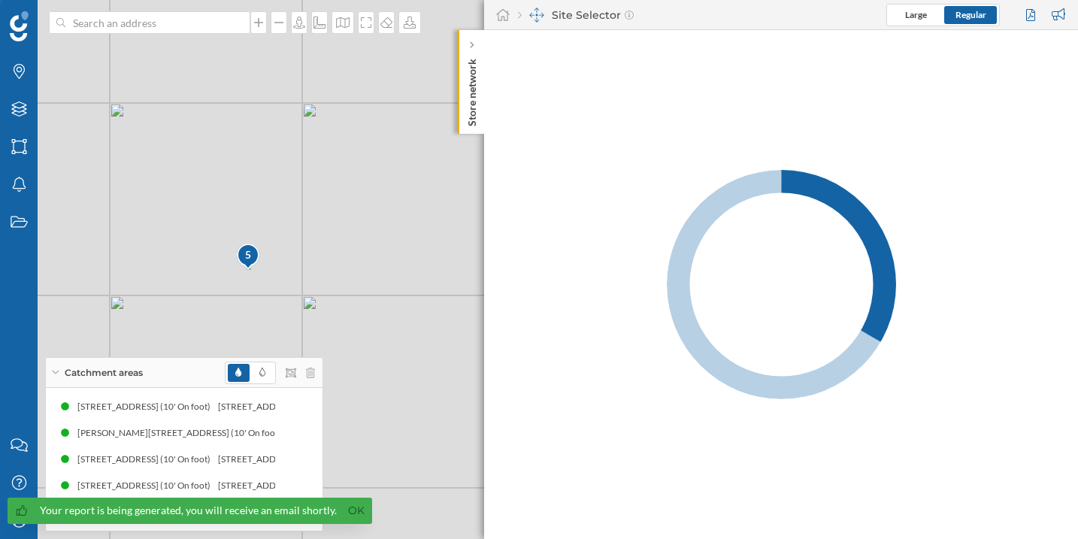
scroll to position [0, 0]
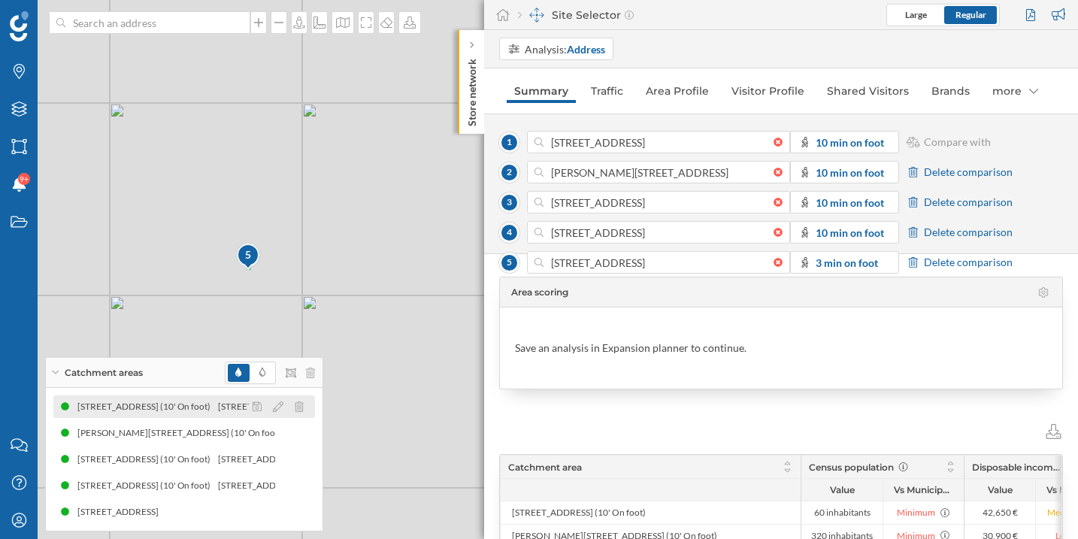
click at [168, 407] on div "[STREET_ADDRESS] (10' On foot)" at bounding box center [147, 406] width 141 height 15
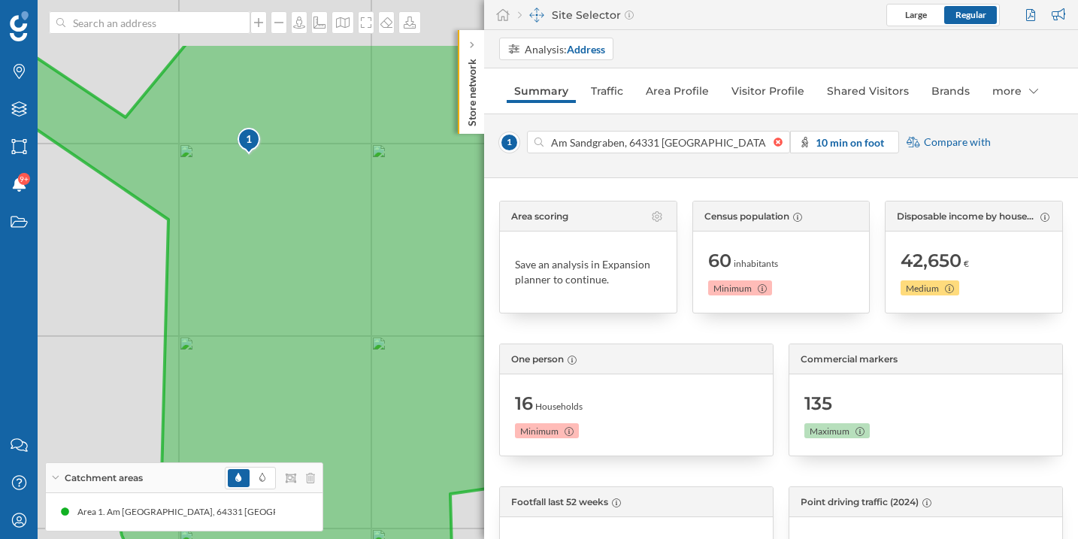
drag, startPoint x: 396, startPoint y: 226, endPoint x: 340, endPoint y: 326, distance: 114.7
click at [340, 326] on icon at bounding box center [296, 358] width 663 height 630
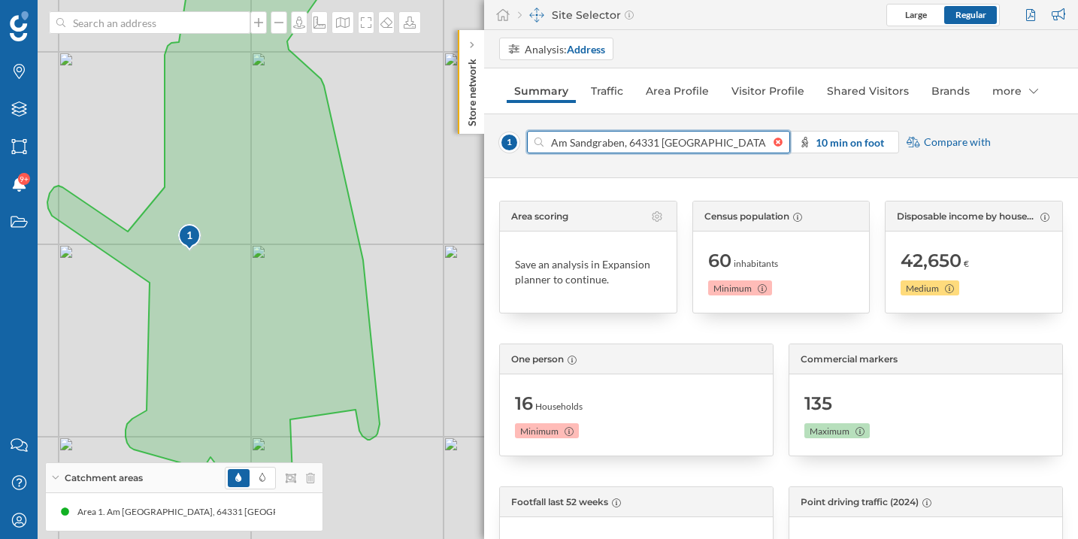
click at [637, 139] on input "Am Sandgraben, 64331 [GEOGRAPHIC_DATA], [GEOGRAPHIC_DATA]" at bounding box center [658, 142] width 230 height 23
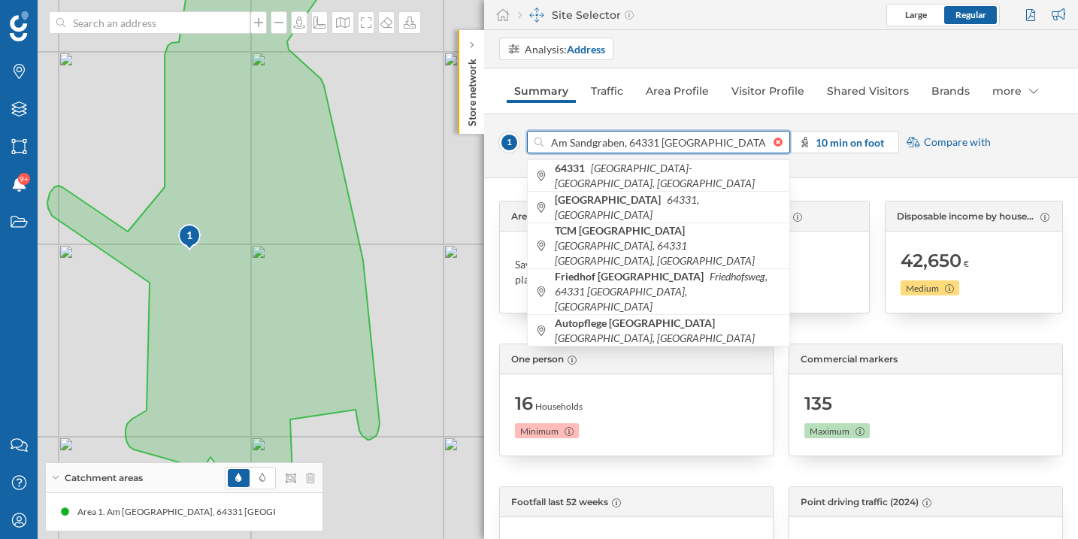
click at [637, 139] on input "Am Sandgraben, 64331 [GEOGRAPHIC_DATA], [GEOGRAPHIC_DATA]" at bounding box center [658, 142] width 230 height 23
paste input "[PERSON_NAME][STREET_ADDRESS]"
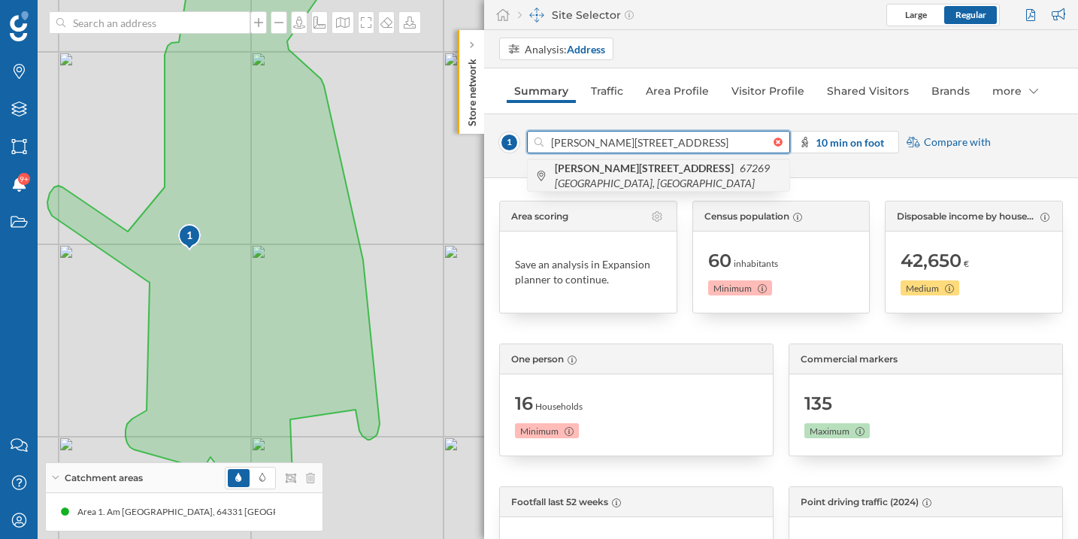
type input "[PERSON_NAME][STREET_ADDRESS]"
click at [728, 174] on icon "67269 [GEOGRAPHIC_DATA], [GEOGRAPHIC_DATA]" at bounding box center [662, 176] width 215 height 28
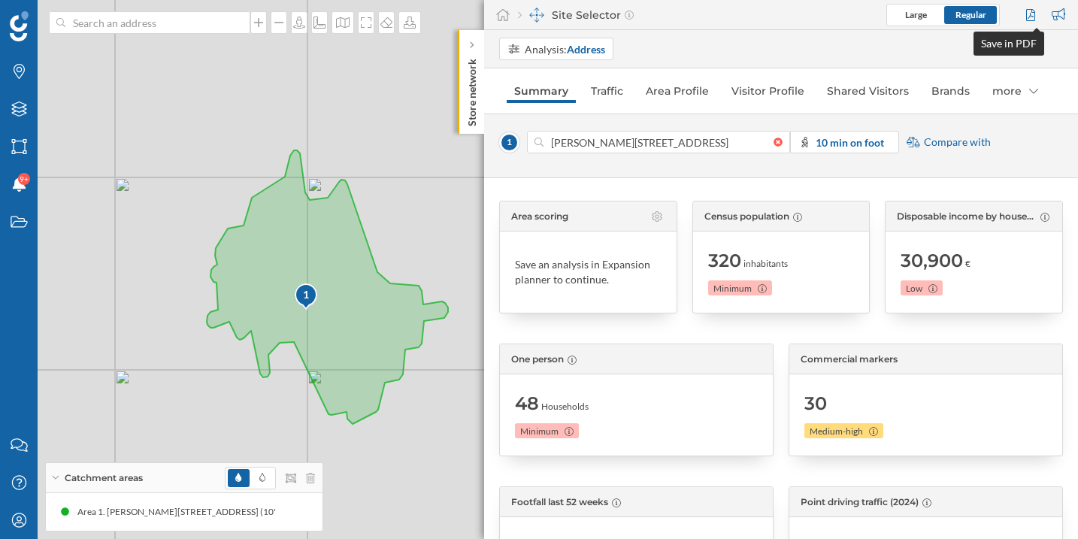
click at [1032, 8] on div at bounding box center [1032, 15] width 20 height 23
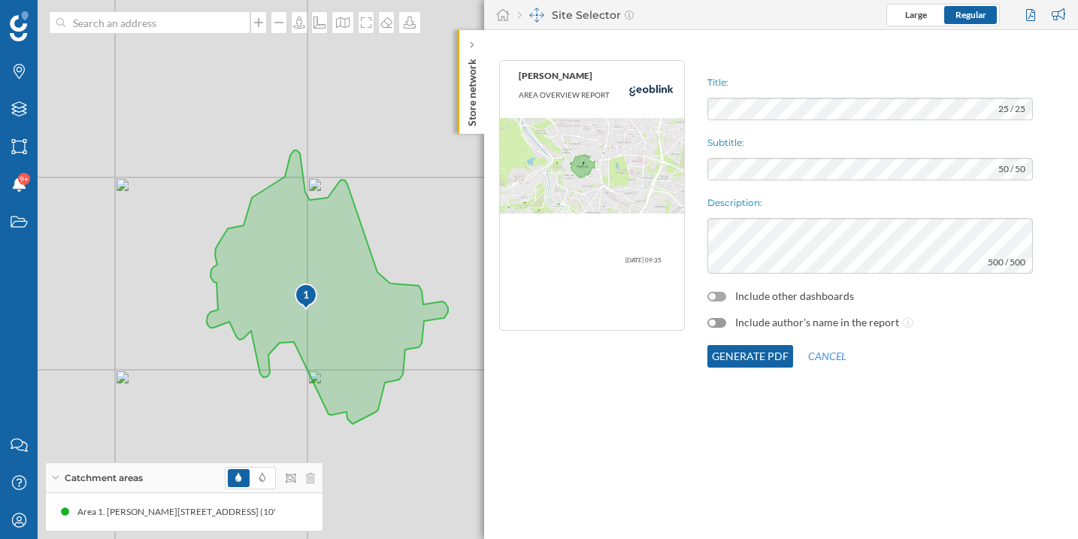
click at [712, 293] on div at bounding box center [712, 296] width 7 height 7
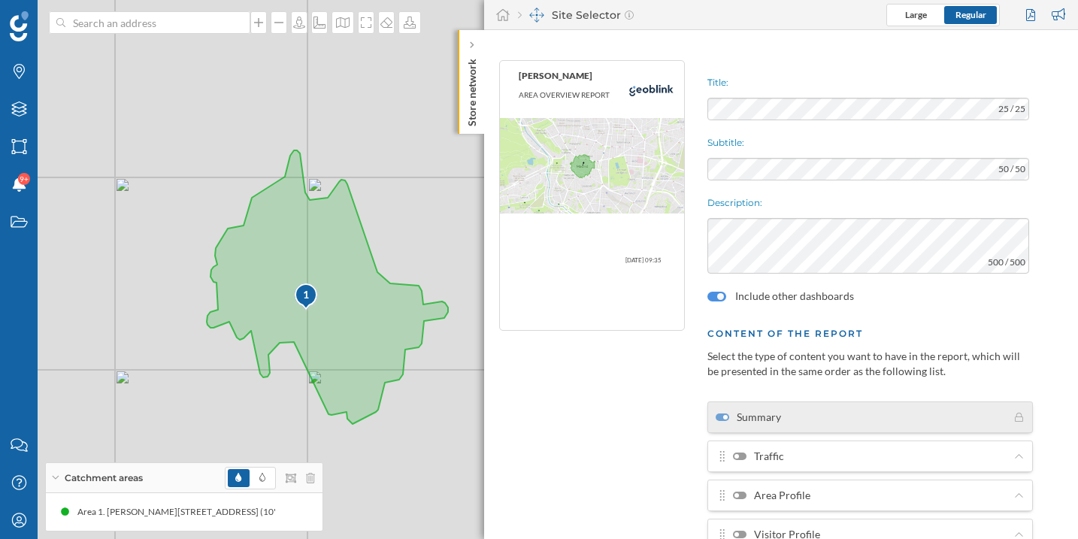
scroll to position [246, 0]
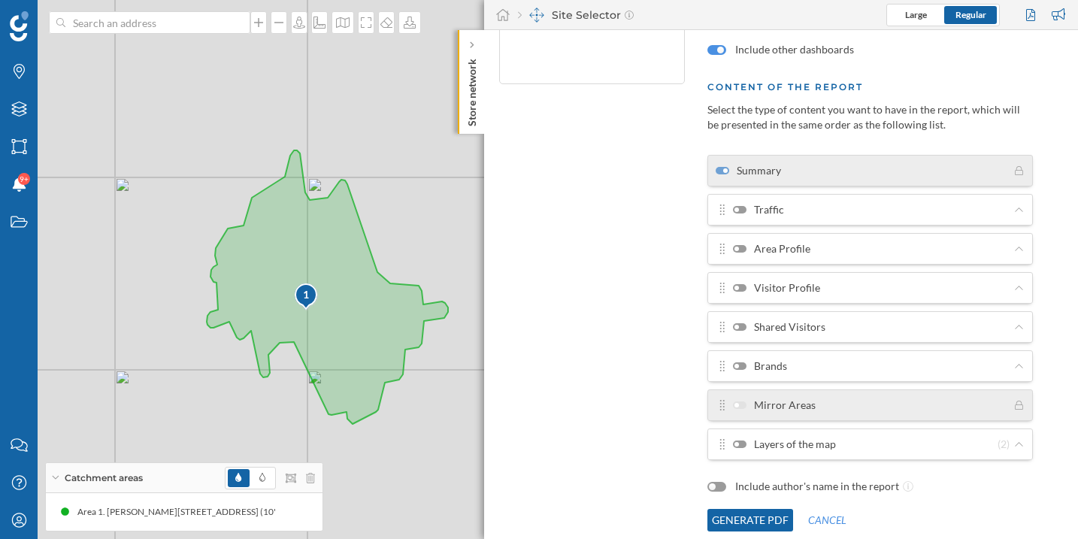
click at [733, 450] on label "Layers of the map" at bounding box center [784, 444] width 103 height 15
click at [0, 0] on input "Layers of the map" at bounding box center [0, 0] width 0 height 0
click at [753, 524] on button "Generate PDF" at bounding box center [750, 520] width 86 height 23
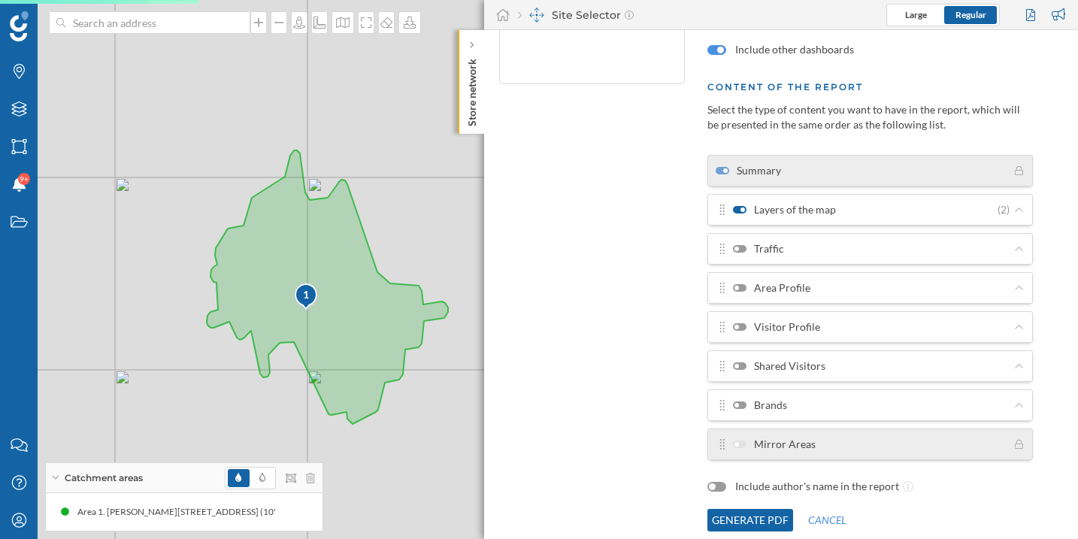
scroll to position [0, 0]
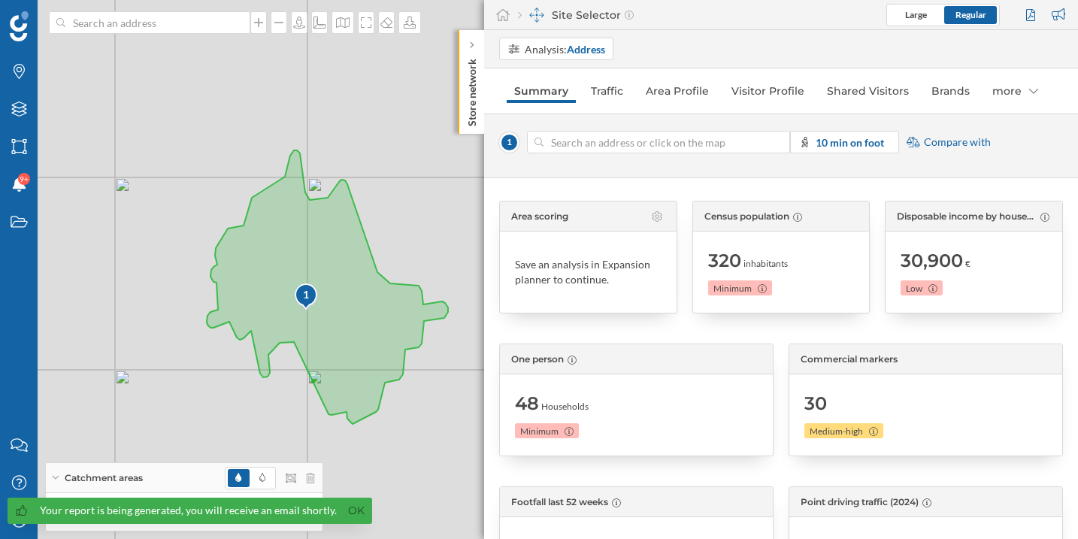
click at [778, 140] on div at bounding box center [781, 142] width 17 height 9
click at [773, 140] on input at bounding box center [658, 142] width 230 height 23
paste input "[STREET_ADDRESS]"
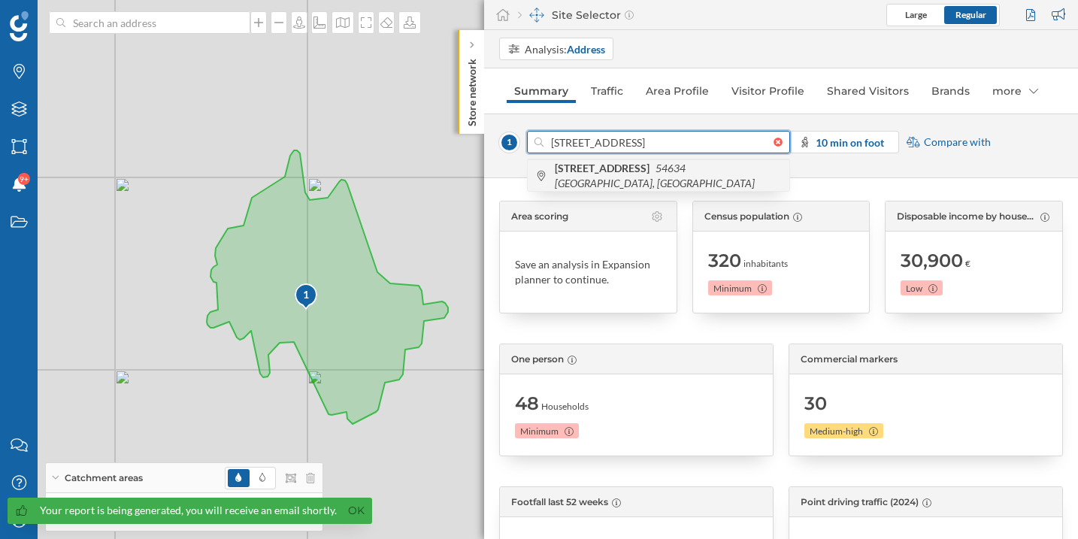
type input "[STREET_ADDRESS]"
click at [661, 181] on icon "54634 Bitburg, Germany" at bounding box center [655, 176] width 200 height 28
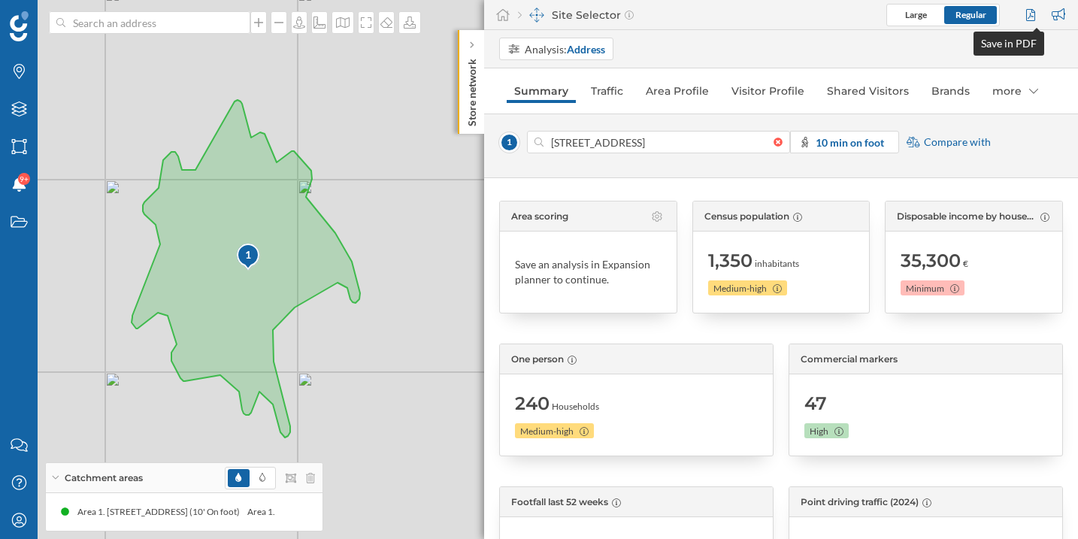
click at [1024, 18] on div at bounding box center [1032, 15] width 20 height 23
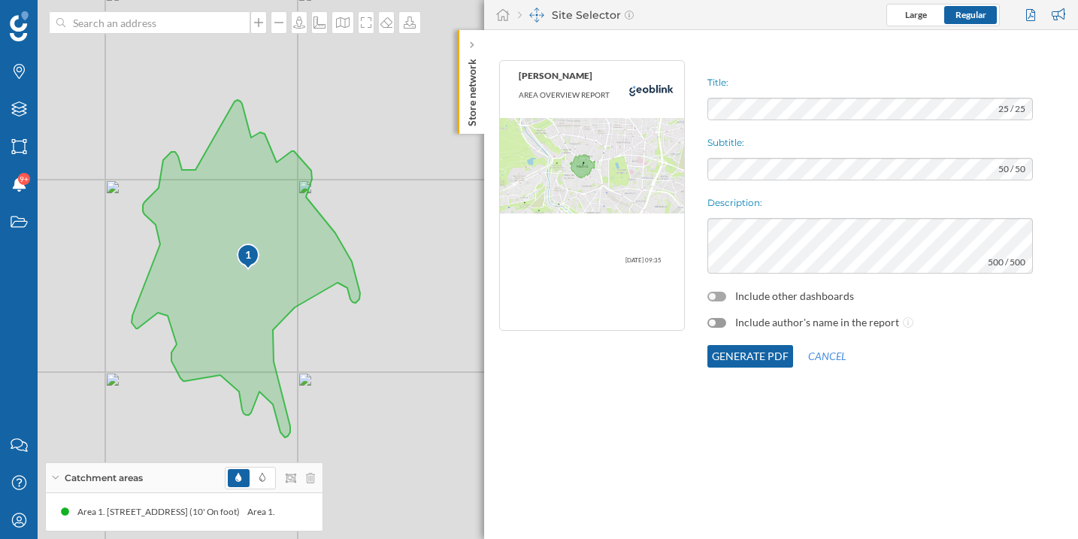
click at [716, 299] on div at bounding box center [716, 297] width 19 height 10
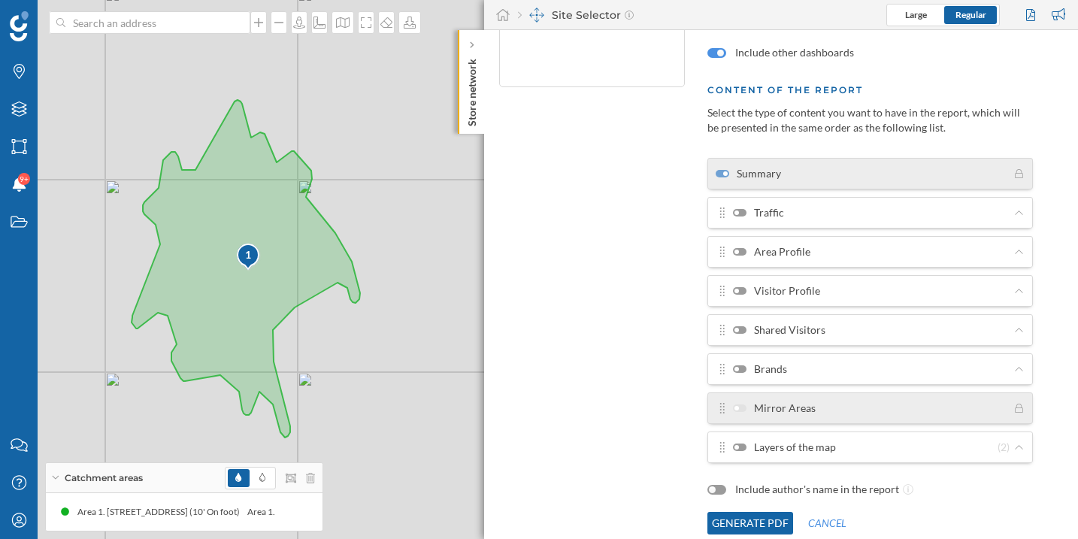
scroll to position [246, 0]
click at [739, 446] on div at bounding box center [740, 444] width 14 height 8
click at [0, 0] on input "Layers of the map" at bounding box center [0, 0] width 0 height 0
click at [760, 515] on button "Generate PDF" at bounding box center [750, 520] width 86 height 23
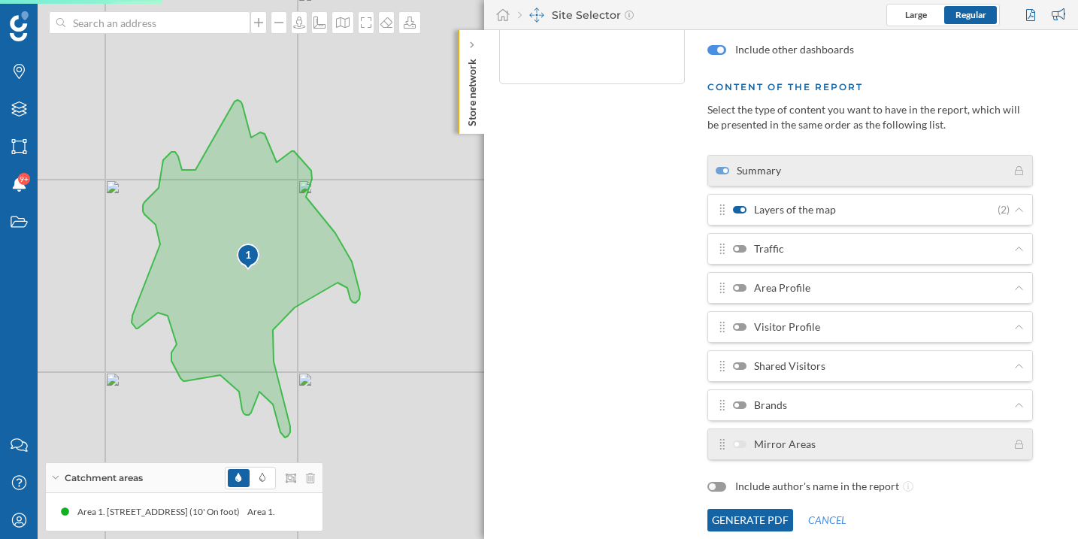
scroll to position [0, 0]
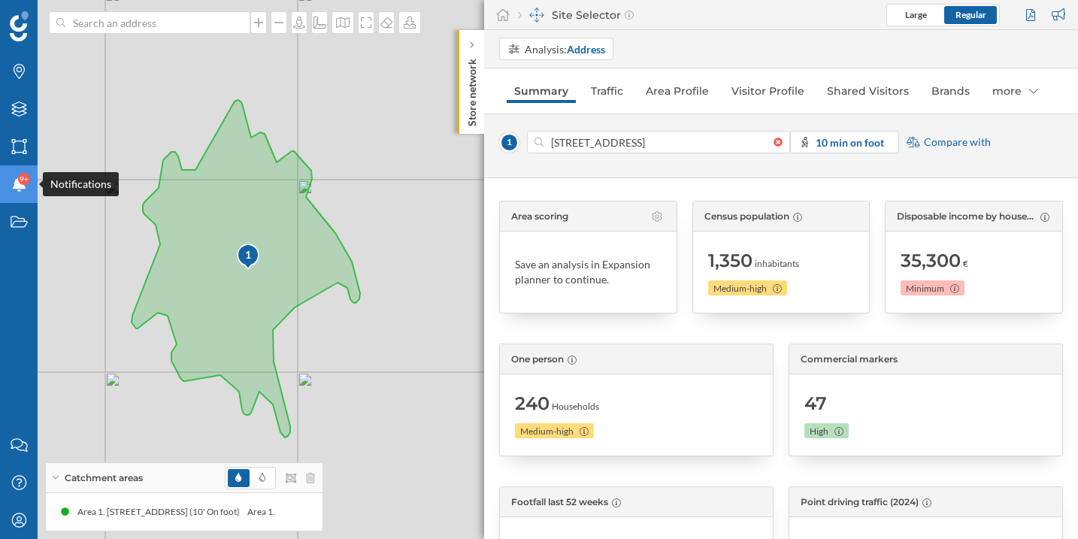
click at [26, 189] on icon "Notifications" at bounding box center [19, 184] width 19 height 15
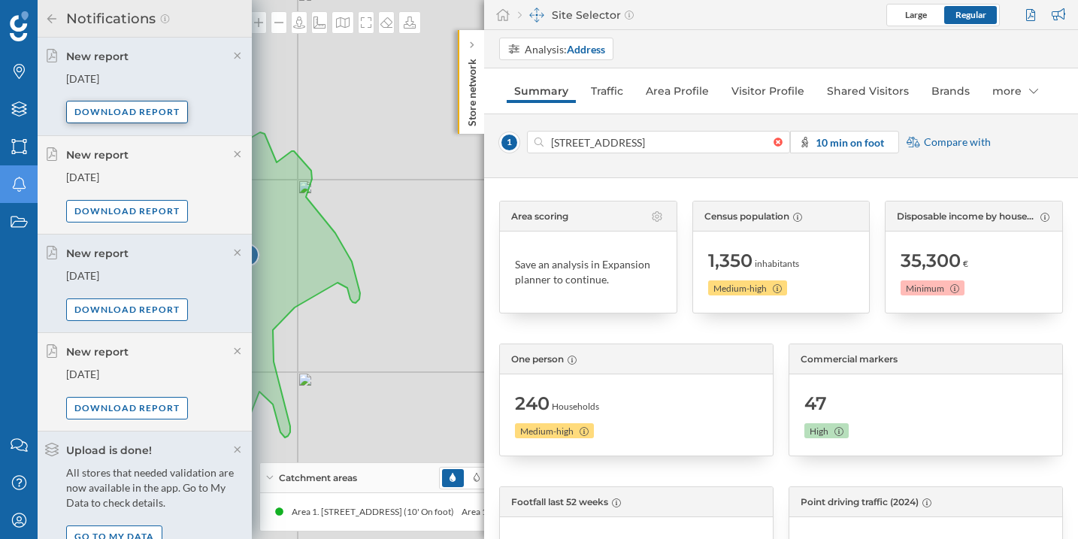
click at [132, 112] on div "Download report" at bounding box center [127, 112] width 122 height 23
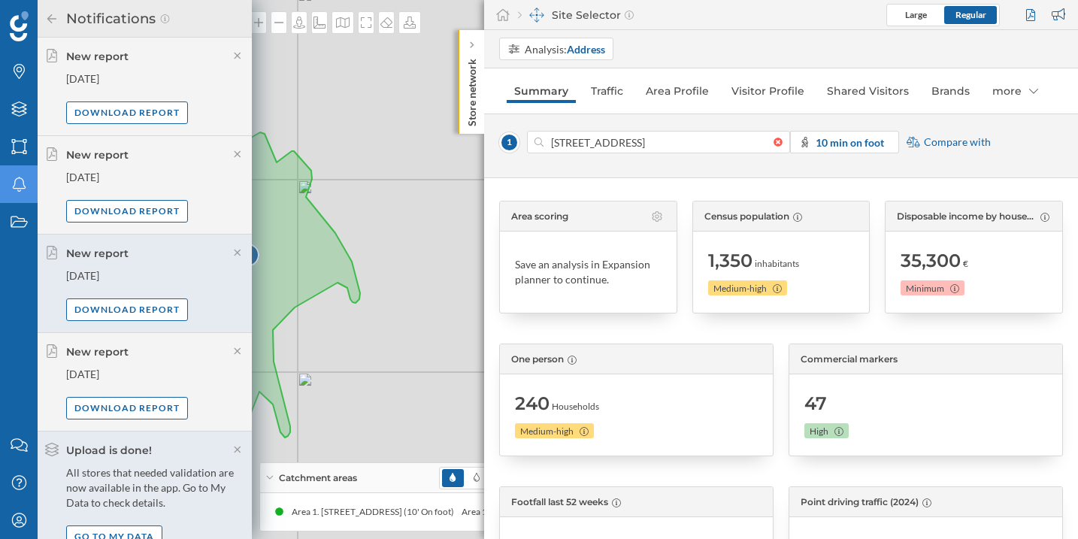
click at [999, 174] on div "1 Saarstraße 35, 54634 Bitburg, Germany 10 min on foot Compare with" at bounding box center [781, 145] width 594 height 65
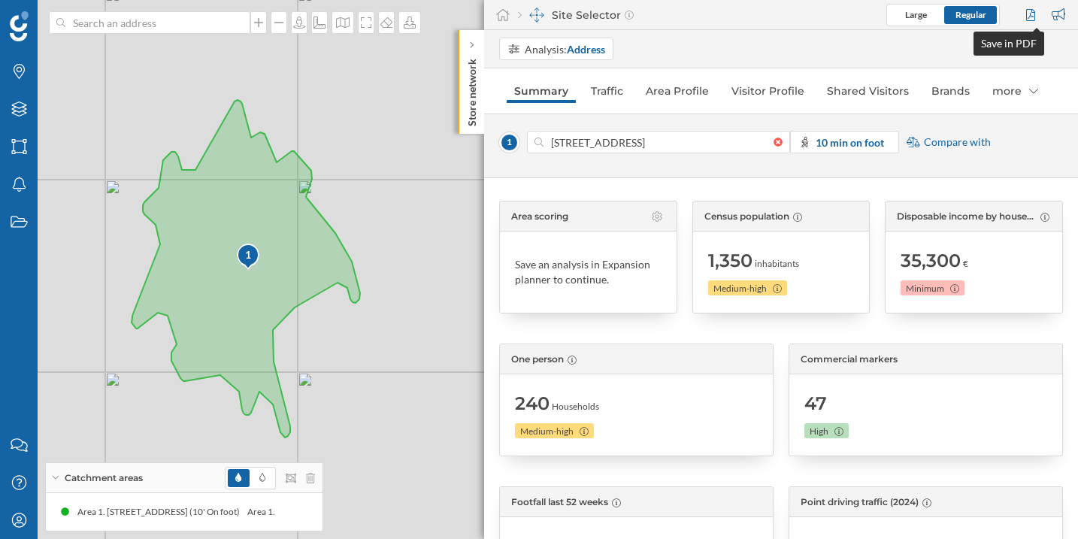
click at [1029, 14] on div at bounding box center [1032, 15] width 20 height 23
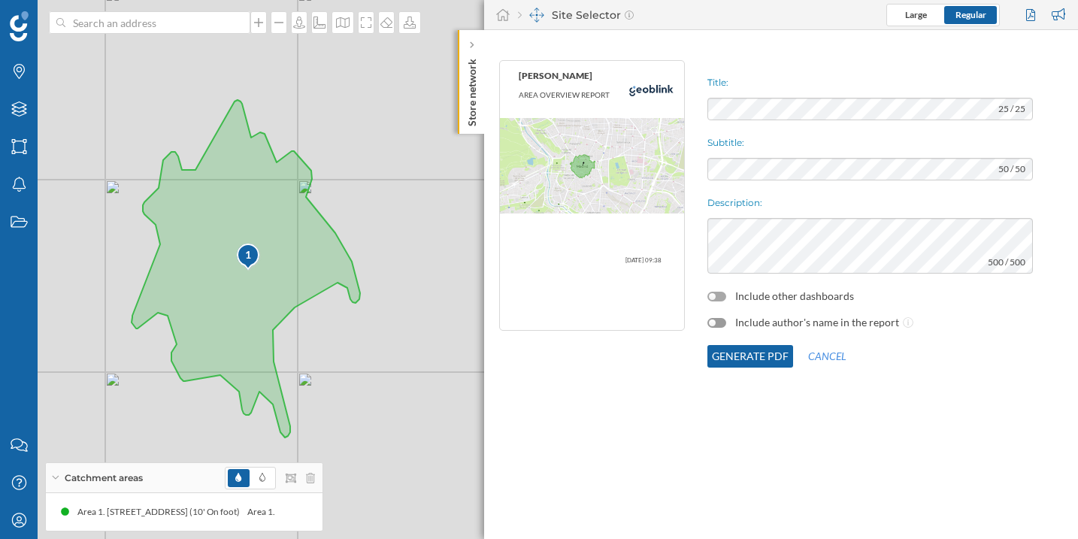
click at [719, 297] on div at bounding box center [716, 297] width 19 height 10
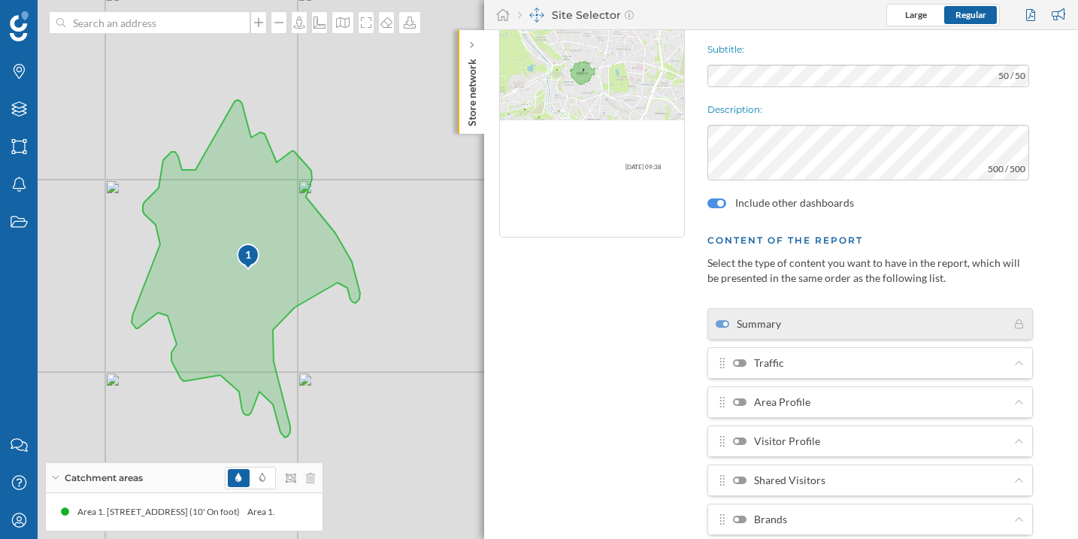
scroll to position [246, 0]
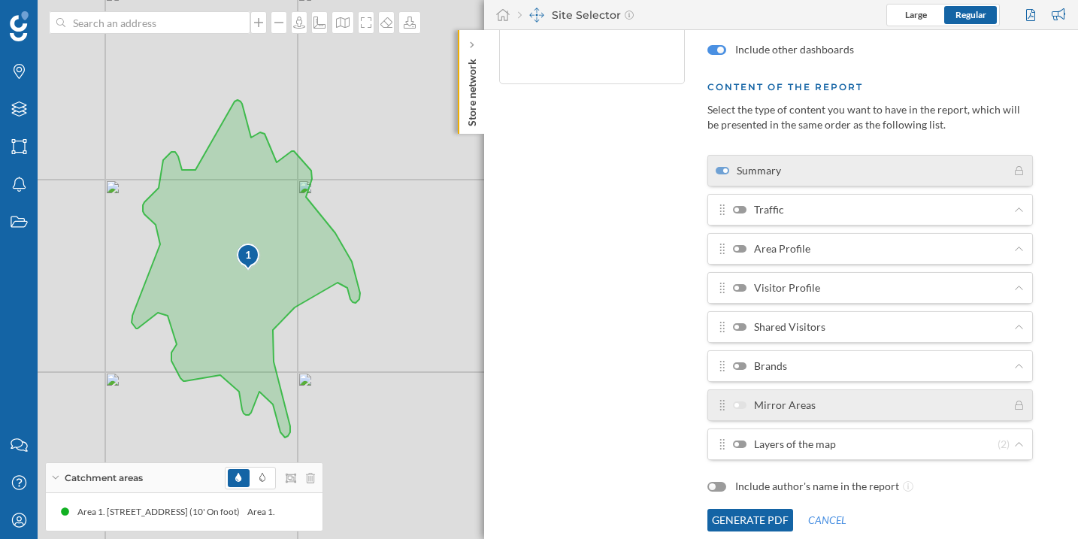
click at [736, 445] on div at bounding box center [736, 444] width 5 height 5
click at [0, 0] on input "Layers of the map" at bounding box center [0, 0] width 0 height 0
click at [753, 518] on button "Generate PDF" at bounding box center [750, 520] width 86 height 23
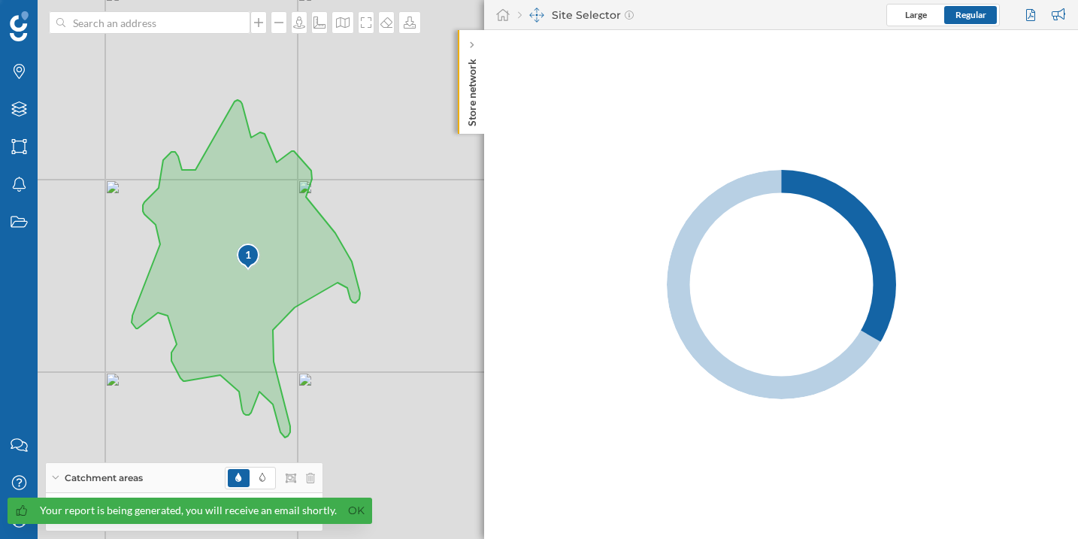
scroll to position [0, 0]
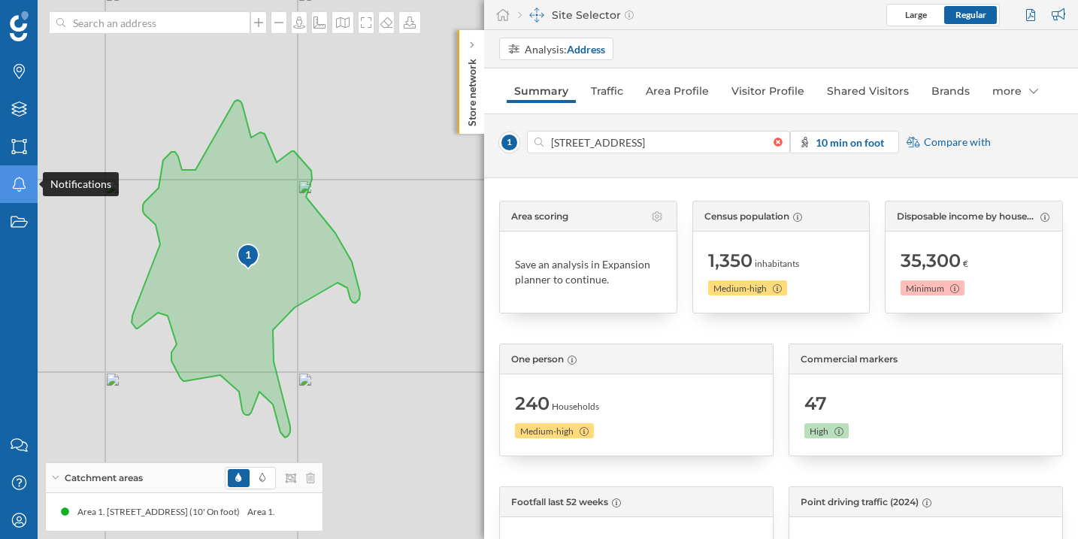
click at [23, 193] on div "Notifications" at bounding box center [19, 184] width 38 height 38
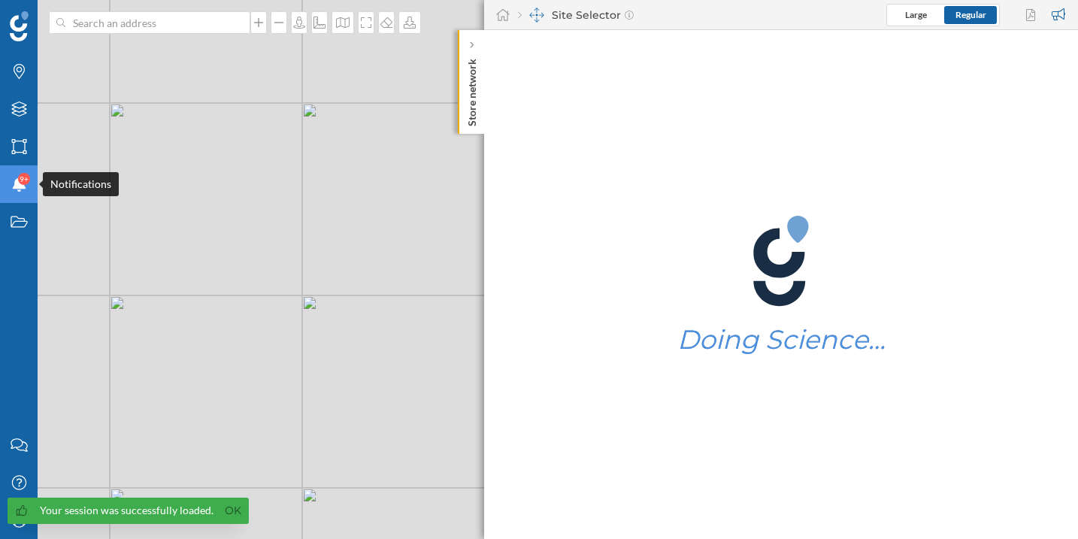
click at [22, 187] on icon at bounding box center [19, 184] width 14 height 15
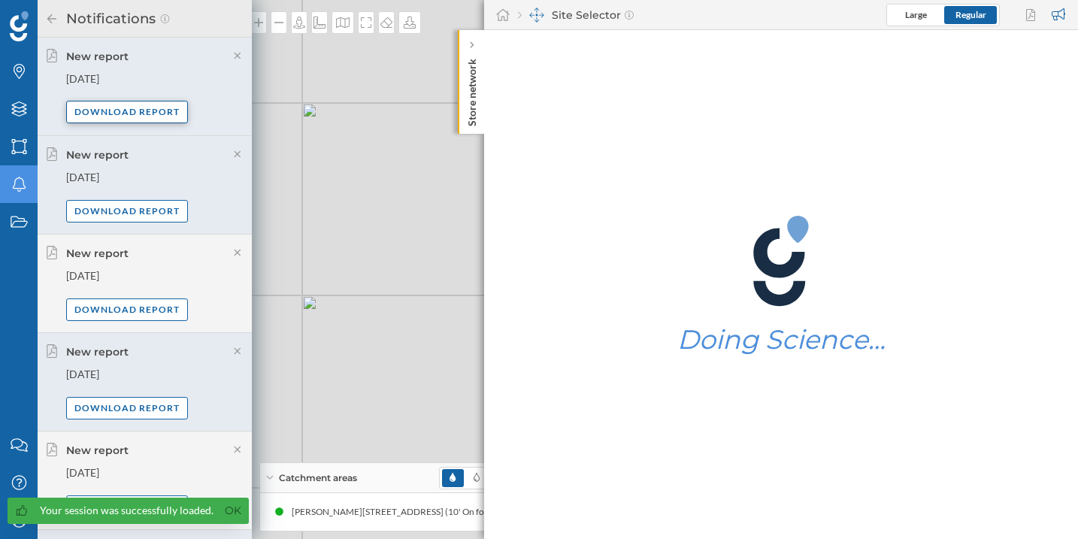
click at [91, 108] on div "Download report" at bounding box center [127, 112] width 122 height 23
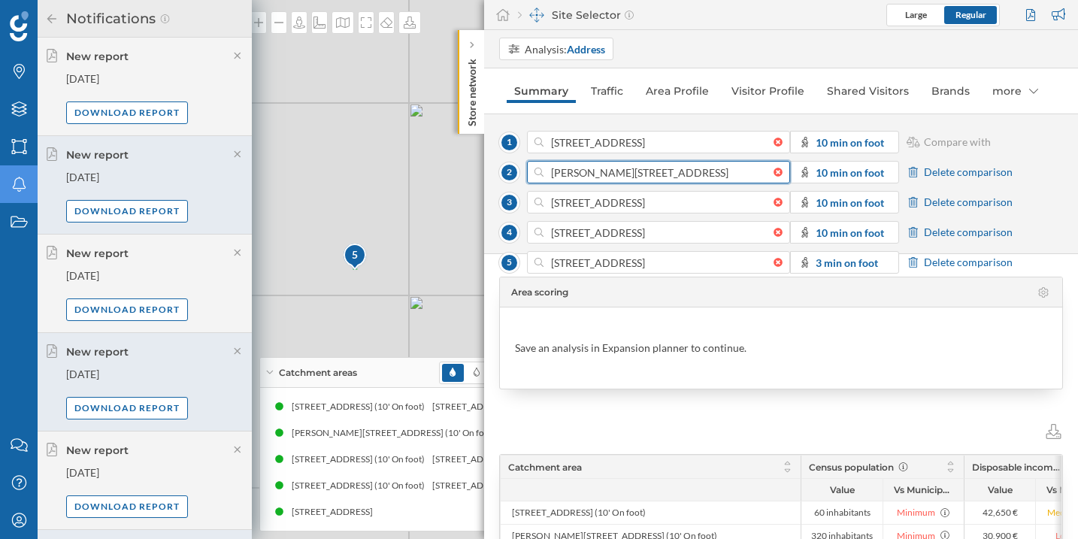
click at [638, 165] on input "[PERSON_NAME][STREET_ADDRESS]" at bounding box center [658, 172] width 230 height 23
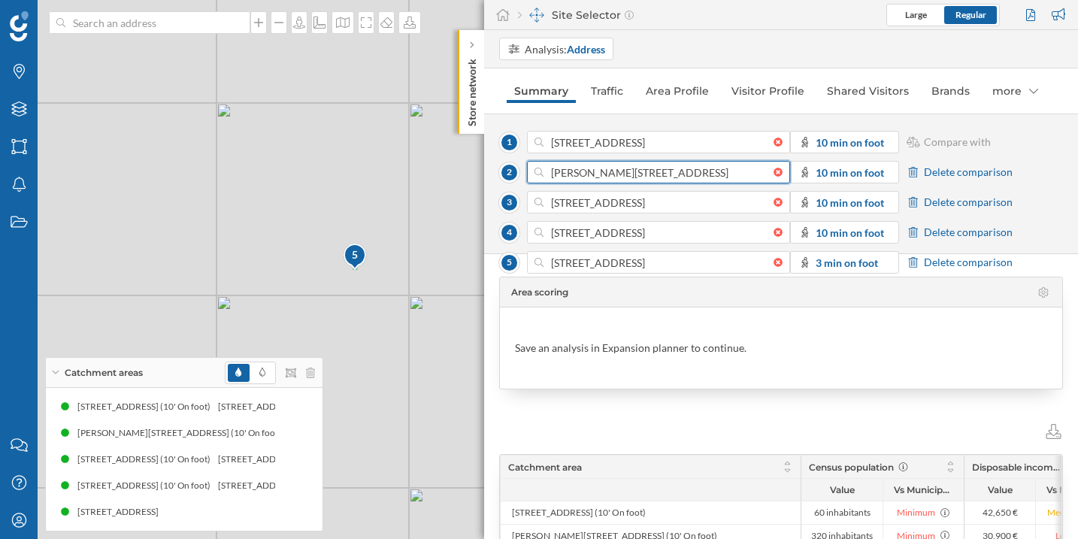
click at [620, 165] on input "[PERSON_NAME][STREET_ADDRESS]" at bounding box center [658, 172] width 230 height 23
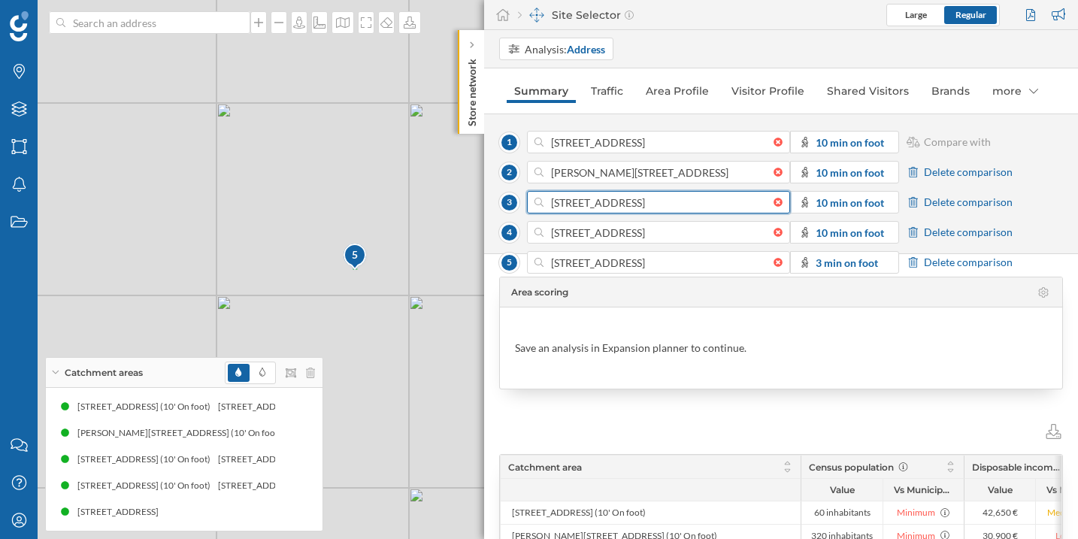
click at [607, 201] on input "[STREET_ADDRESS]" at bounding box center [658, 202] width 230 height 23
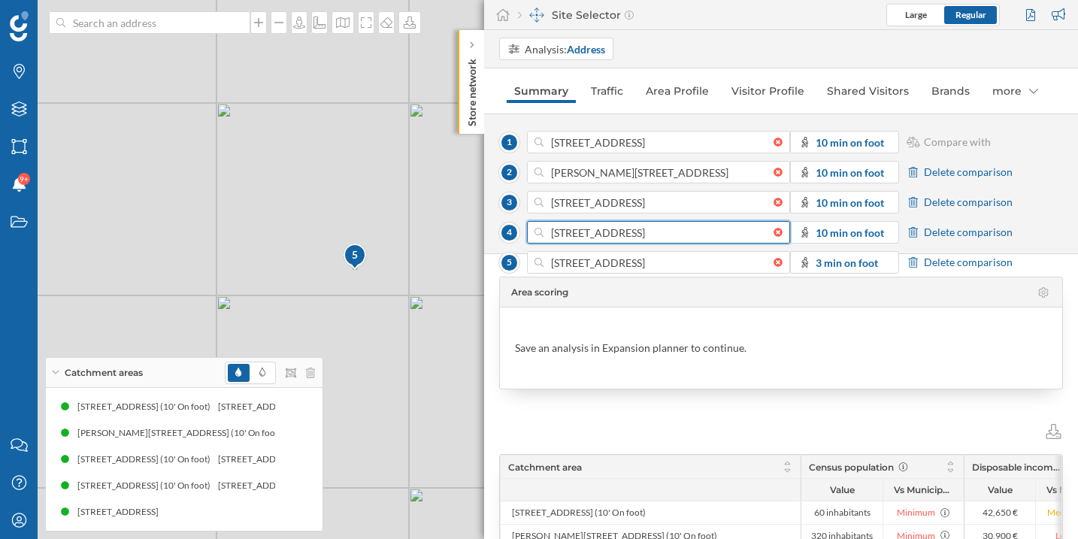
click at [620, 231] on input "[STREET_ADDRESS]" at bounding box center [658, 232] width 230 height 23
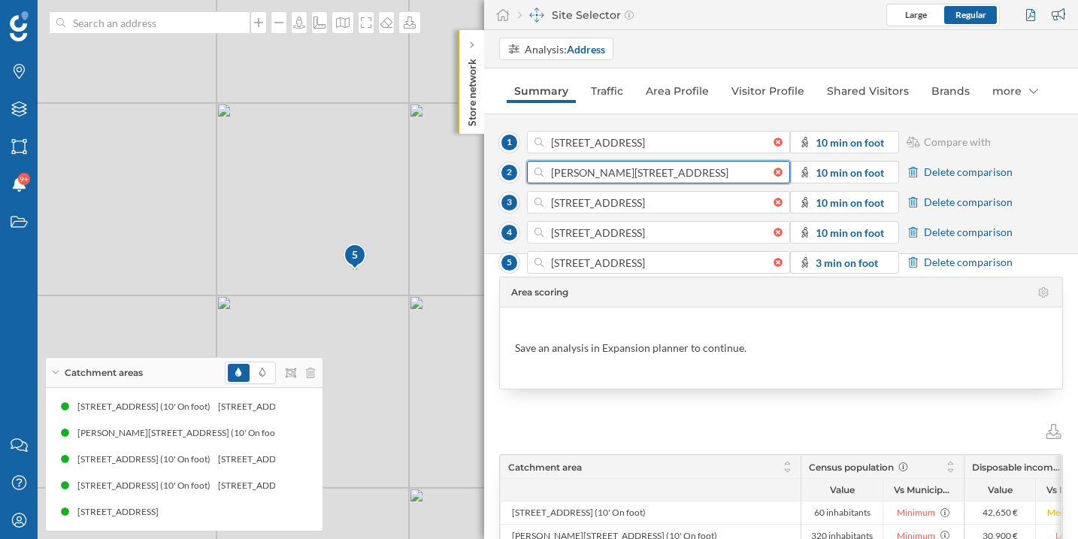
click at [605, 174] on input "[PERSON_NAME][STREET_ADDRESS]" at bounding box center [658, 172] width 230 height 23
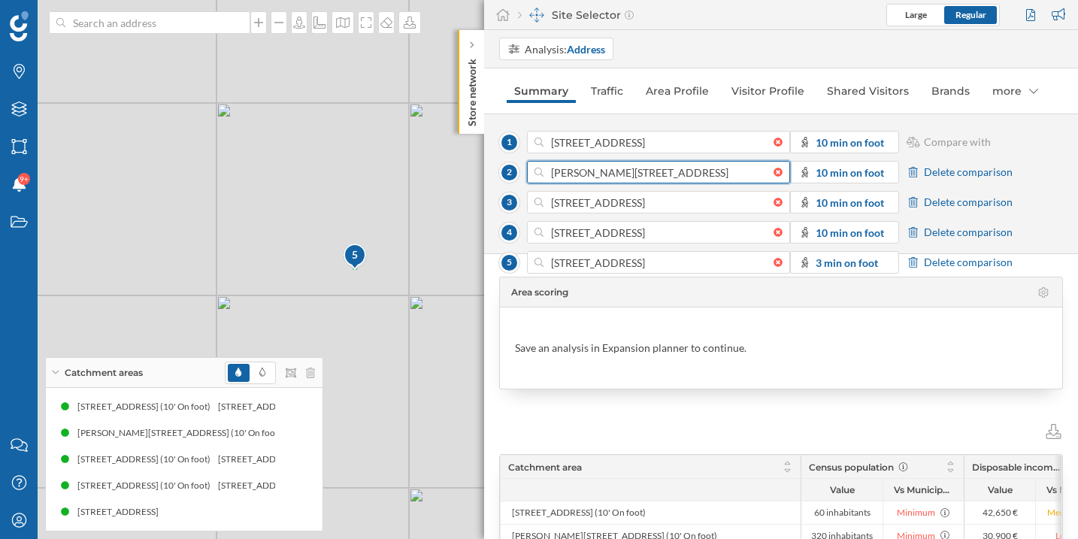
click at [648, 175] on input "[PERSON_NAME][STREET_ADDRESS]" at bounding box center [658, 172] width 230 height 23
click at [777, 172] on div at bounding box center [781, 172] width 17 height 9
click at [773, 172] on input at bounding box center [658, 172] width 230 height 23
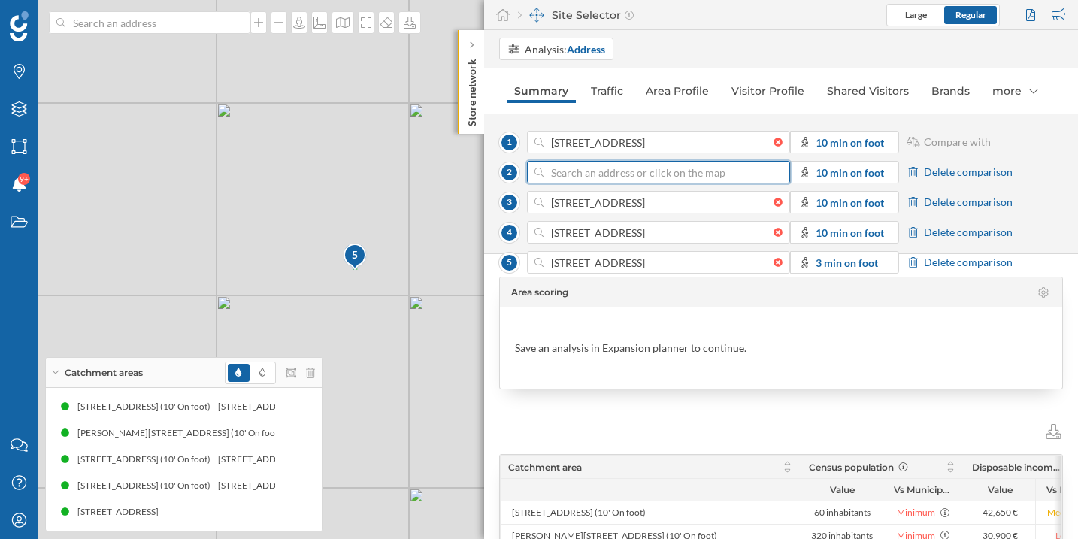
paste input "Carl-Zeiss-Straße 10 66740 Saarlouis"
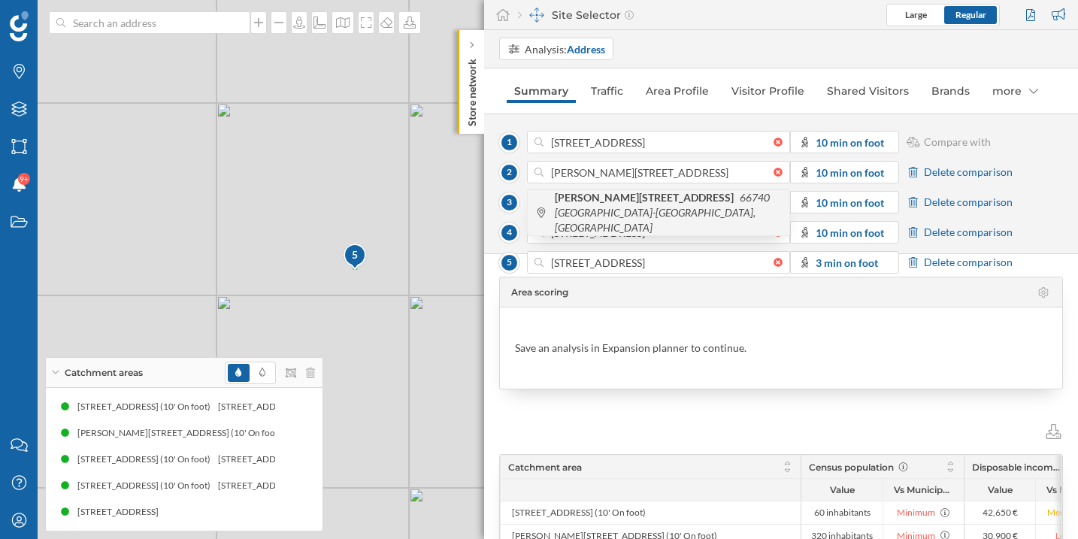
click at [704, 201] on icon "66740 Saarlouis-Roden, Germany" at bounding box center [662, 212] width 215 height 43
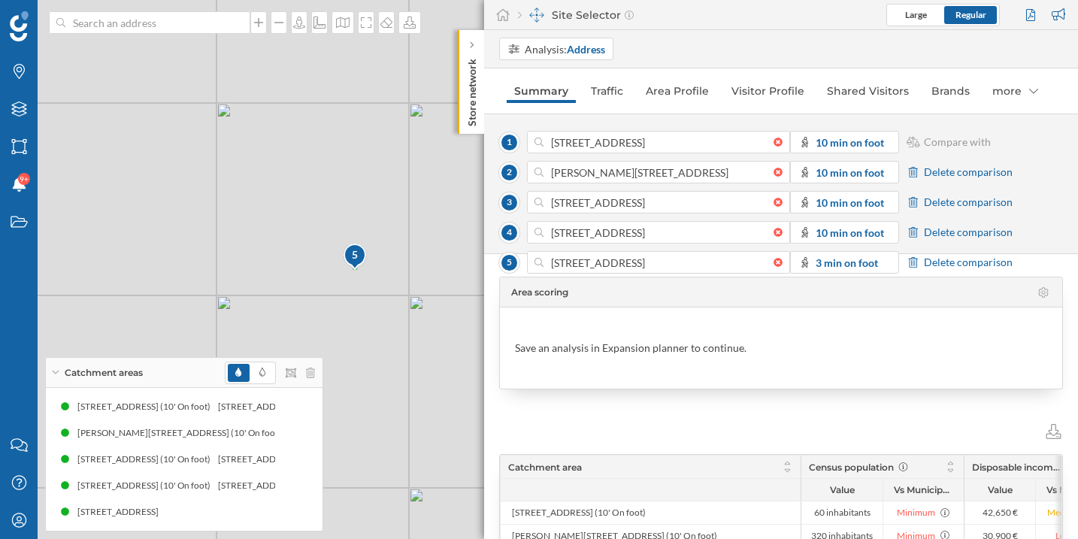
type input "Carl-Zeiss-Straße 10, 66740 Saarlouis, Germany"
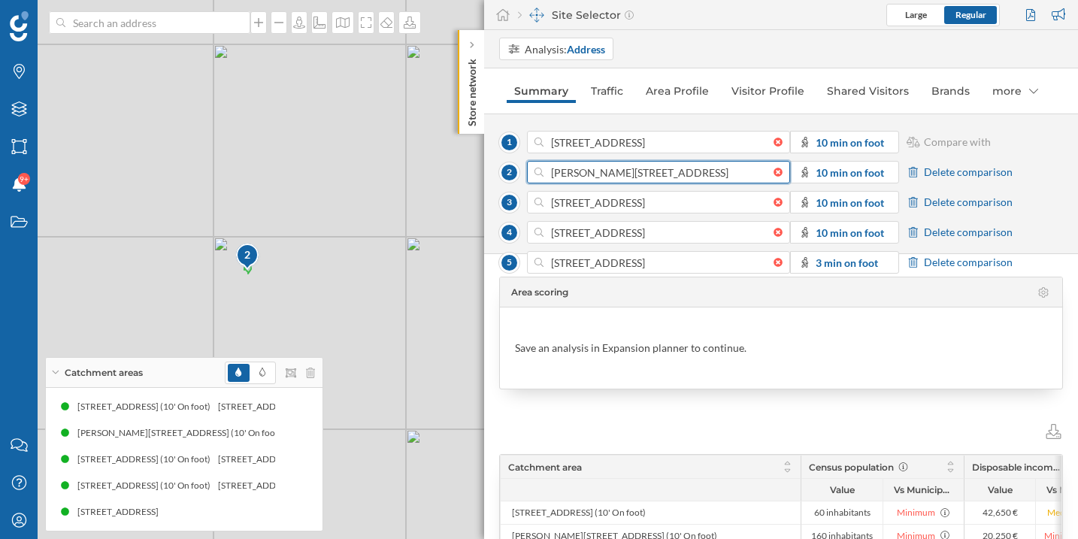
click at [664, 179] on input "Carl-Zeiss-Straße 10, 66740 Saarlouis, Germany" at bounding box center [658, 172] width 230 height 23
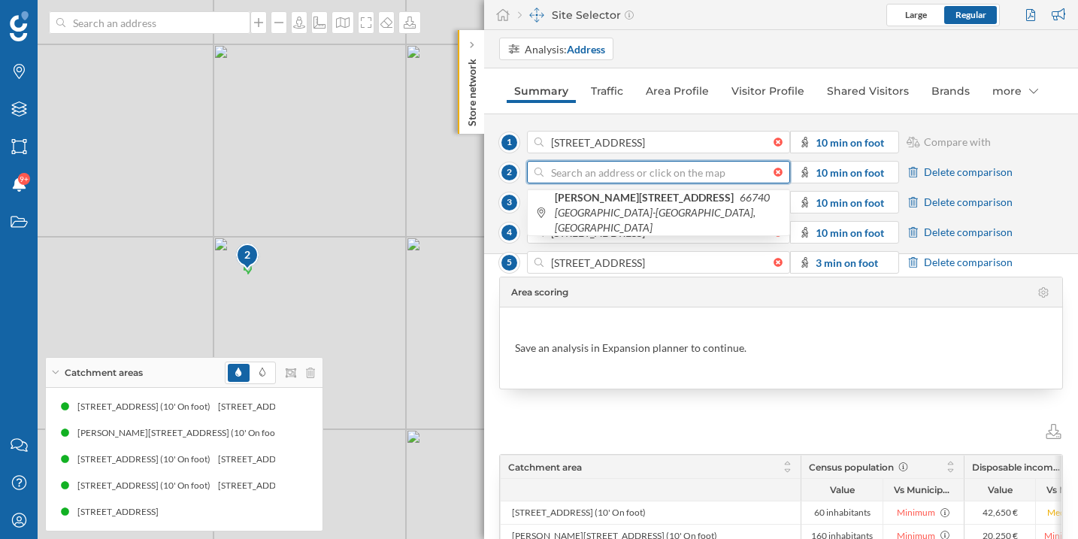
click at [778, 176] on div at bounding box center [781, 172] width 17 height 9
click at [773, 176] on input at bounding box center [658, 172] width 230 height 23
paste input "Carl-Zeiss-Straße 3, 67269 Grünstadt"
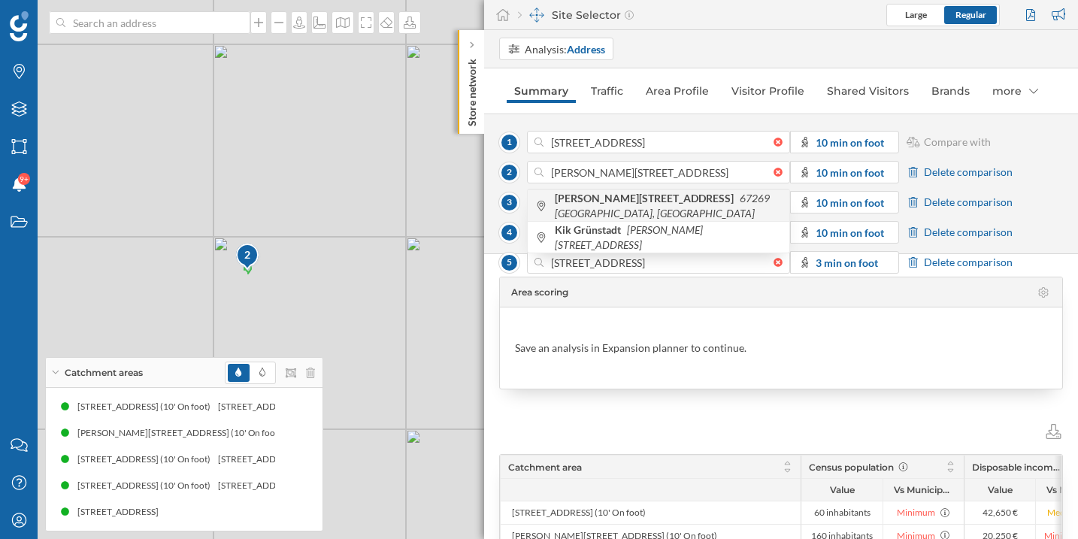
click at [685, 206] on icon "67269 [GEOGRAPHIC_DATA], [GEOGRAPHIC_DATA]" at bounding box center [662, 206] width 215 height 28
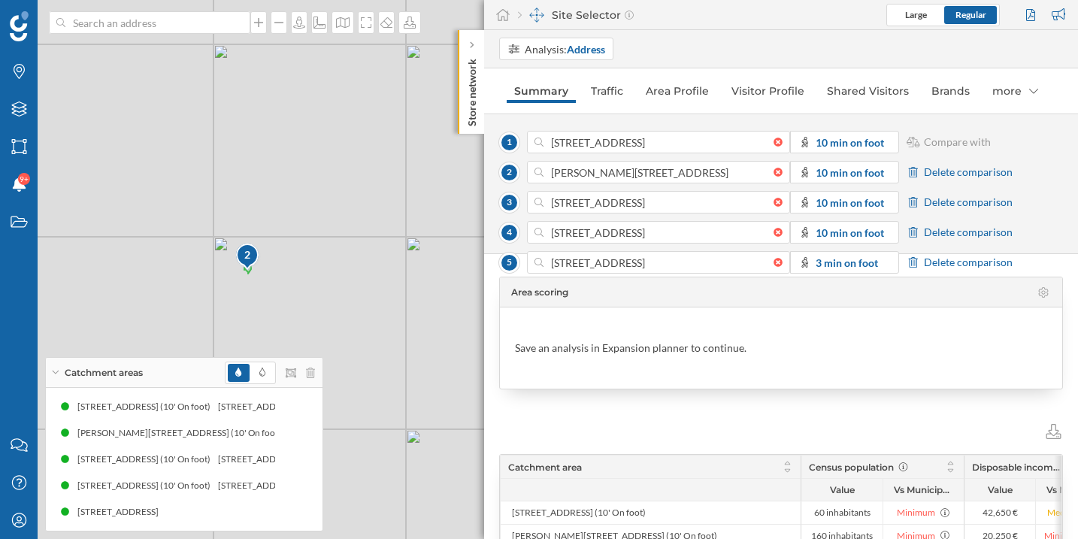
type input "[PERSON_NAME][STREET_ADDRESS]"
click at [30, 229] on div "States" at bounding box center [19, 222] width 38 height 38
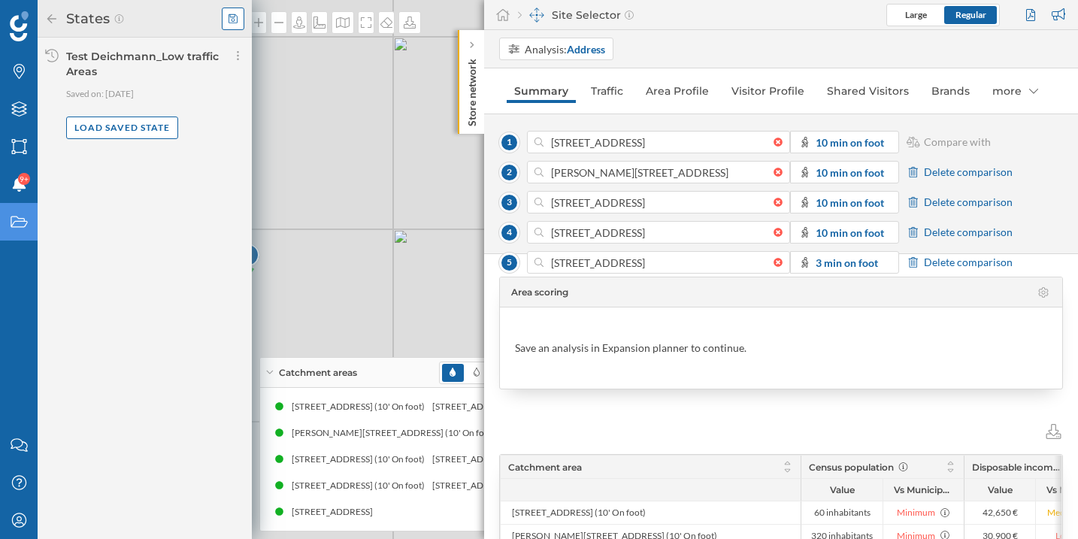
click at [230, 23] on icon at bounding box center [232, 19] width 9 height 11
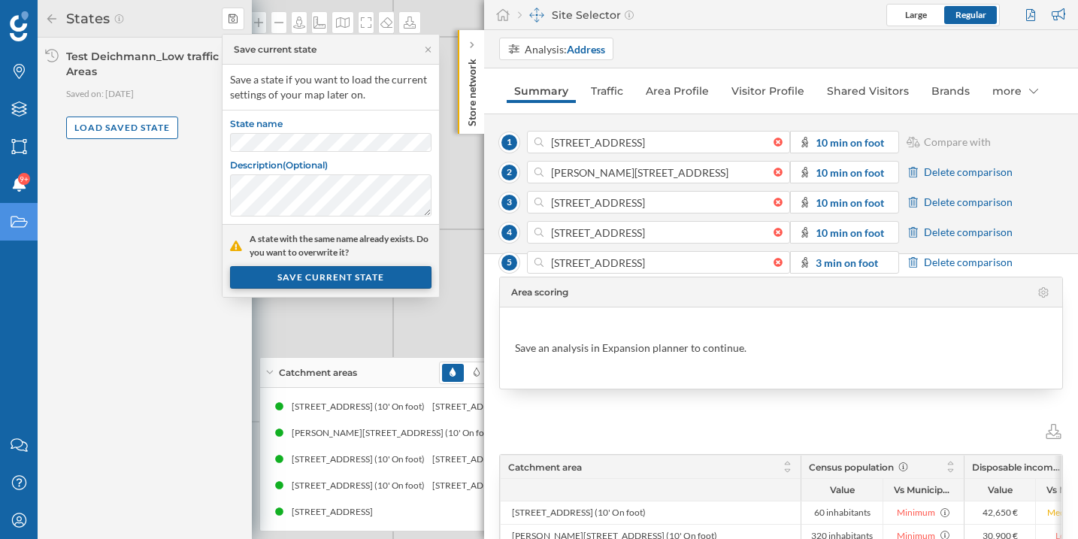
click at [344, 280] on div "SAVE CURRENT STATE" at bounding box center [330, 277] width 201 height 23
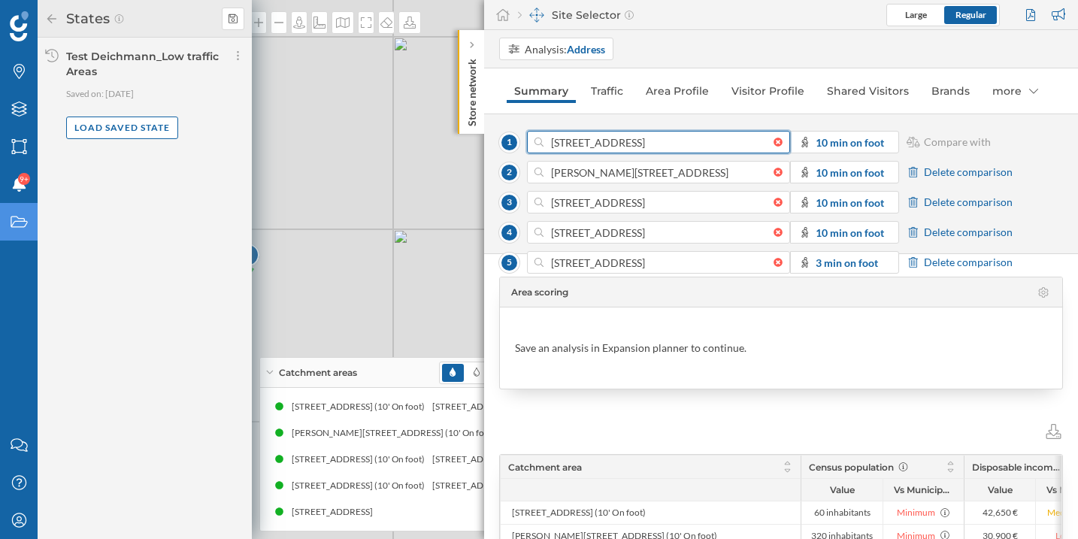
click at [593, 144] on input "[STREET_ADDRESS]" at bounding box center [658, 142] width 230 height 23
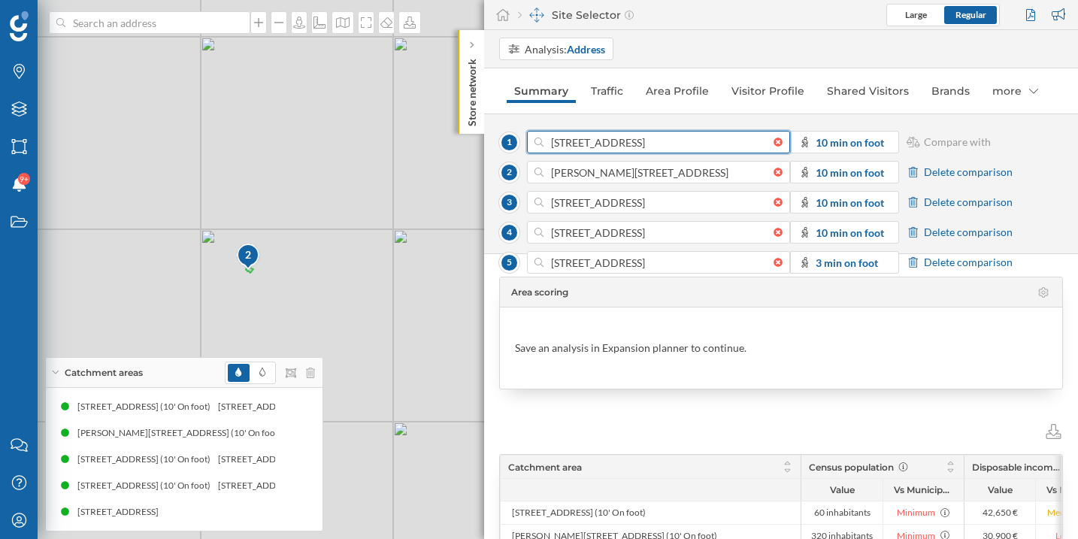
click at [593, 144] on input "[STREET_ADDRESS]" at bounding box center [658, 142] width 230 height 23
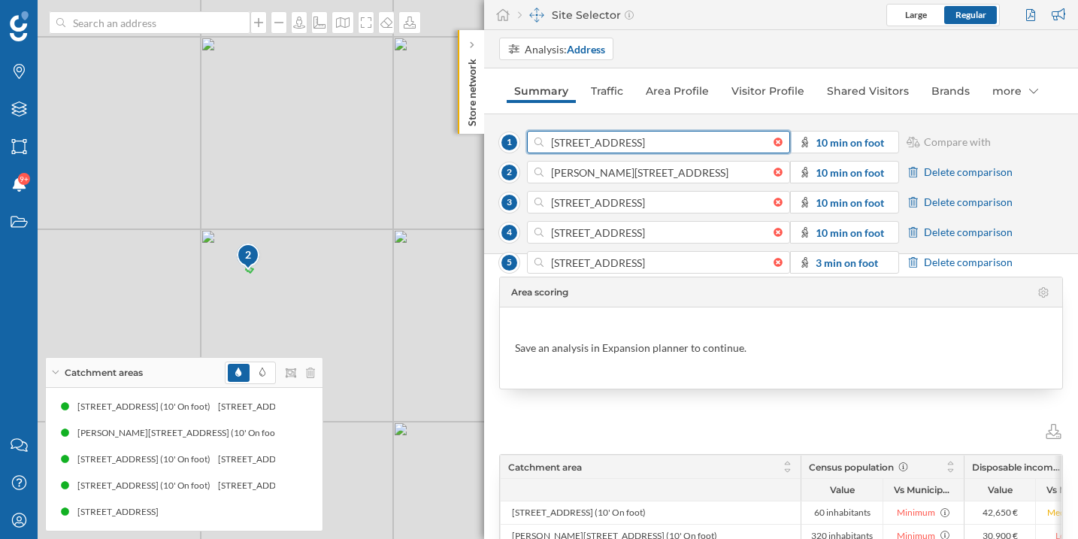
click at [593, 144] on input "[STREET_ADDRESS]" at bounding box center [658, 142] width 230 height 23
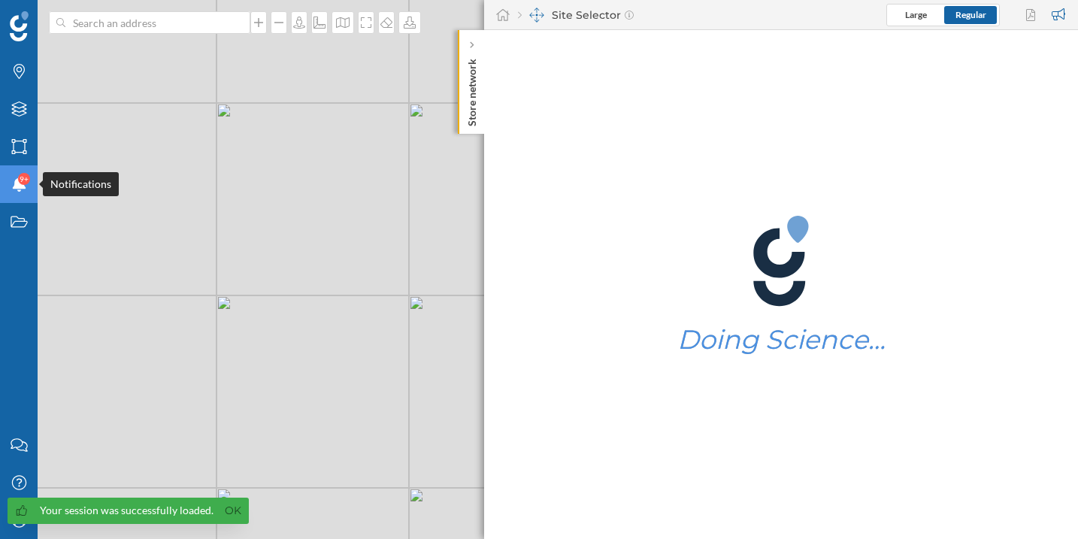
click at [19, 183] on icon at bounding box center [19, 184] width 14 height 15
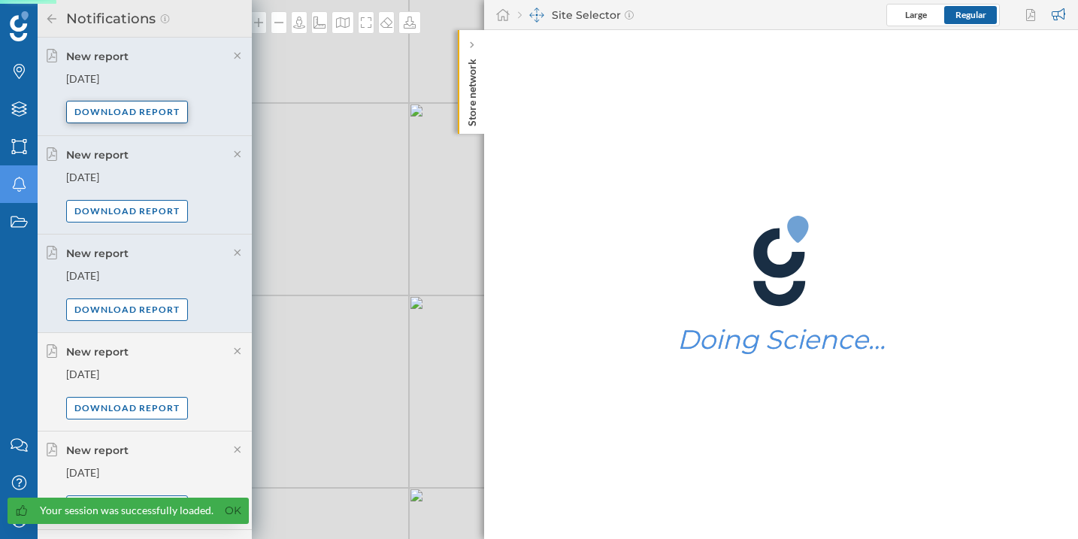
click at [104, 118] on div "Download report" at bounding box center [127, 112] width 122 height 23
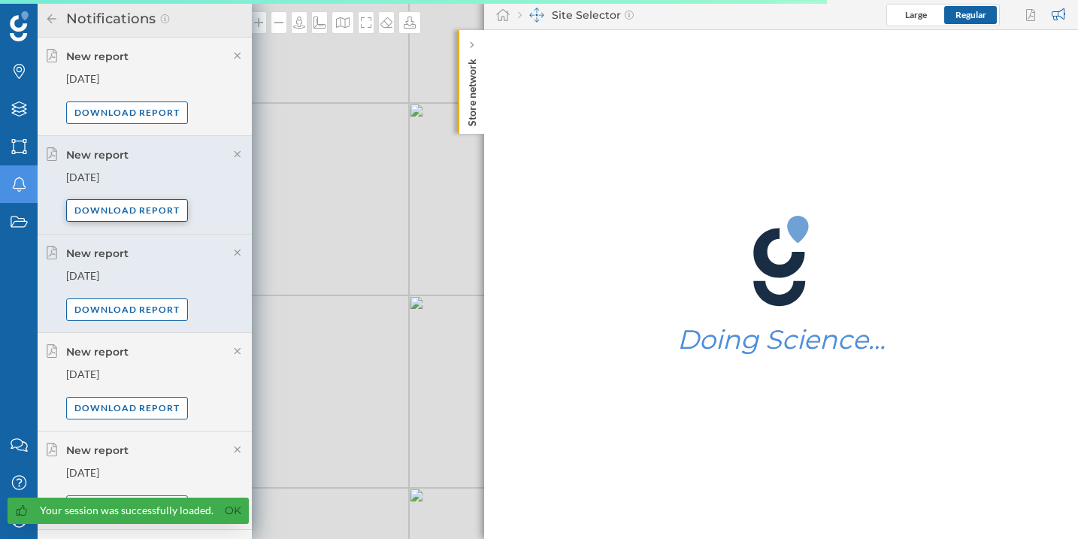
click at [105, 212] on div "Download report" at bounding box center [127, 210] width 122 height 23
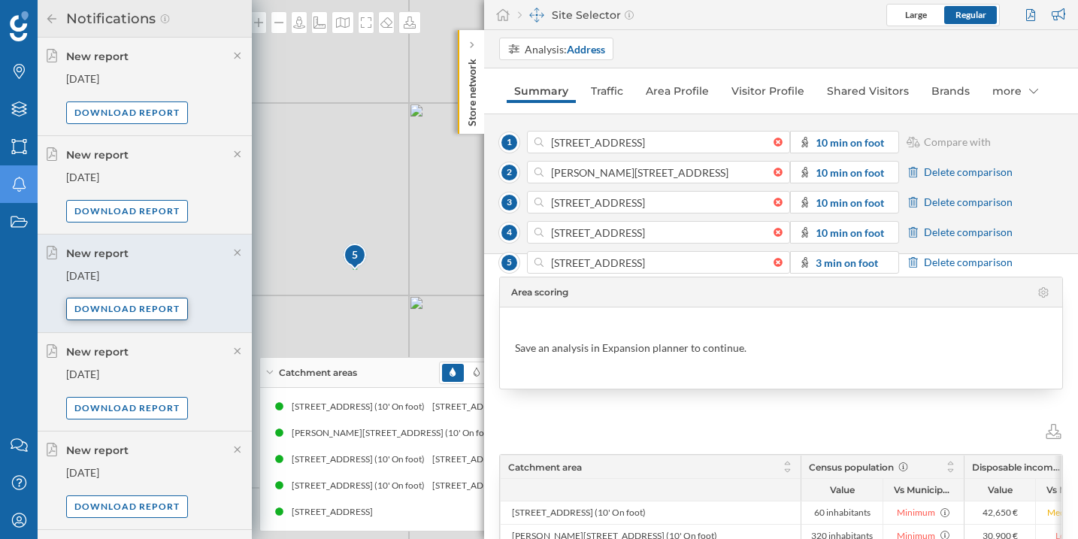
click at [119, 308] on div "Download report" at bounding box center [127, 309] width 122 height 23
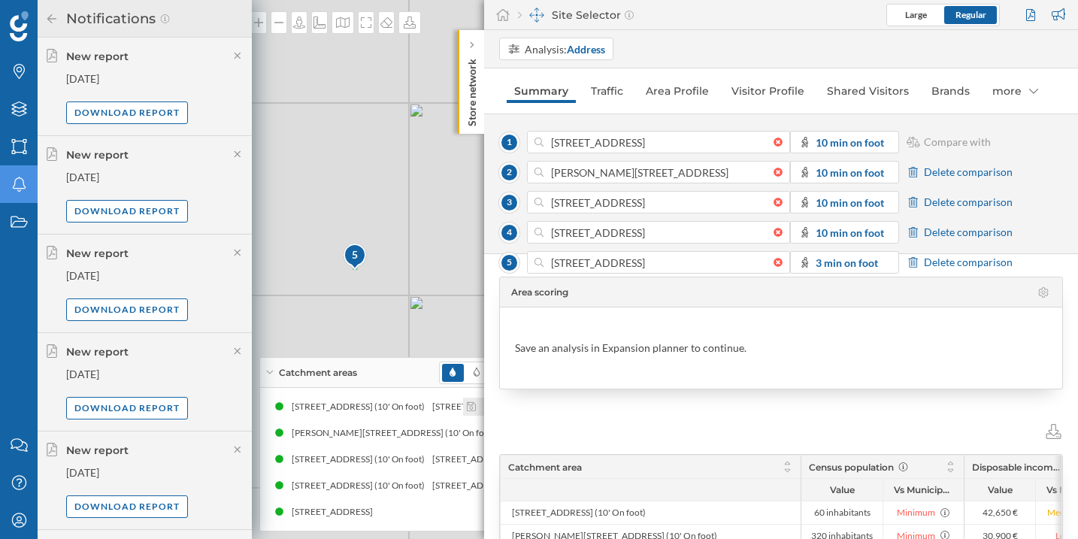
click at [334, 404] on div "[STREET_ADDRESS] (10' On foot)" at bounding box center [361, 406] width 141 height 15
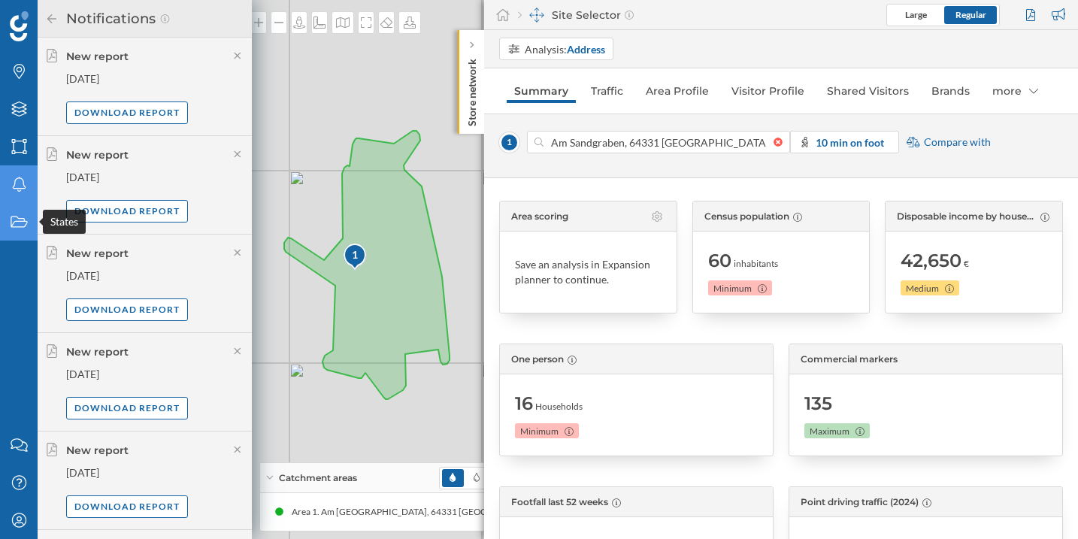
click at [23, 227] on icon at bounding box center [19, 221] width 17 height 11
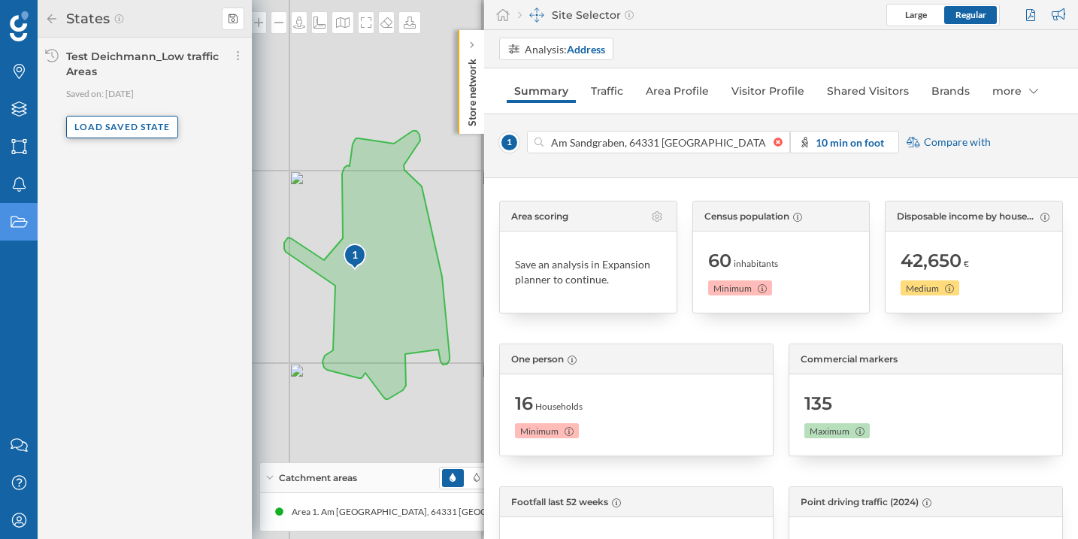
click at [134, 129] on div "Load saved state" at bounding box center [122, 127] width 112 height 23
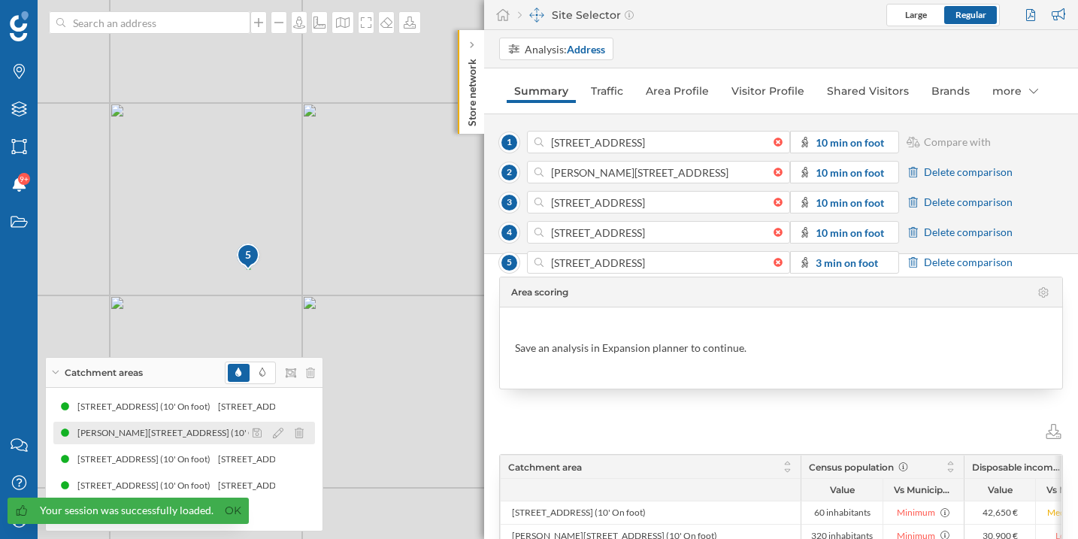
click at [287, 436] on div "[PERSON_NAME][STREET_ADDRESS] (10' On foot)" at bounding box center [392, 432] width 211 height 15
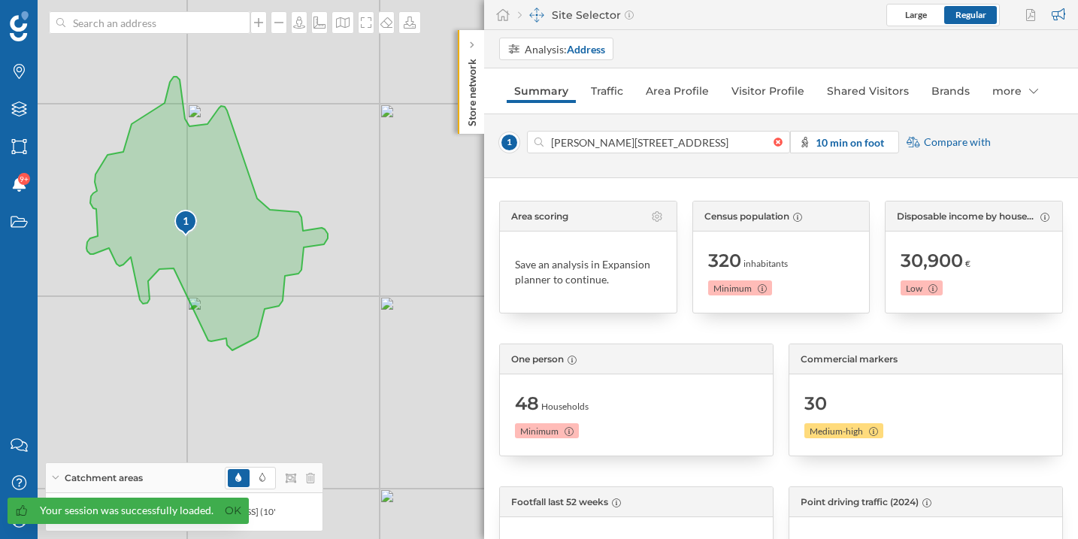
drag, startPoint x: 289, startPoint y: 268, endPoint x: 361, endPoint y: 287, distance: 74.5
click at [361, 287] on div "1 © Mapbox © OpenStreetMap Improve this map" at bounding box center [539, 269] width 1078 height 539
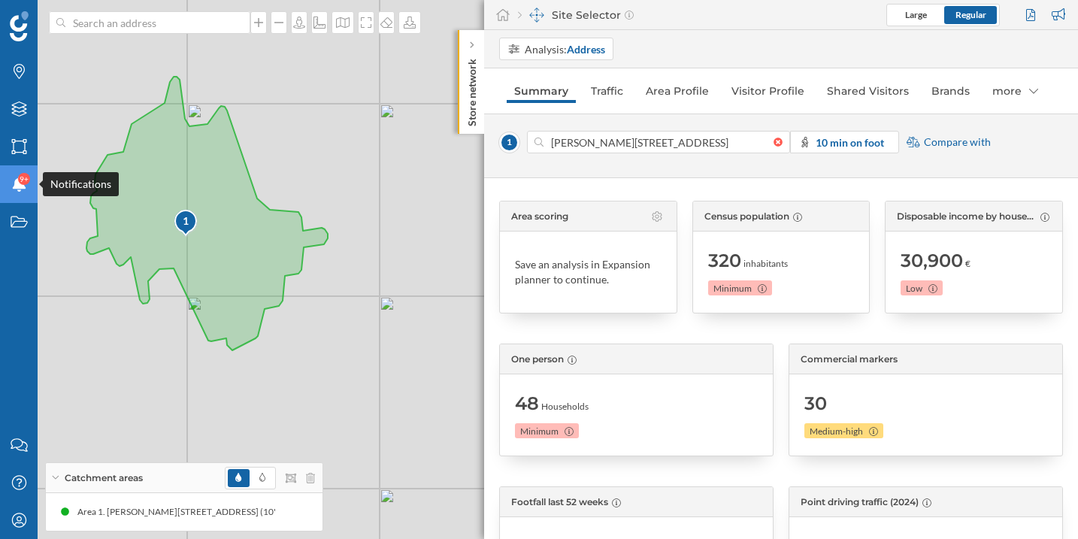
click at [12, 176] on div "Notifications 9+" at bounding box center [19, 184] width 38 height 38
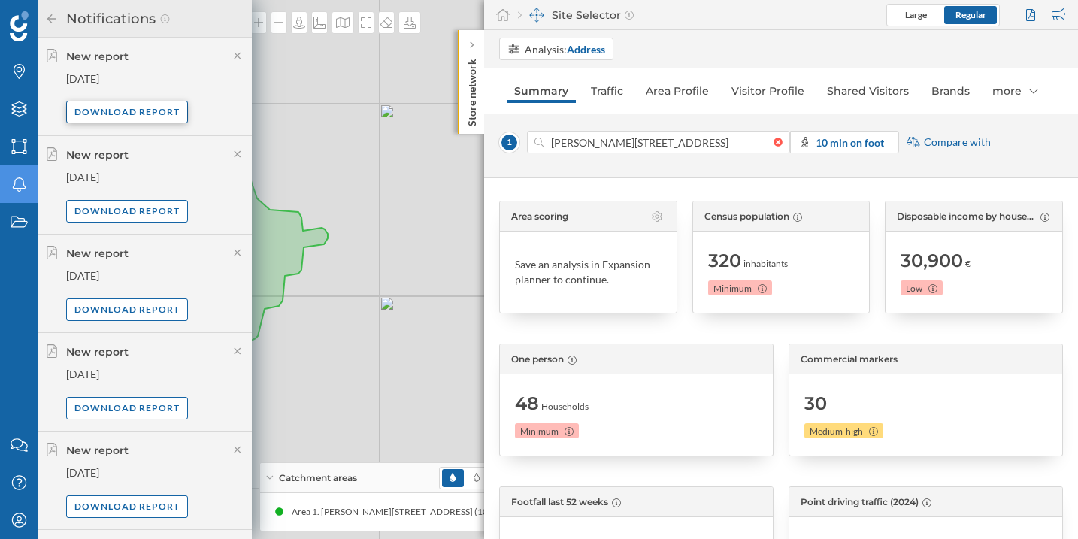
click at [99, 113] on div "Download report" at bounding box center [127, 112] width 122 height 23
click at [52, 17] on icon at bounding box center [51, 18] width 9 height 9
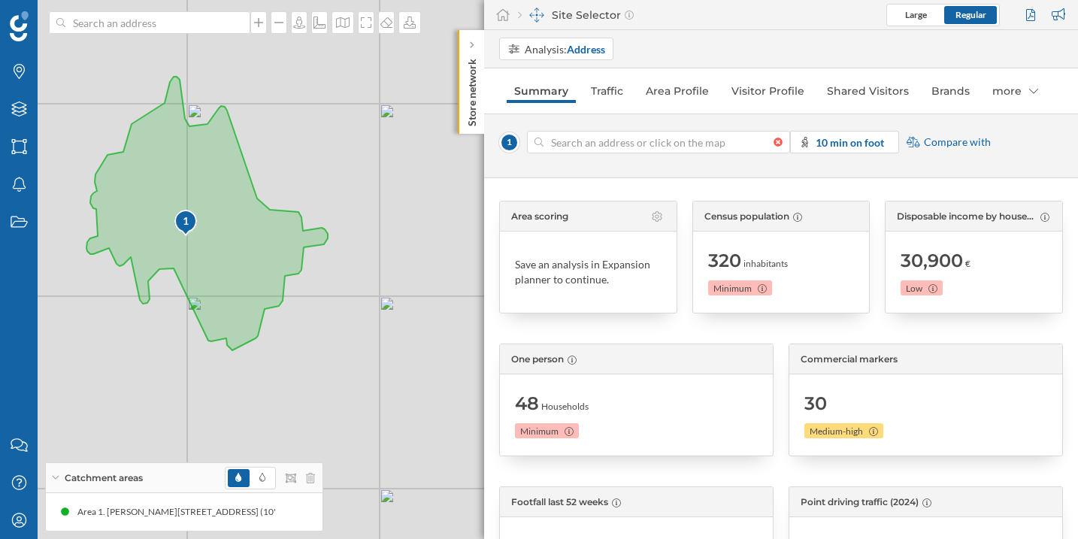
click at [780, 144] on div at bounding box center [781, 142] width 17 height 9
click at [773, 144] on input at bounding box center [658, 142] width 230 height 23
click at [654, 138] on input at bounding box center [658, 142] width 230 height 23
paste input "[STREET_ADDRESS]"
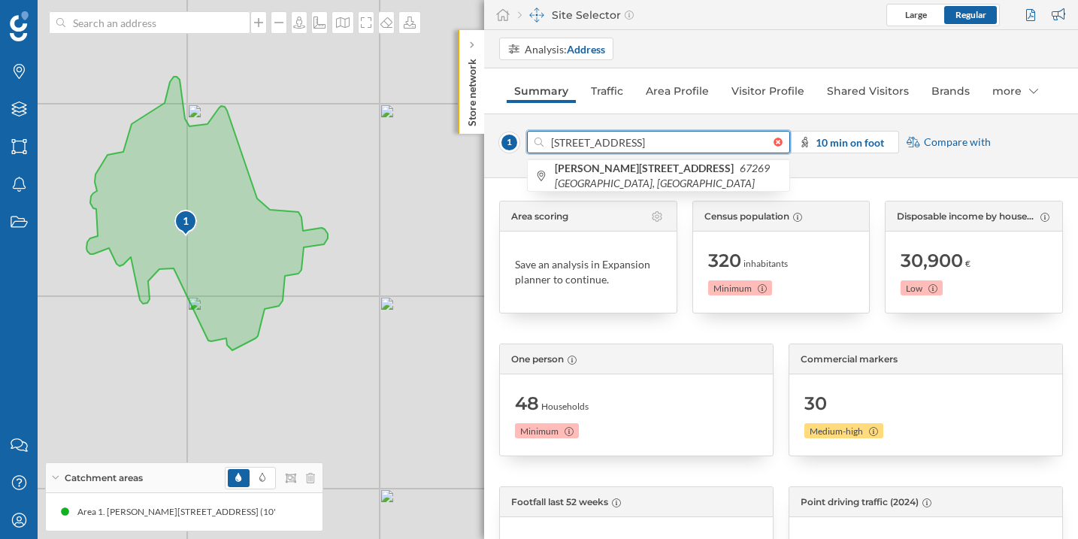
type input "[STREET_ADDRESS]"
